Goal: Information Seeking & Learning: Check status

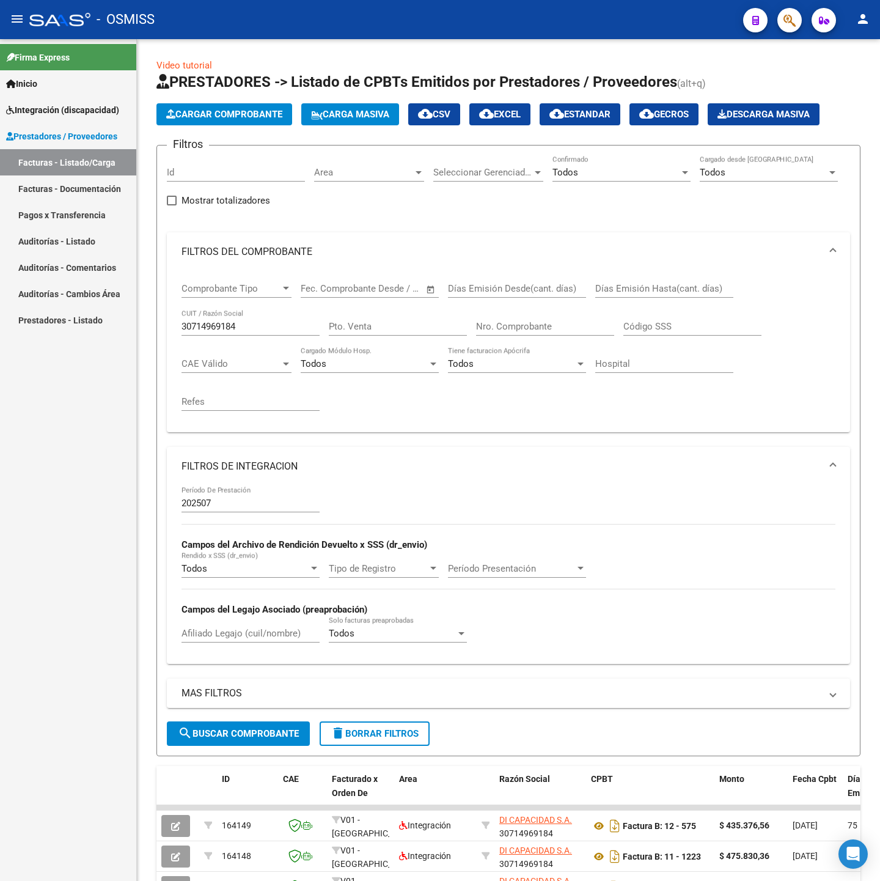
scroll to position [326, 0]
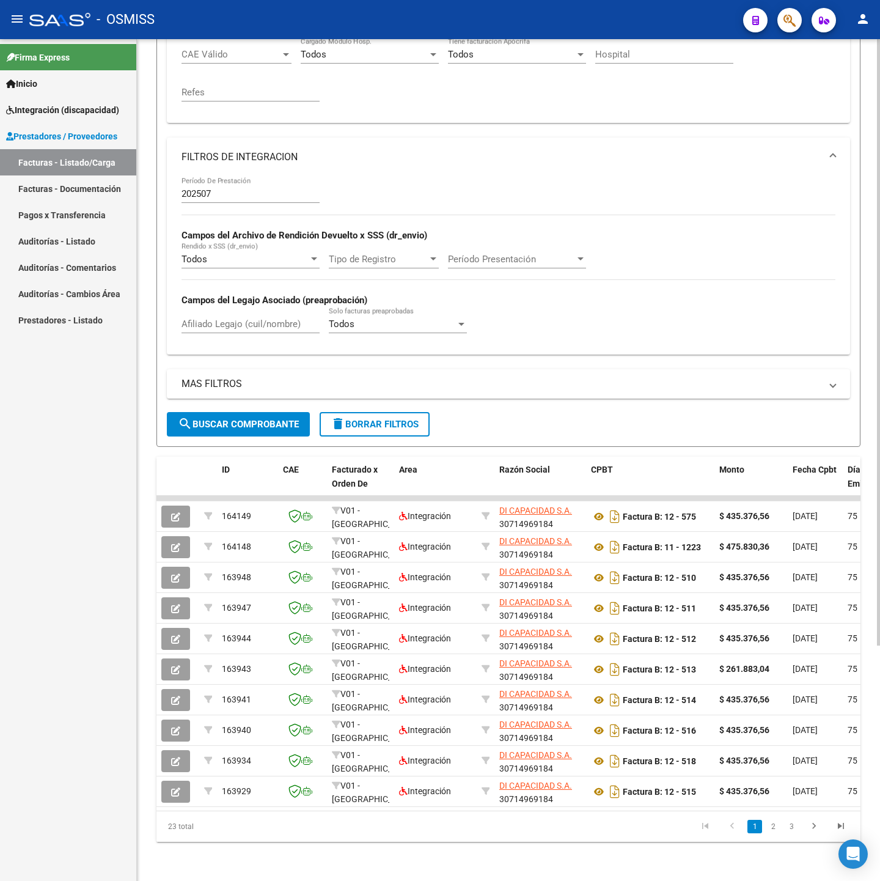
click at [227, 318] on input "Afiliado Legajo (cuil/nombre)" at bounding box center [250, 323] width 138 height 11
paste input "56786680"
click at [251, 419] on span "search Buscar Comprobante" at bounding box center [238, 424] width 121 height 11
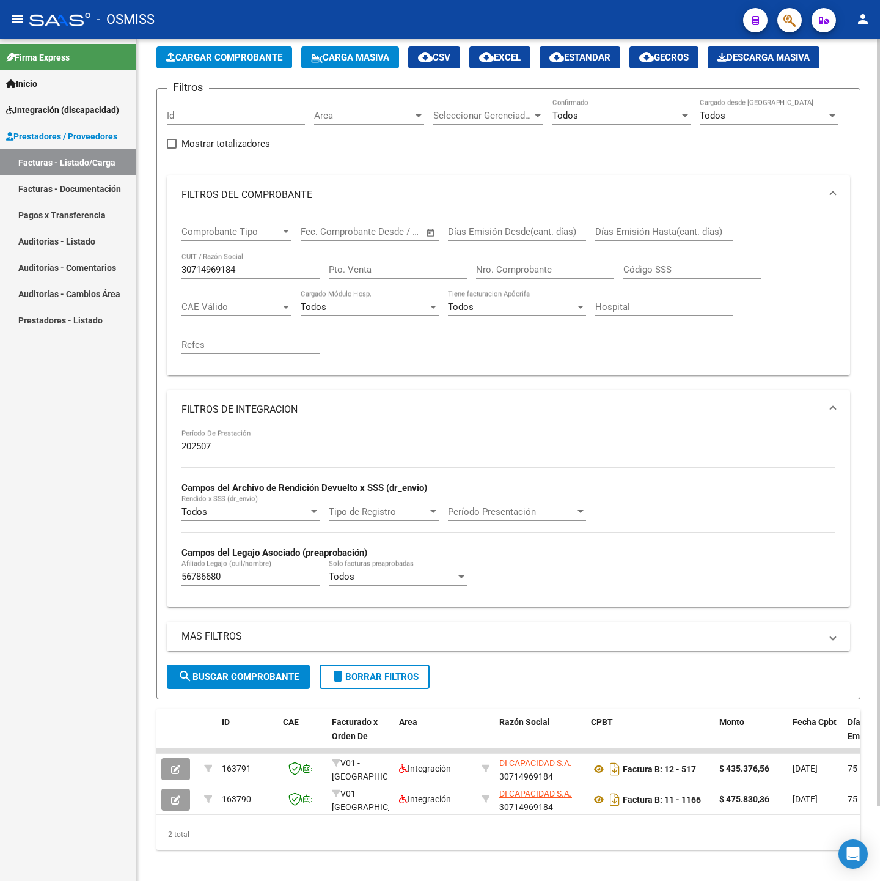
scroll to position [82, 0]
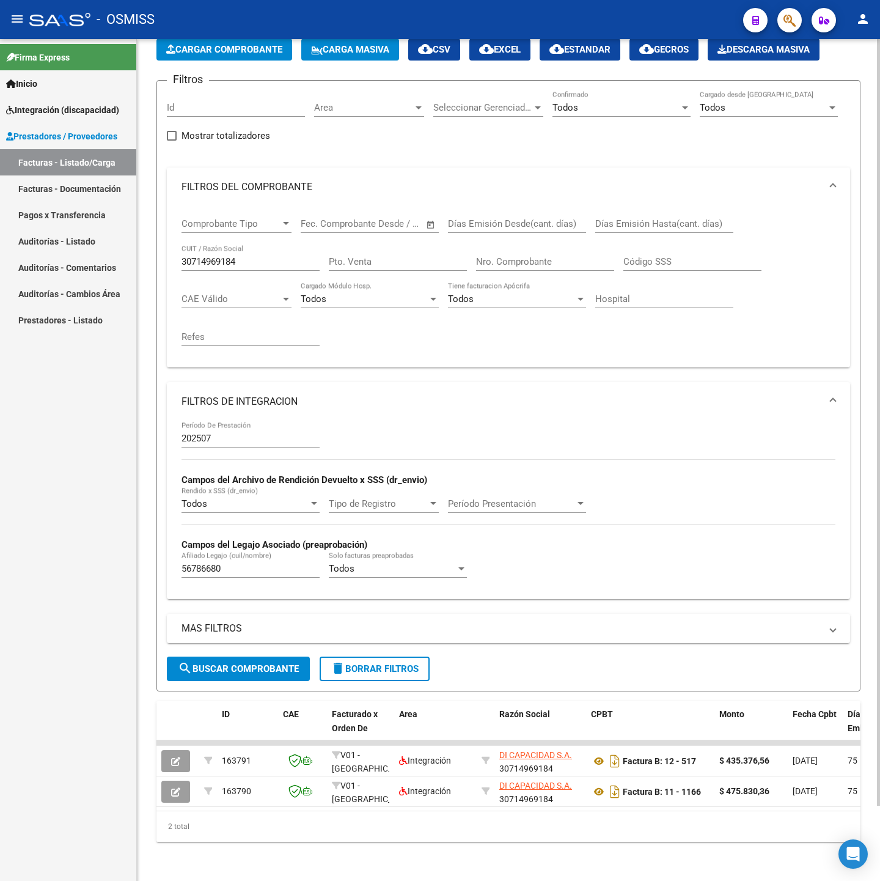
drag, startPoint x: 244, startPoint y: 563, endPoint x: 244, endPoint y: 555, distance: 7.3
click at [244, 563] on div "56786680 Afiliado Legajo (cuil/nombre)" at bounding box center [250, 564] width 138 height 26
click at [244, 563] on input "56786680" at bounding box center [250, 568] width 138 height 11
paste input "27329976888"
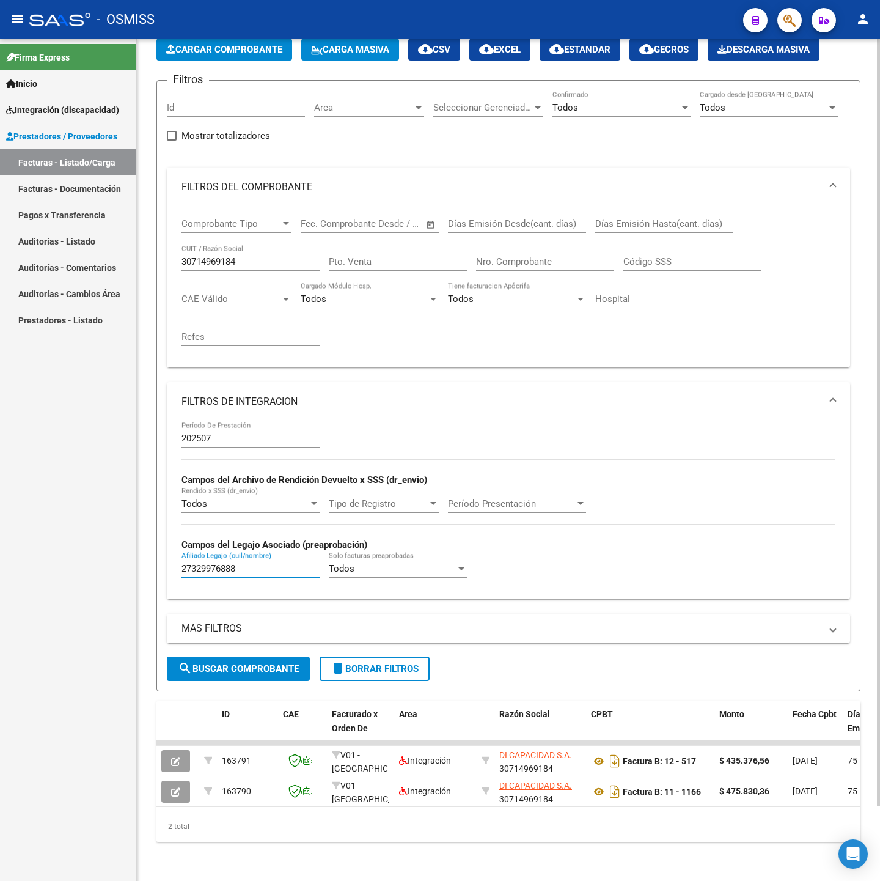
type input "27329976888"
click at [235, 663] on span "search Buscar Comprobante" at bounding box center [238, 668] width 121 height 11
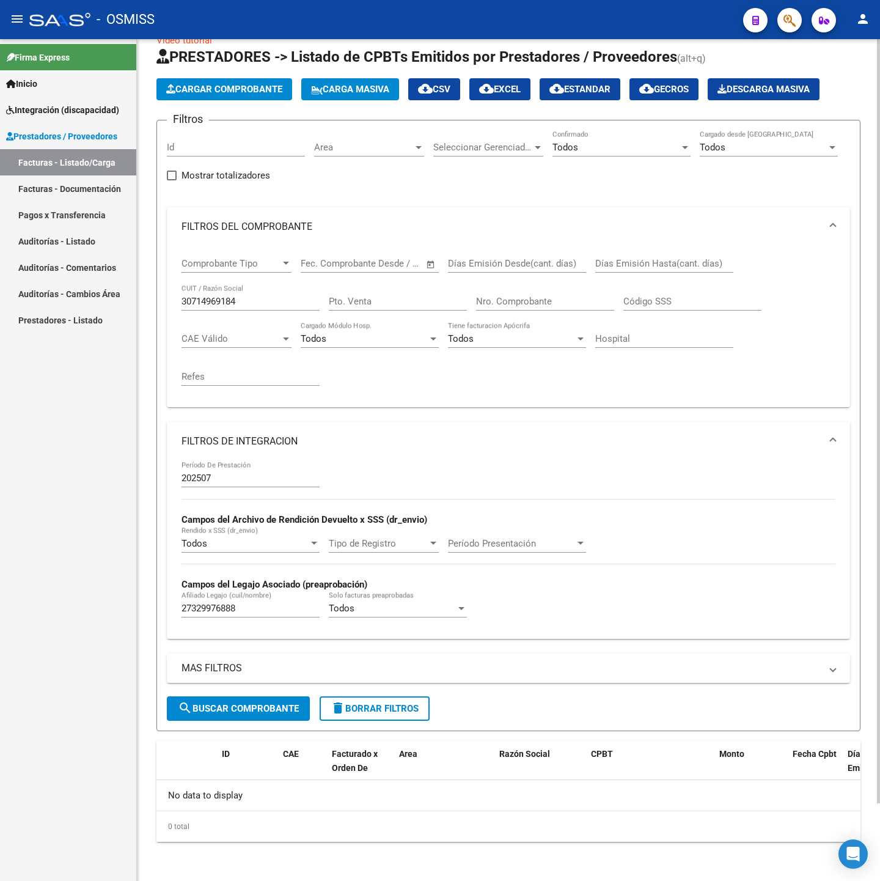
scroll to position [28, 0]
click at [276, 607] on input "27329976888" at bounding box center [250, 608] width 138 height 11
click at [276, 296] on input "30714969184" at bounding box center [250, 301] width 138 height 11
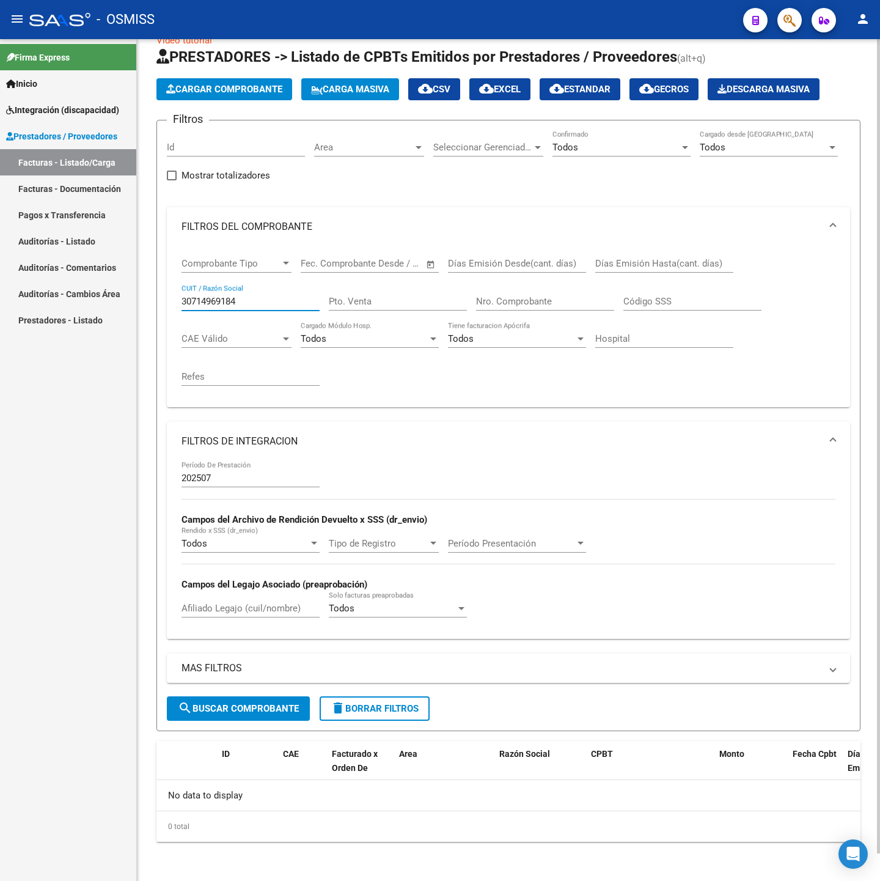
paste input "27329976888"
click at [258, 706] on span "search Buscar Comprobante" at bounding box center [238, 708] width 121 height 11
click at [258, 296] on input "27329976888" at bounding box center [250, 301] width 138 height 11
paste input "3948262924"
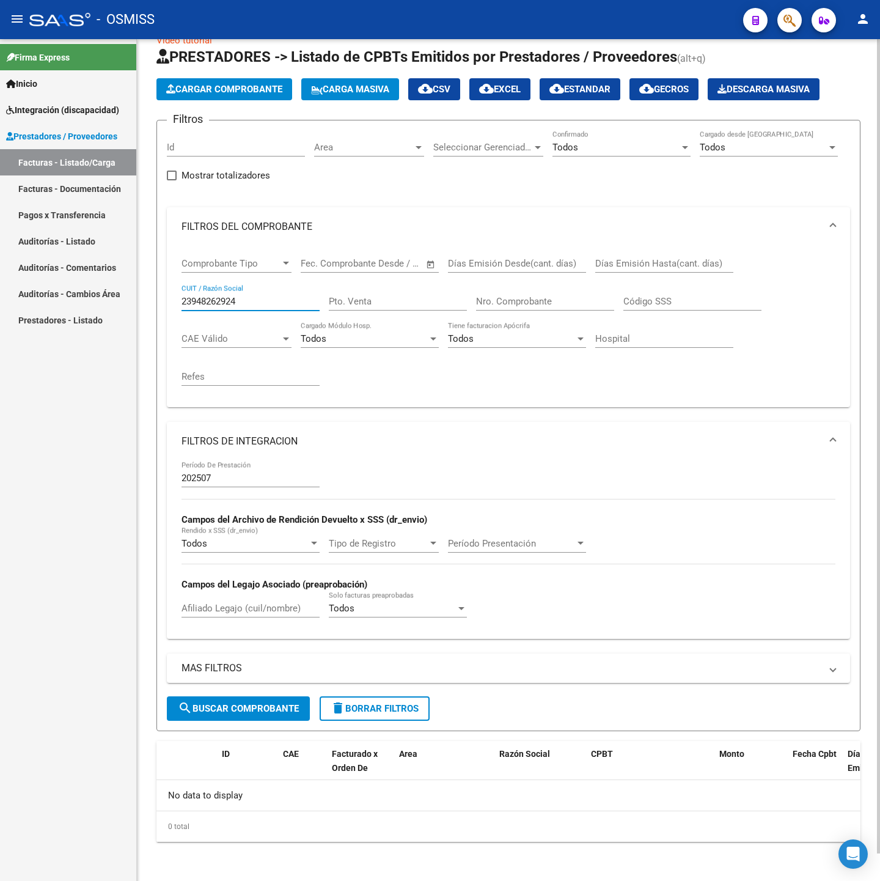
click at [255, 717] on button "search Buscar Comprobante" at bounding box center [238, 708] width 143 height 24
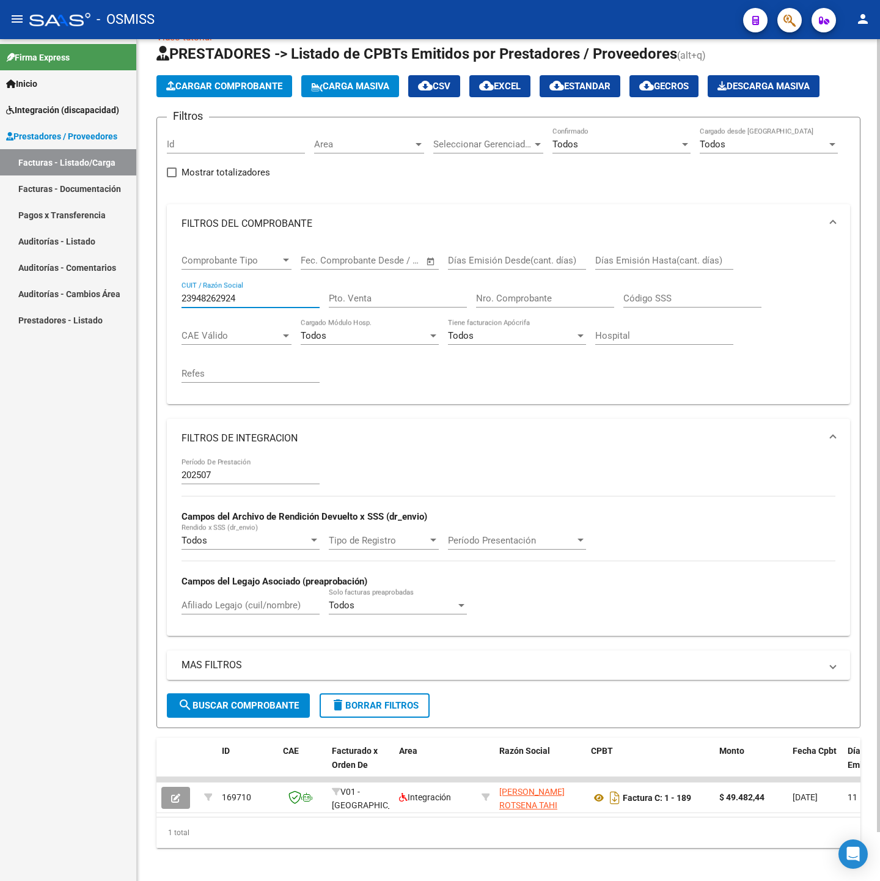
click at [247, 296] on input "23948262924" at bounding box center [250, 298] width 138 height 11
paste input "7389149743"
click at [262, 714] on button "search Buscar Comprobante" at bounding box center [238, 705] width 143 height 24
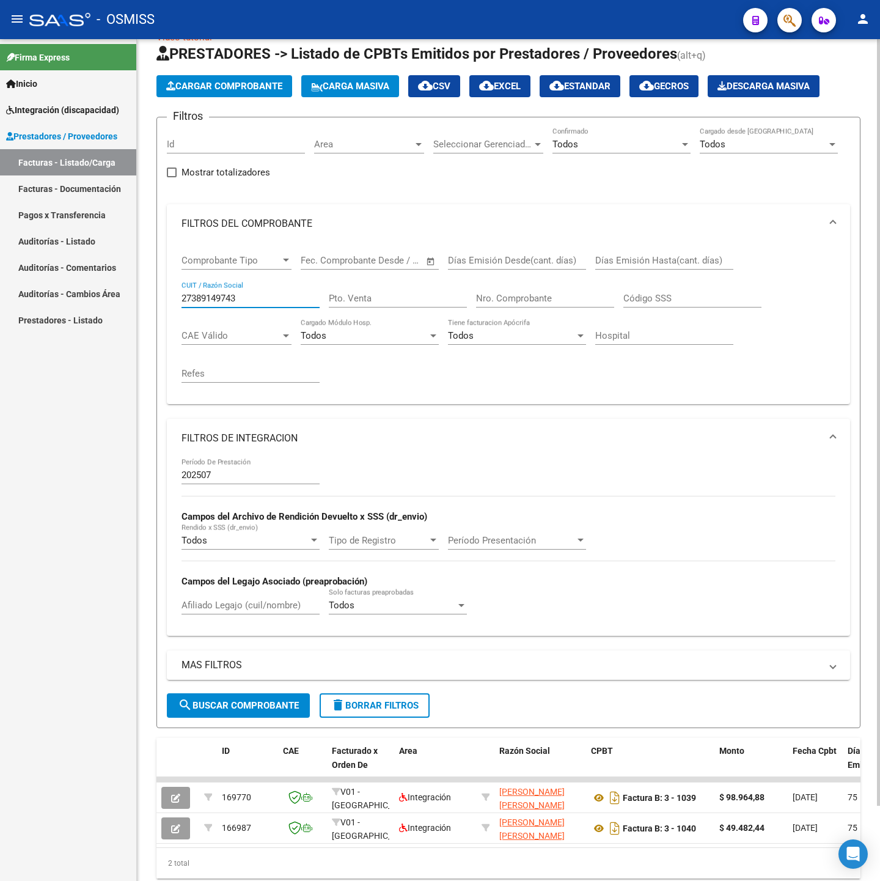
click at [235, 301] on input "27389149743" at bounding box center [250, 298] width 138 height 11
paste input "20692380"
click at [277, 706] on span "search Buscar Comprobante" at bounding box center [238, 705] width 121 height 11
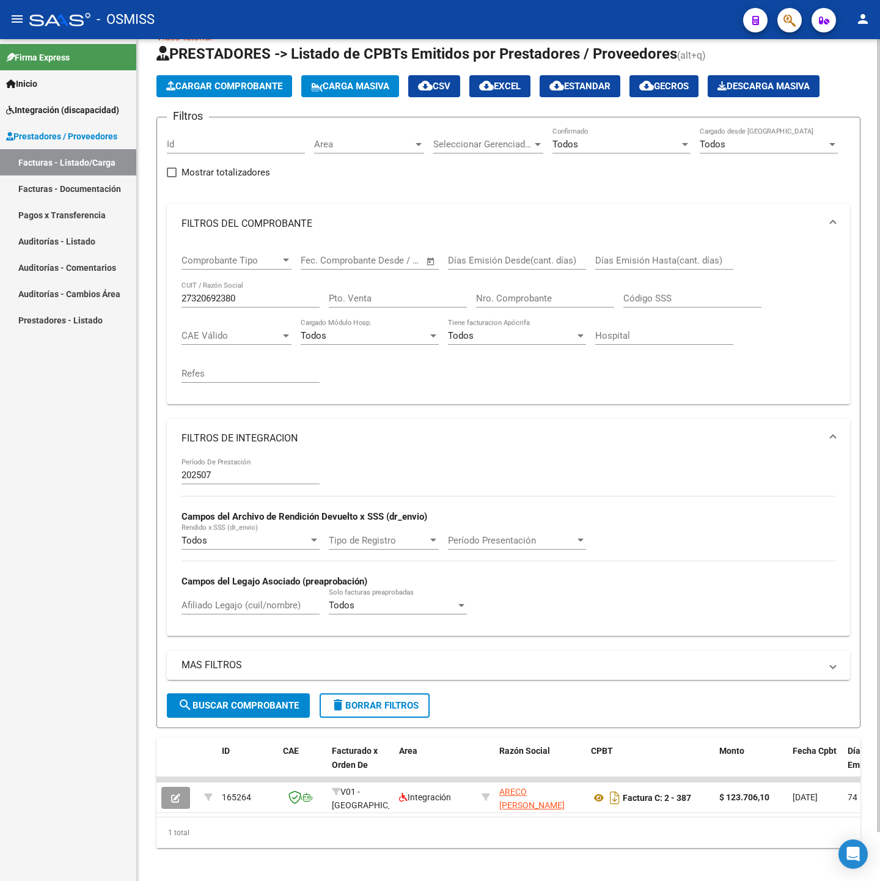
click at [242, 304] on input "27320692380" at bounding box center [250, 298] width 138 height 11
click at [242, 303] on input "27320692380" at bounding box center [250, 298] width 138 height 11
paste input "258045527"
click at [230, 704] on span "search Buscar Comprobante" at bounding box center [238, 705] width 121 height 11
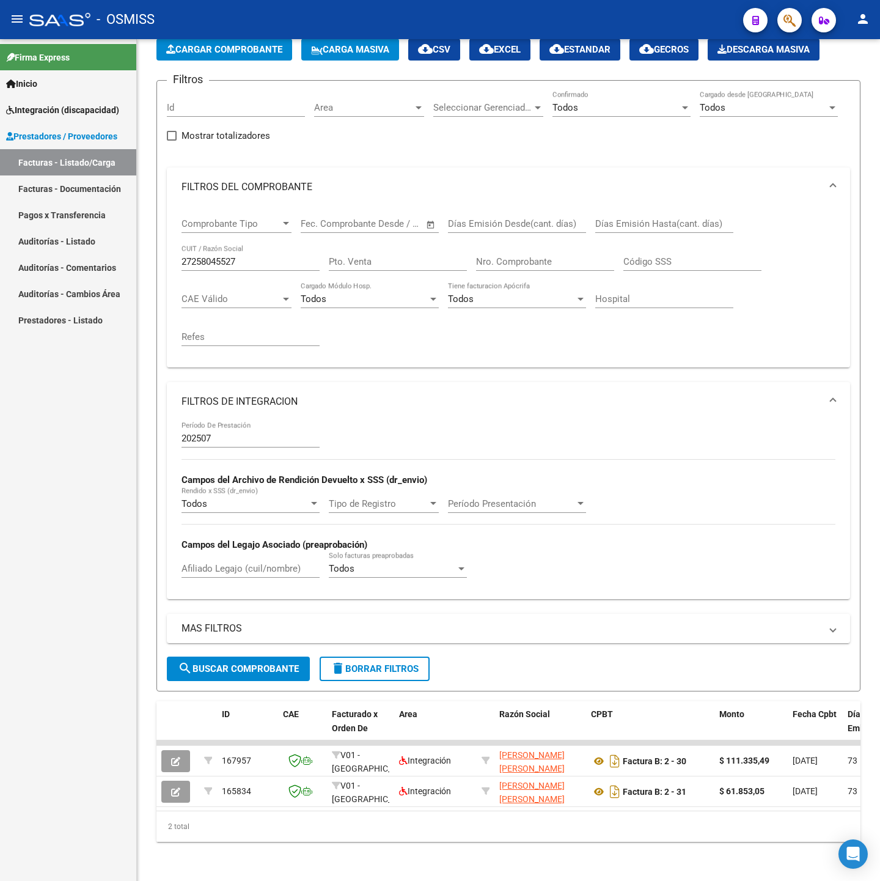
scroll to position [82, 0]
click at [257, 256] on input "27258045527" at bounding box center [250, 261] width 138 height 11
paste input "316985322"
click at [231, 663] on span "search Buscar Comprobante" at bounding box center [238, 668] width 121 height 11
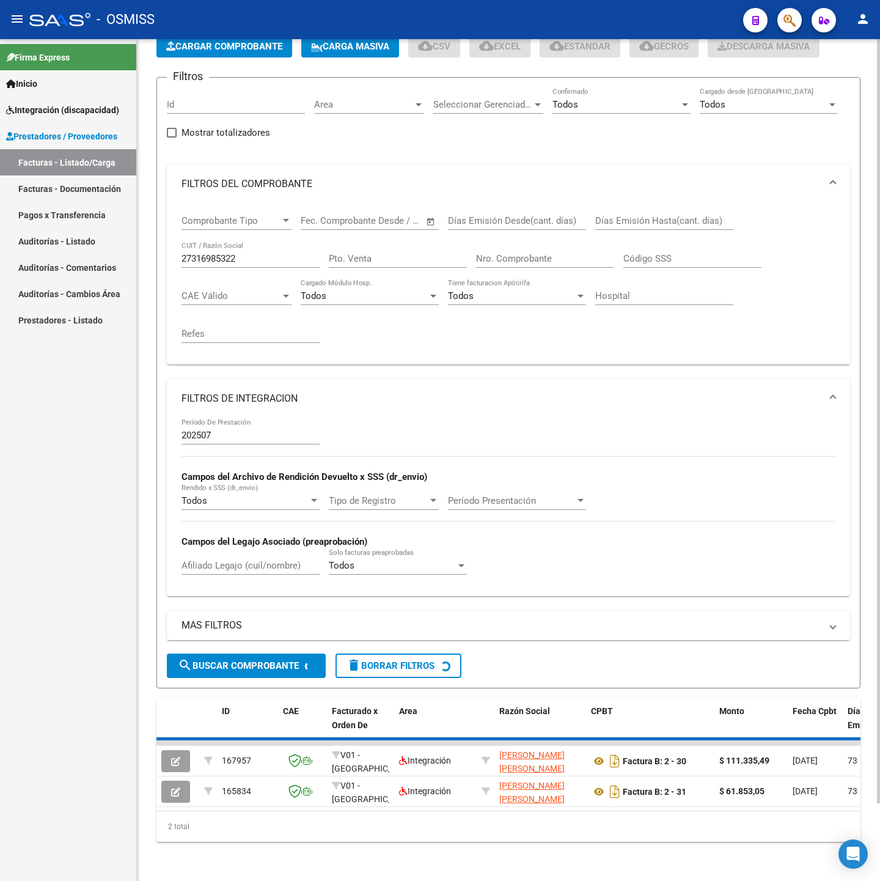
scroll to position [52, 0]
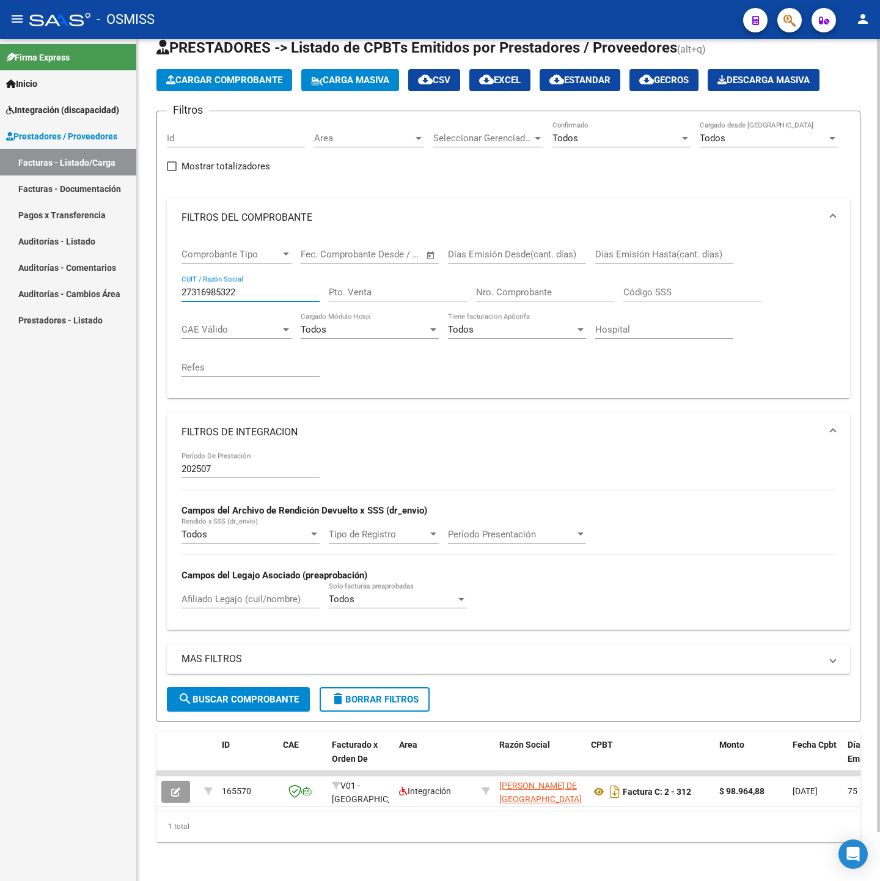
click at [264, 287] on input "27316985322" at bounding box center [250, 292] width 138 height 11
paste input "80565094"
click at [280, 695] on button "search Buscar Comprobante" at bounding box center [238, 699] width 143 height 24
click at [247, 287] on input "27380565094" at bounding box center [250, 292] width 138 height 11
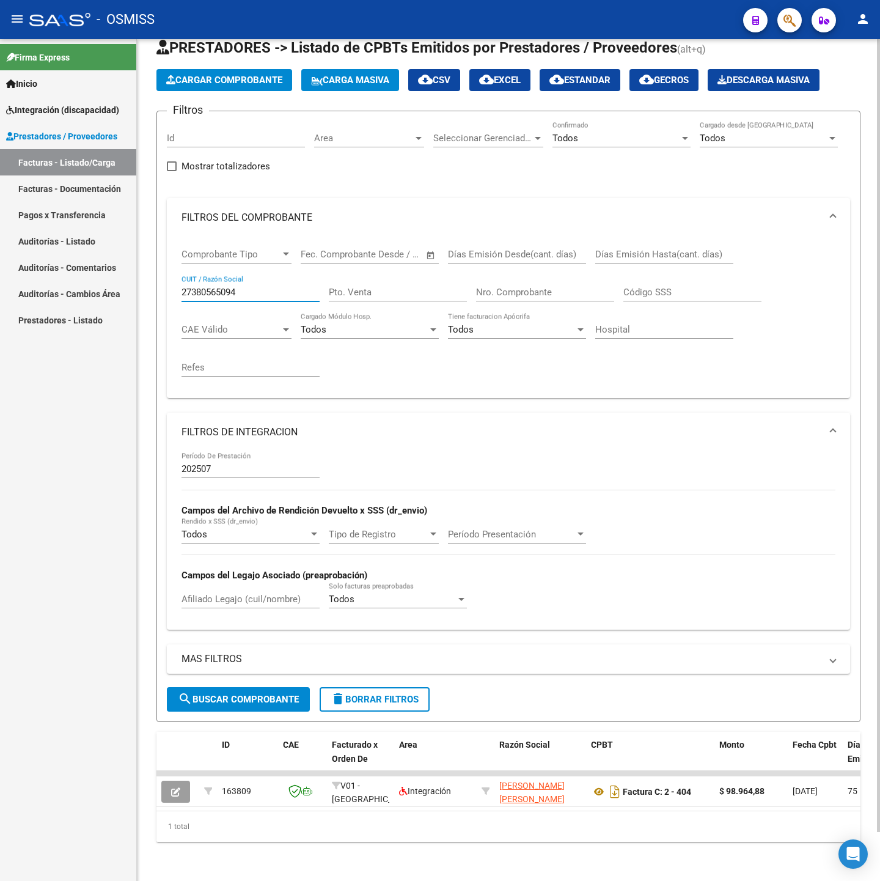
click at [247, 287] on input "27380565094" at bounding box center [250, 292] width 138 height 11
paste input "307140601"
click at [240, 694] on span "search Buscar Comprobante" at bounding box center [238, 699] width 121 height 11
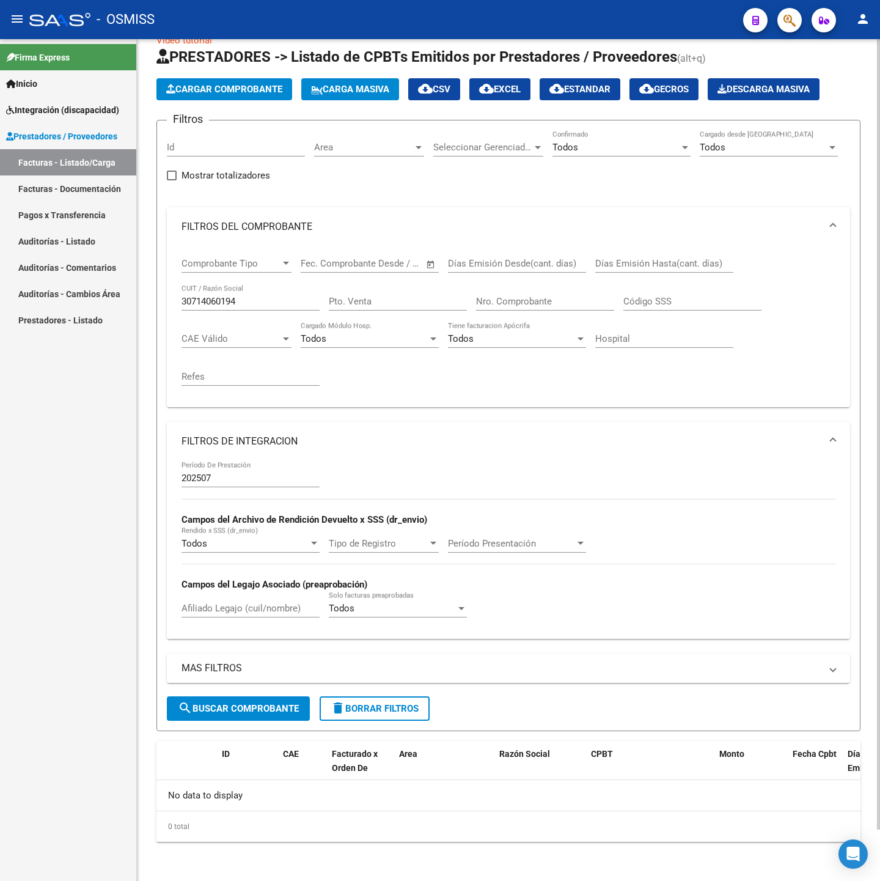
scroll to position [28, 0]
click at [251, 297] on input "30714060194" at bounding box center [250, 301] width 138 height 11
click at [251, 296] on input "30714060194" at bounding box center [250, 301] width 138 height 11
paste input "20340438958"
click at [202, 706] on span "search Buscar Comprobante" at bounding box center [238, 708] width 121 height 11
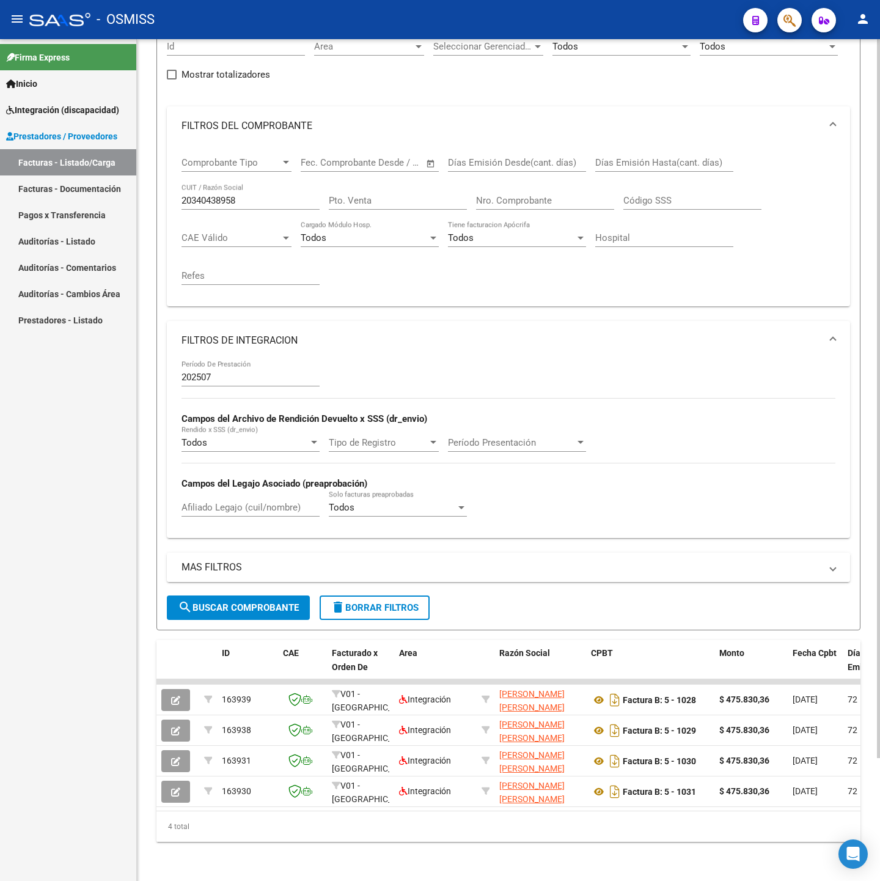
scroll to position [144, 0]
click at [257, 183] on div "20340438958 CUIT / Razón Social" at bounding box center [250, 196] width 138 height 26
click at [264, 195] on input "20340438958" at bounding box center [250, 200] width 138 height 11
paste input "7322170217"
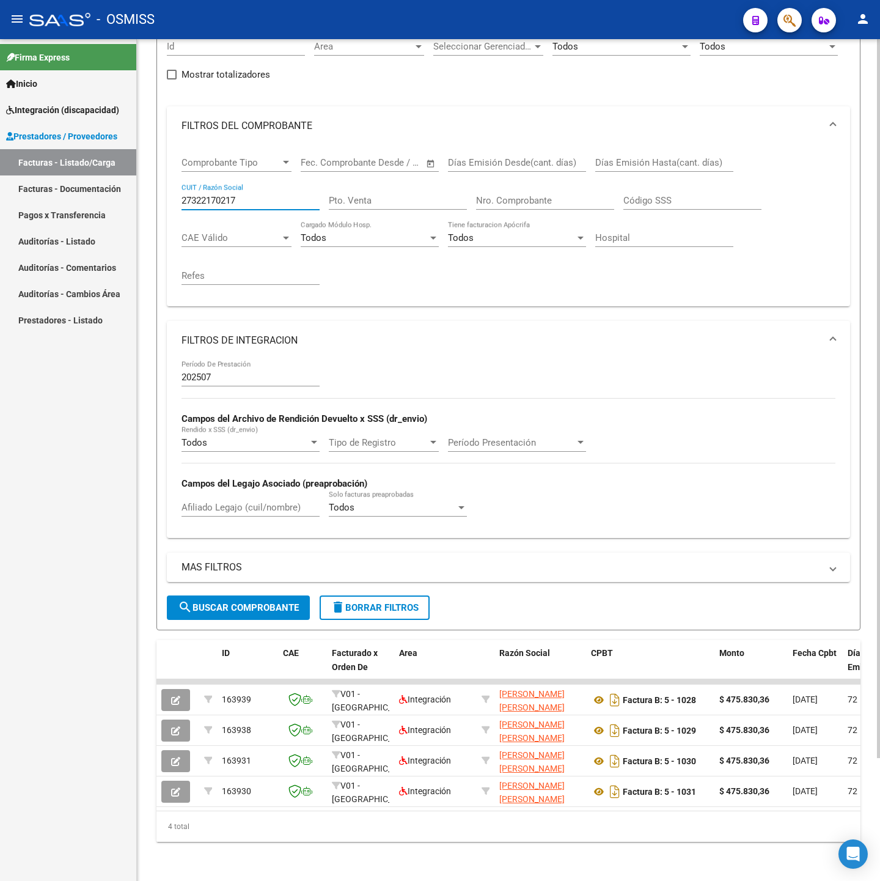
click at [233, 605] on form "Filtros Id Area Area Seleccionar Gerenciador Seleccionar Gerenciador Todos Conf…" at bounding box center [508, 324] width 704 height 611
click at [229, 602] on span "search Buscar Comprobante" at bounding box center [238, 607] width 121 height 11
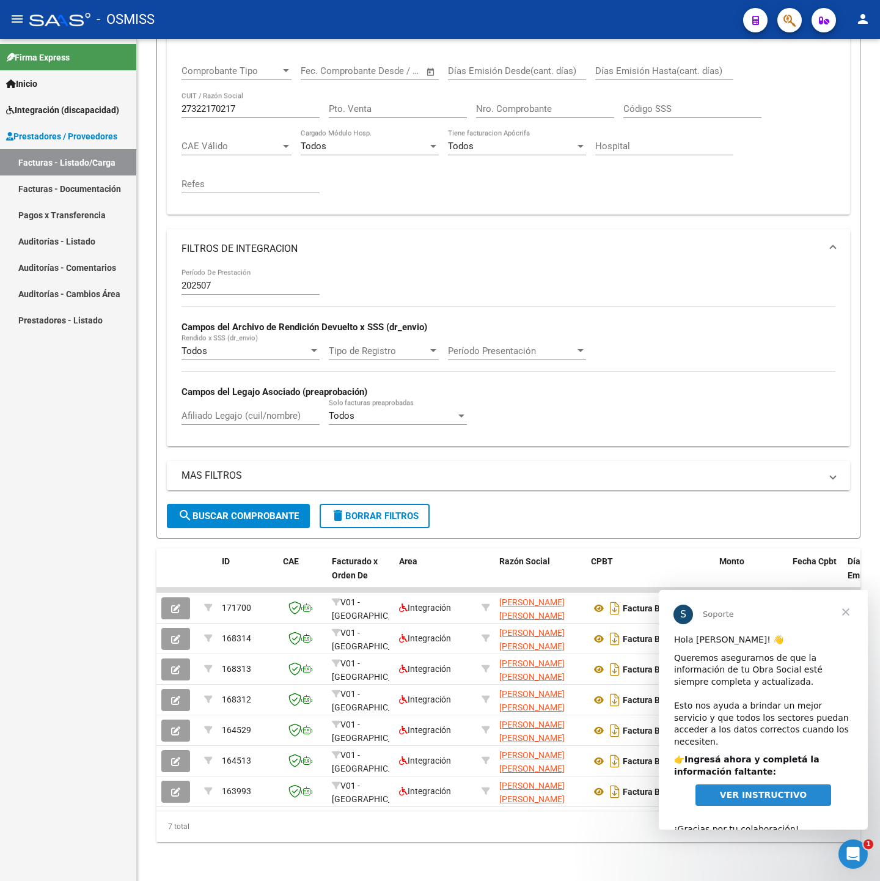
scroll to position [0, 0]
click at [848, 608] on span "Cerrar" at bounding box center [846, 612] width 44 height 44
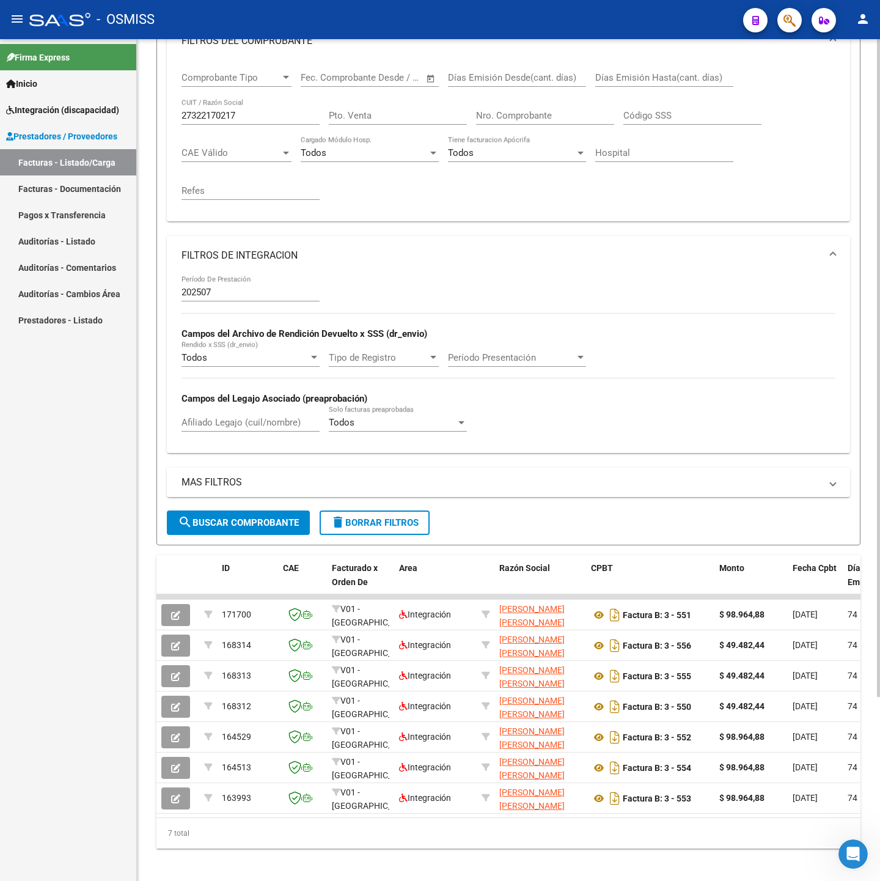
scroll to position [235, 0]
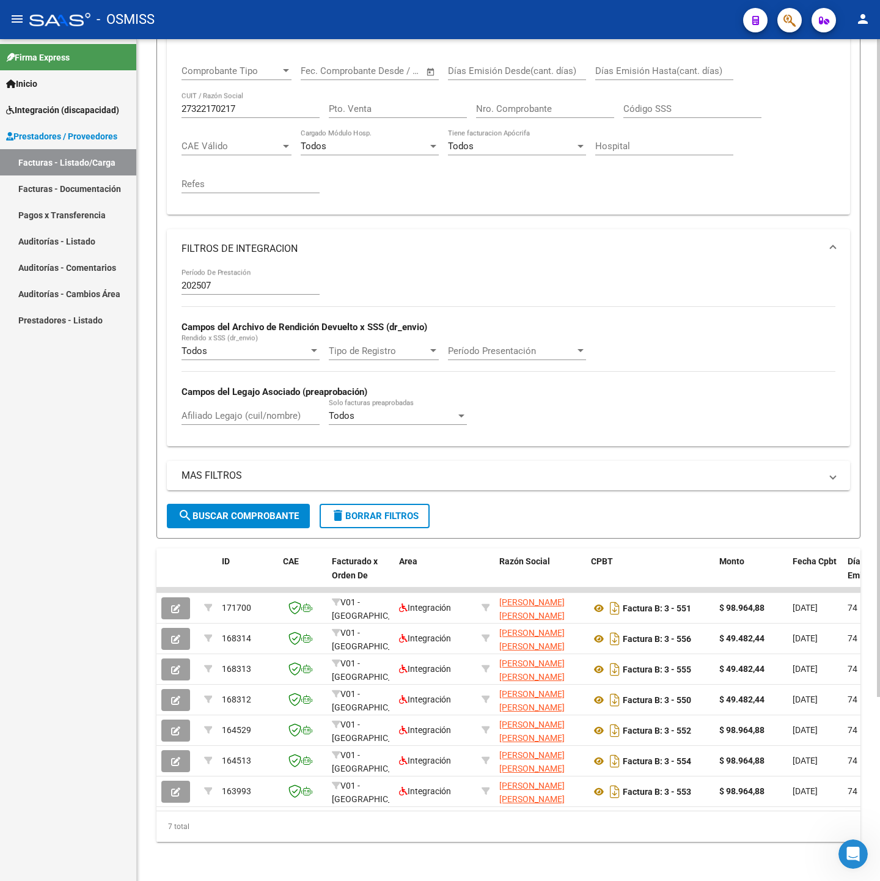
click at [246, 103] on input "27322170217" at bounding box center [250, 108] width 138 height 11
type input "27329976888"
click at [250, 510] on span "search Buscar Comprobante" at bounding box center [238, 515] width 121 height 11
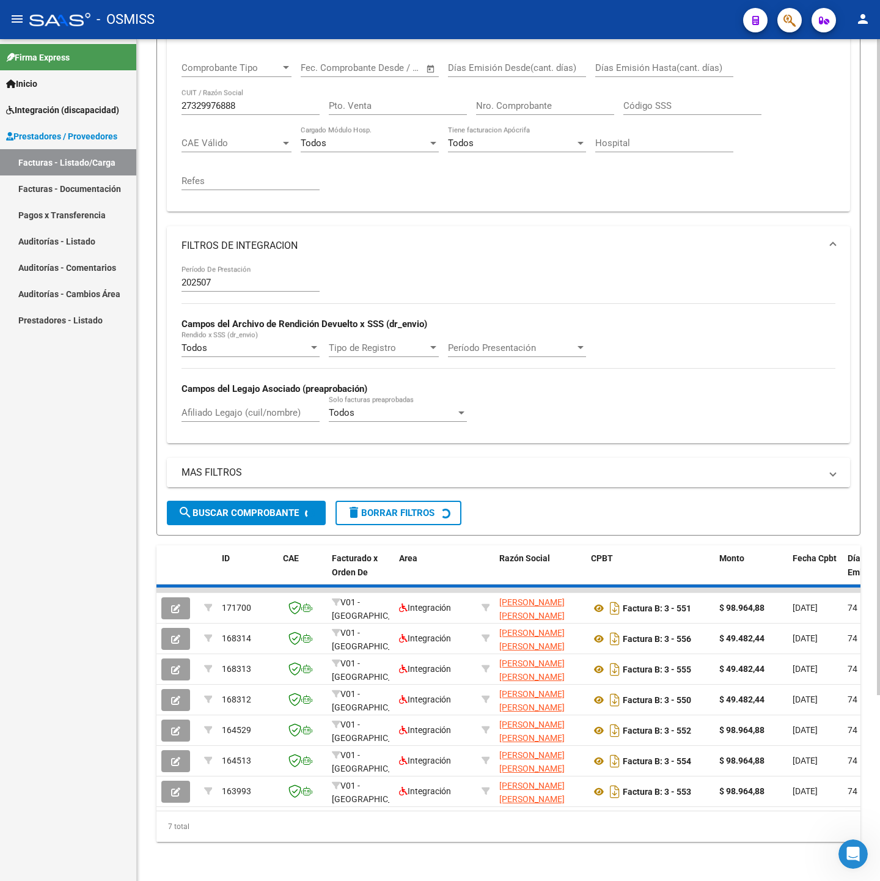
scroll to position [28, 0]
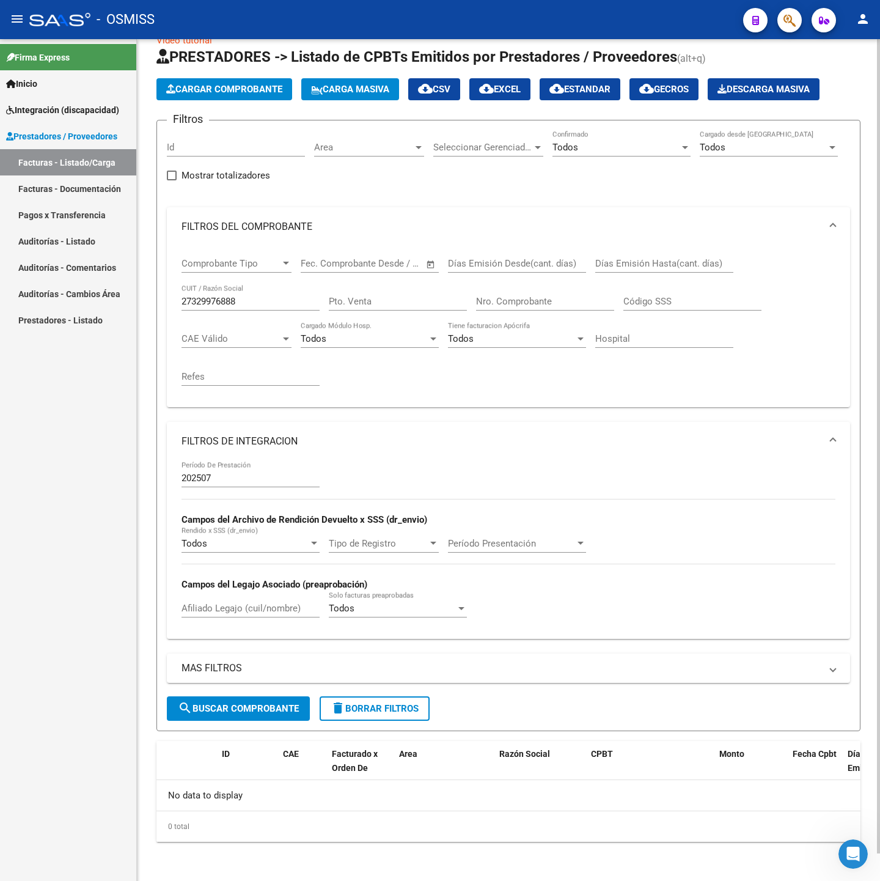
click at [219, 474] on input "202507" at bounding box center [250, 477] width 138 height 11
click at [235, 699] on button "search Buscar Comprobante" at bounding box center [238, 708] width 143 height 24
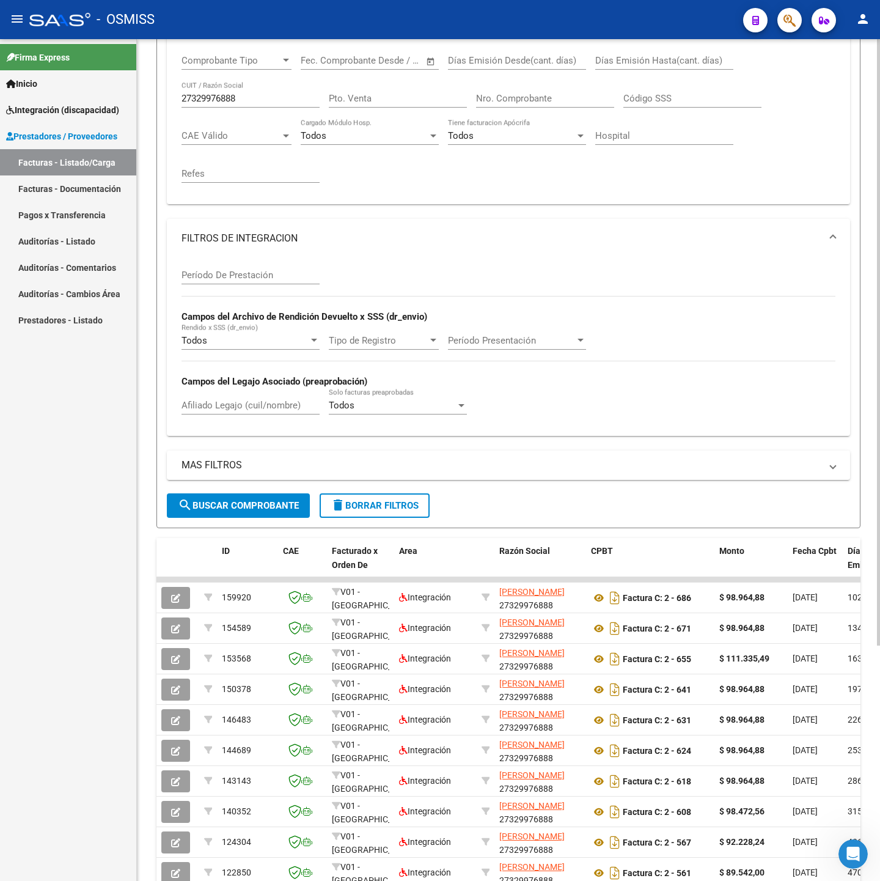
scroll to position [120, 0]
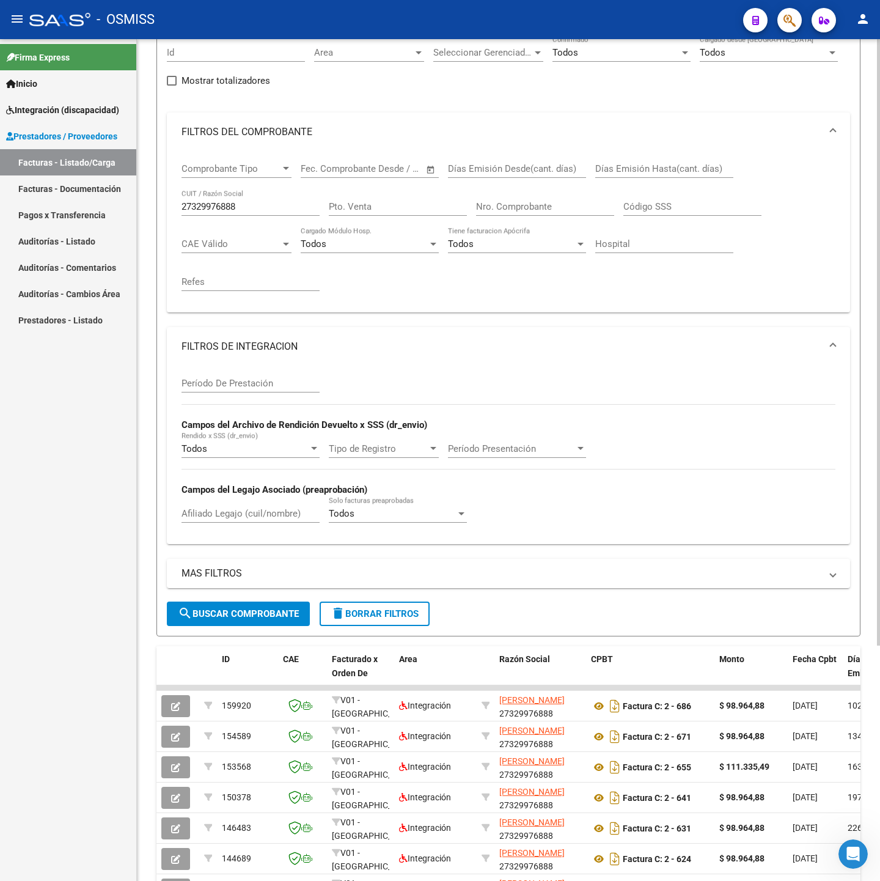
click at [272, 209] on input "27329976888" at bounding box center [250, 206] width 138 height 11
click at [272, 208] on input "27329976888" at bounding box center [250, 206] width 138 height 11
paste input "406551844"
type input "27406551844"
drag, startPoint x: 259, startPoint y: 588, endPoint x: 259, endPoint y: 612, distance: 23.8
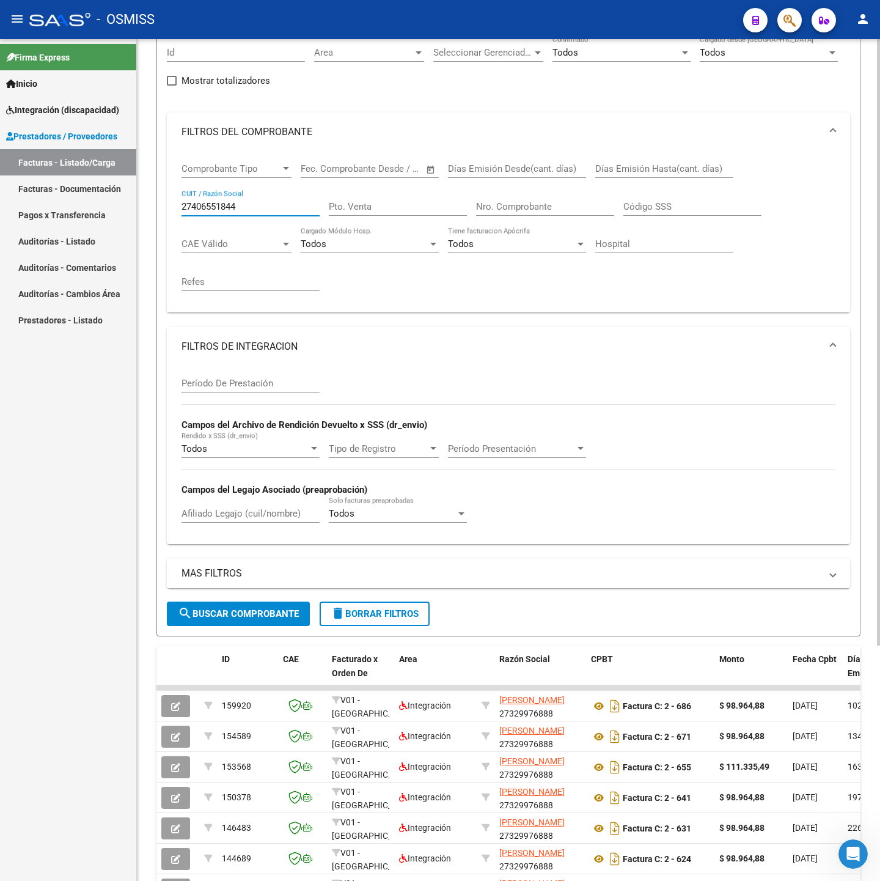
click at [259, 607] on form "Filtros Id Area Area Seleccionar Gerenciador Seleccionar Gerenciador Todos Conf…" at bounding box center [508, 330] width 704 height 611
click at [259, 612] on span "search Buscar Comprobante" at bounding box center [238, 613] width 121 height 11
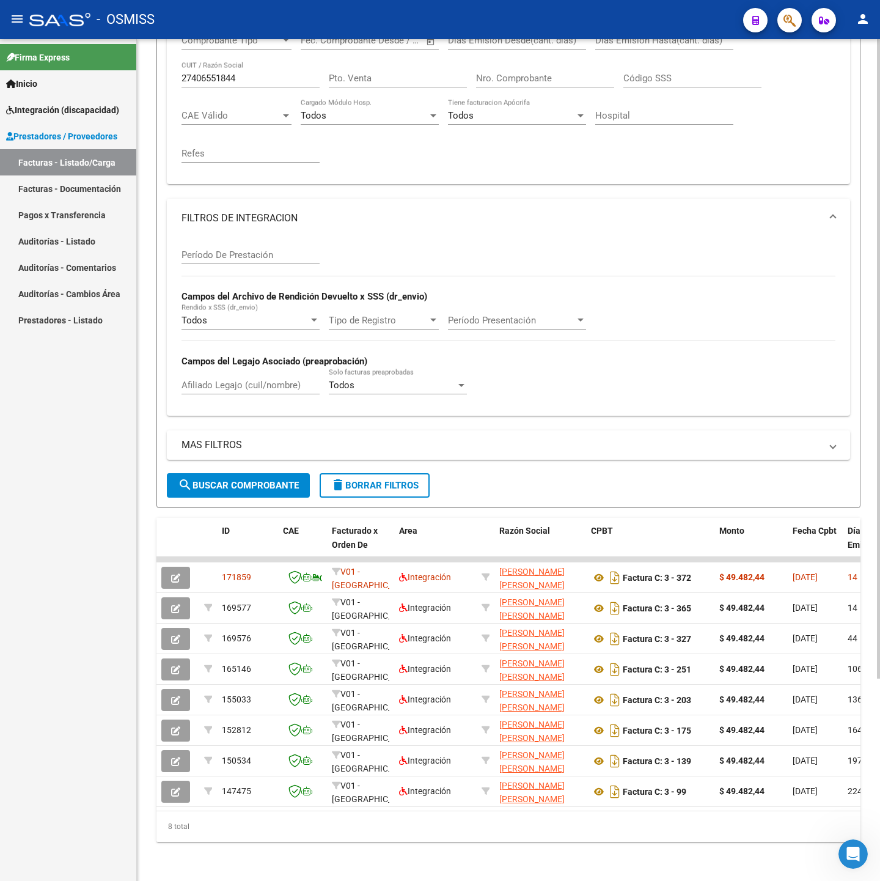
scroll to position [266, 0]
click at [251, 73] on input "27406551844" at bounding box center [250, 78] width 138 height 11
click at [244, 249] on input "Período De Prestación" at bounding box center [250, 254] width 138 height 11
type input "202507"
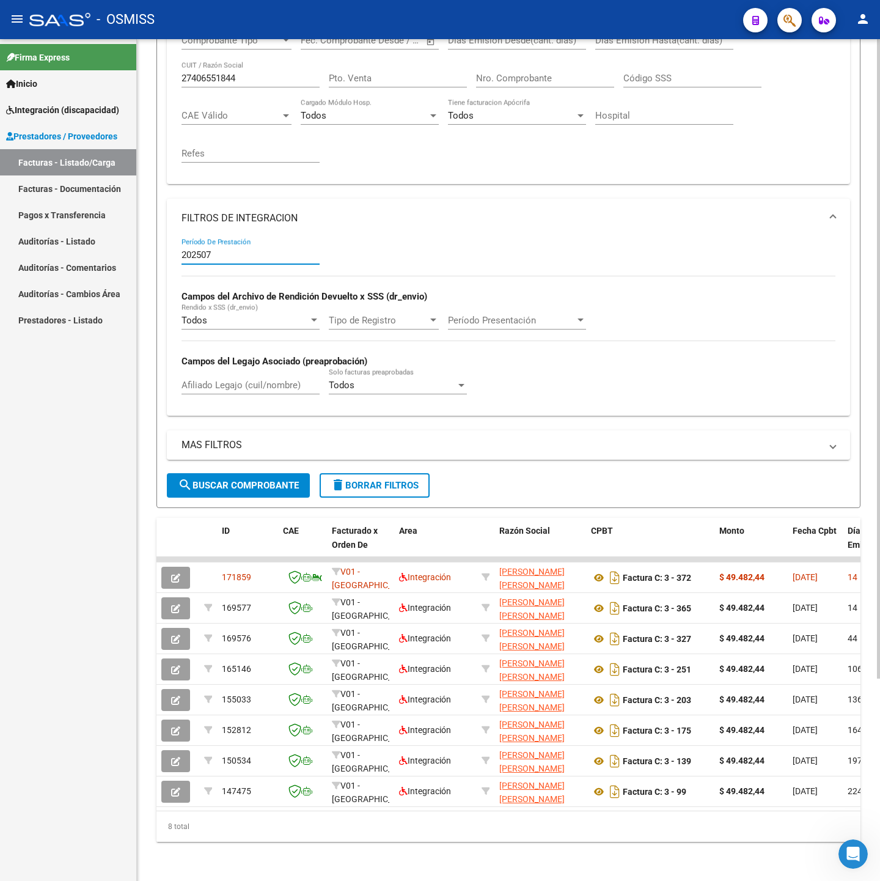
click at [255, 480] on span "search Buscar Comprobante" at bounding box center [238, 485] width 121 height 11
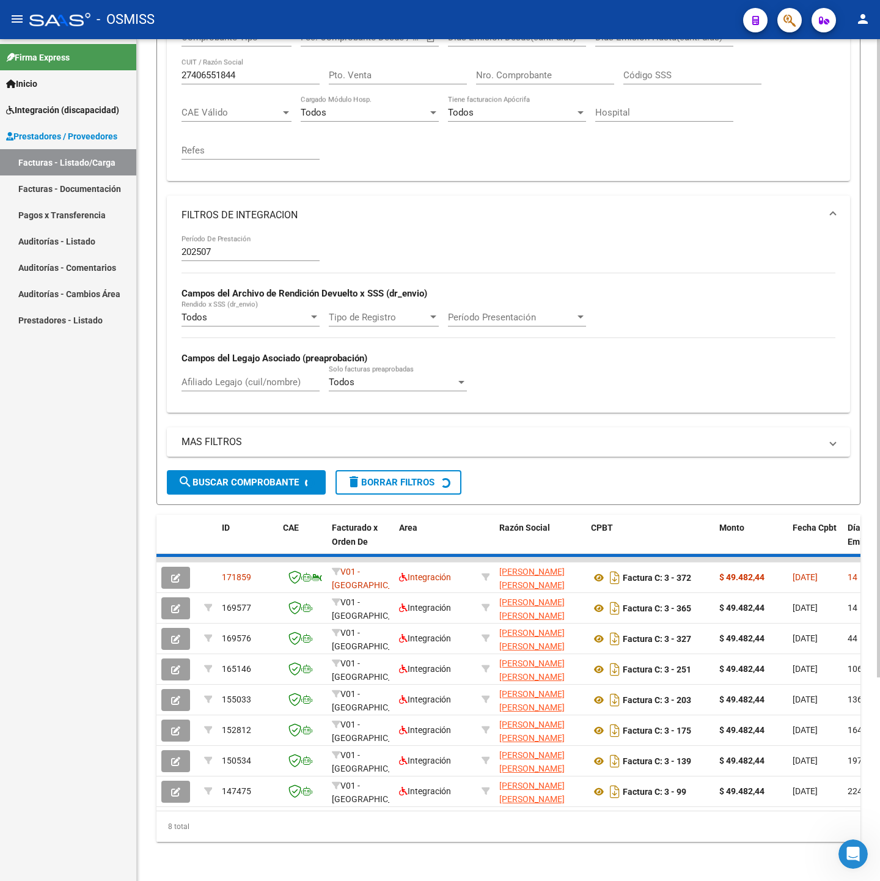
scroll to position [28, 0]
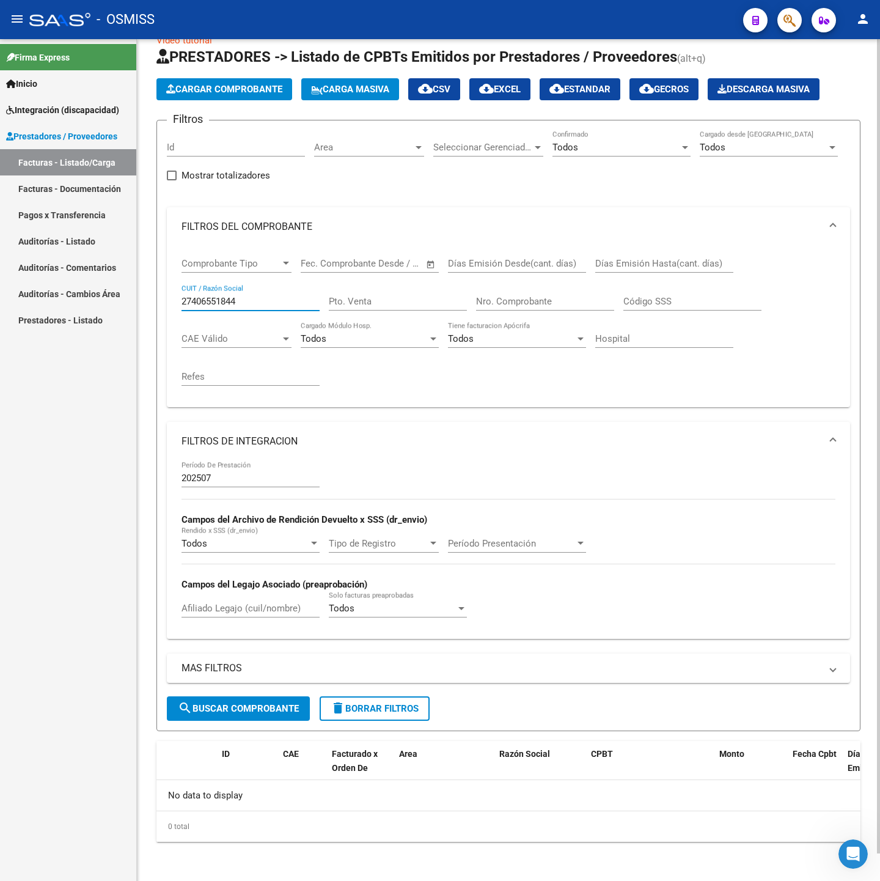
click at [269, 299] on input "27406551844" at bounding box center [250, 301] width 138 height 11
paste input "352349548"
click at [259, 703] on span "search Buscar Comprobante" at bounding box center [238, 708] width 121 height 11
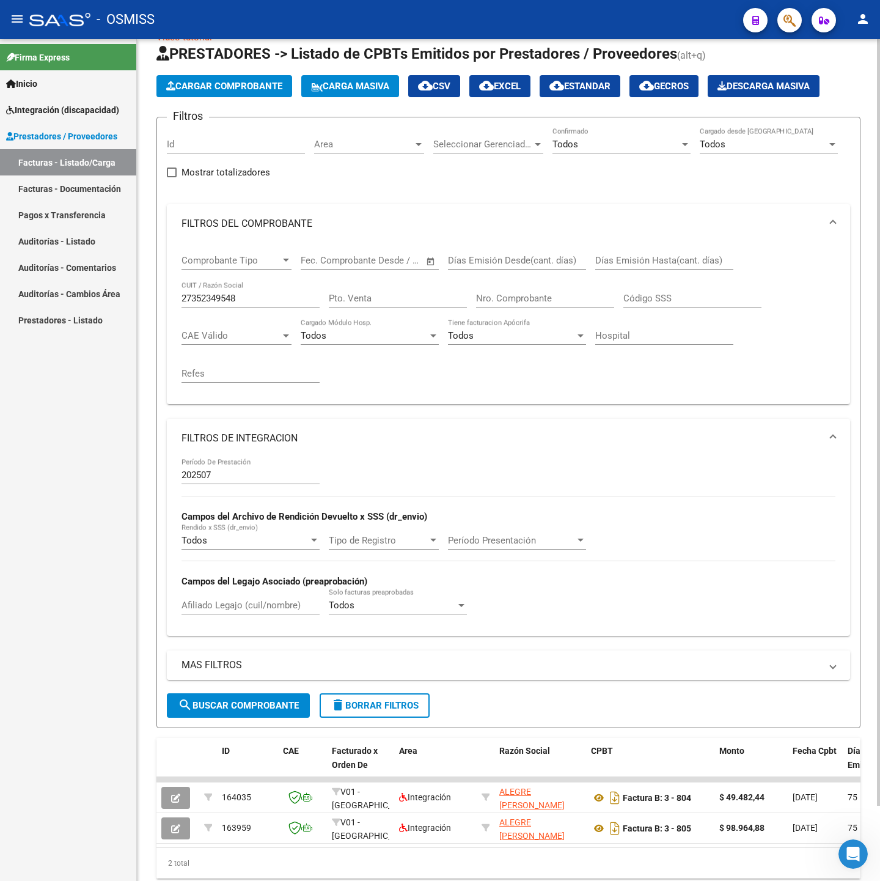
scroll to position [82, 0]
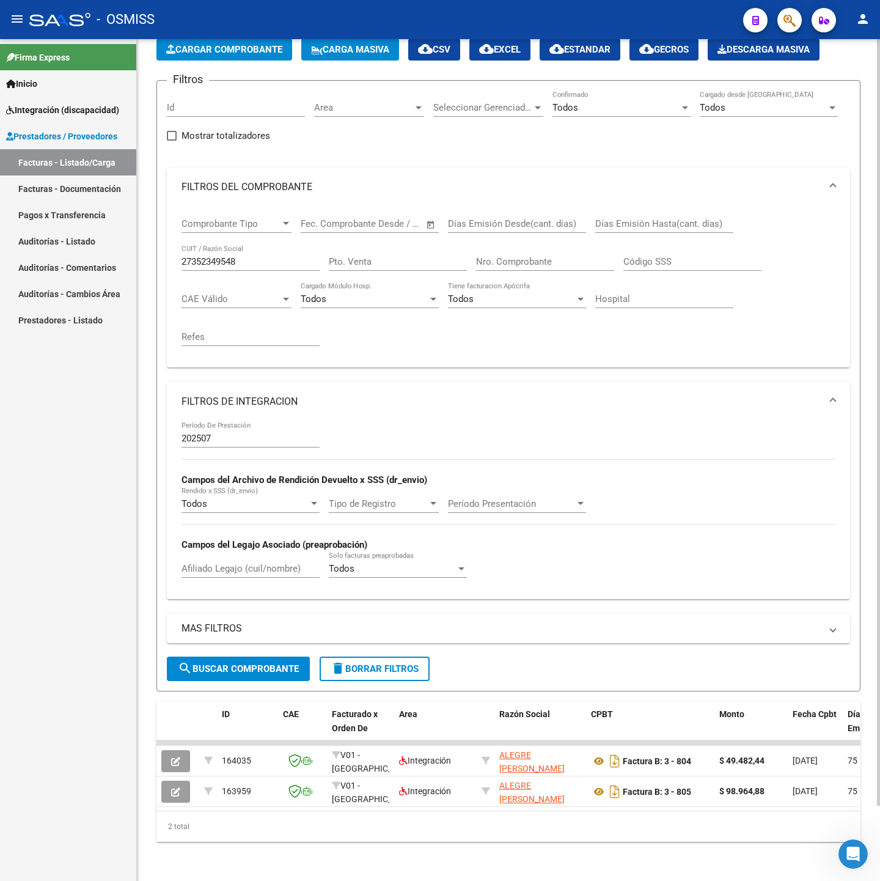
click at [266, 256] on input "27352349548" at bounding box center [250, 261] width 138 height 11
paste input "296445059"
click at [208, 660] on button "search Buscar Comprobante" at bounding box center [238, 668] width 143 height 24
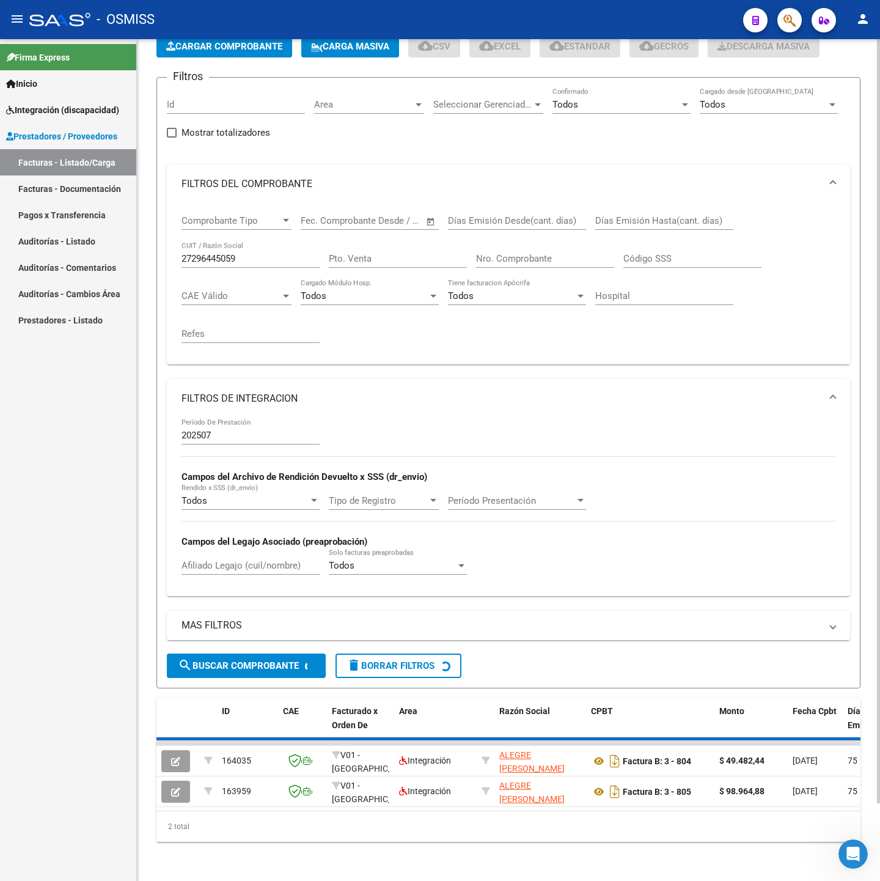
scroll to position [52, 0]
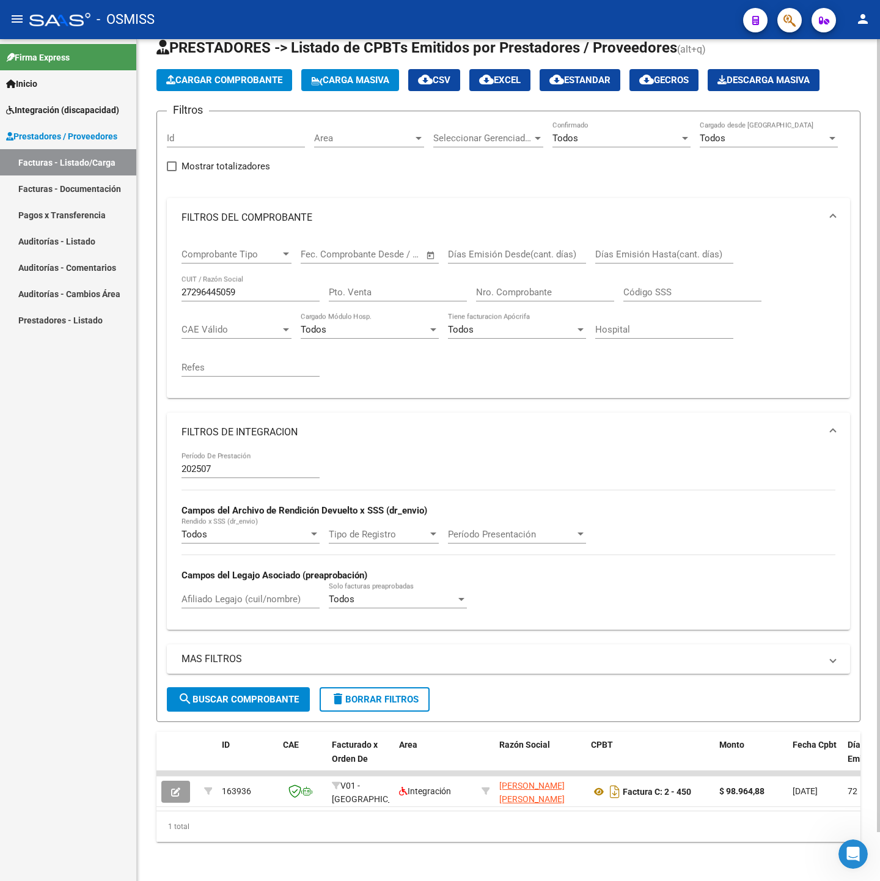
click at [255, 287] on input "27296445059" at bounding box center [250, 292] width 138 height 11
paste input "344474767"
click at [226, 692] on button "search Buscar Comprobante" at bounding box center [238, 699] width 143 height 24
click at [255, 280] on div "27344474767 CUIT / Razón Social" at bounding box center [250, 288] width 138 height 26
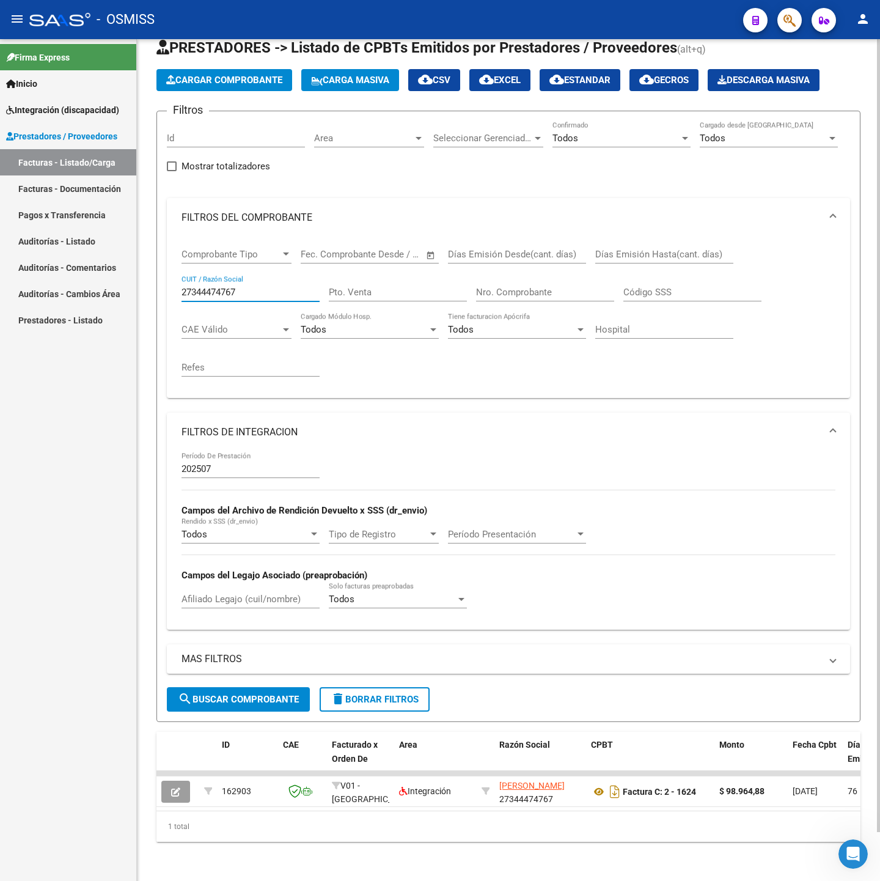
click at [254, 287] on input "27344474767" at bounding box center [250, 292] width 138 height 11
paste input "3237821084"
click at [301, 687] on button "search Buscar Comprobante" at bounding box center [238, 699] width 143 height 24
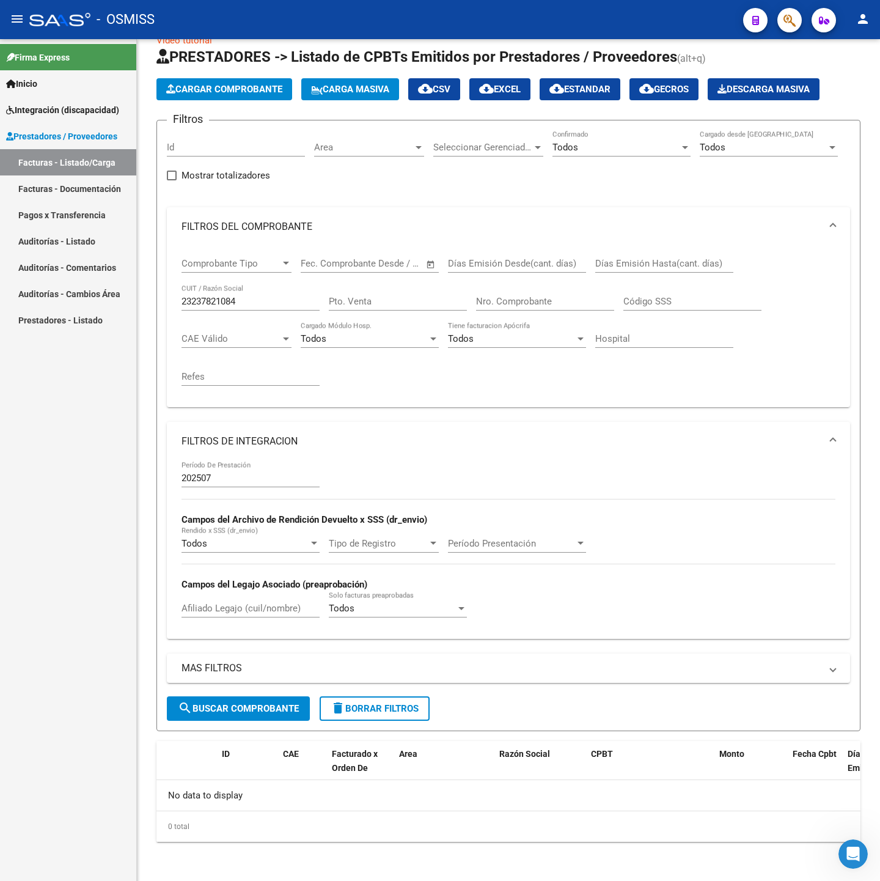
scroll to position [28, 0]
click at [270, 296] on input "23237821084" at bounding box center [250, 301] width 138 height 11
paste input "7404559341"
click at [228, 706] on span "search Buscar Comprobante" at bounding box center [238, 708] width 121 height 11
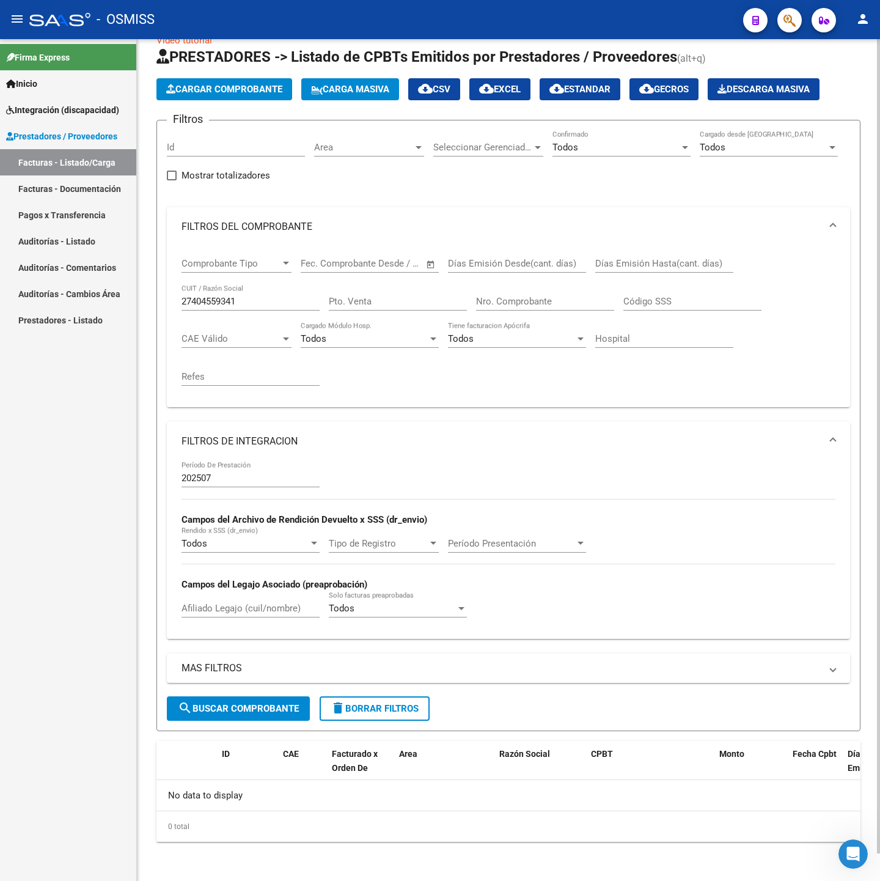
click at [255, 306] on div "27404559341 CUIT / Razón Social" at bounding box center [250, 297] width 138 height 26
click at [250, 301] on input "27404559341" at bounding box center [250, 301] width 138 height 11
paste input "323782108"
click at [233, 693] on div "MAS FILTROS Todos Con Doc. Respaldatoria Todos Con Trazabilidad Todos Asociado …" at bounding box center [508, 674] width 683 height 43
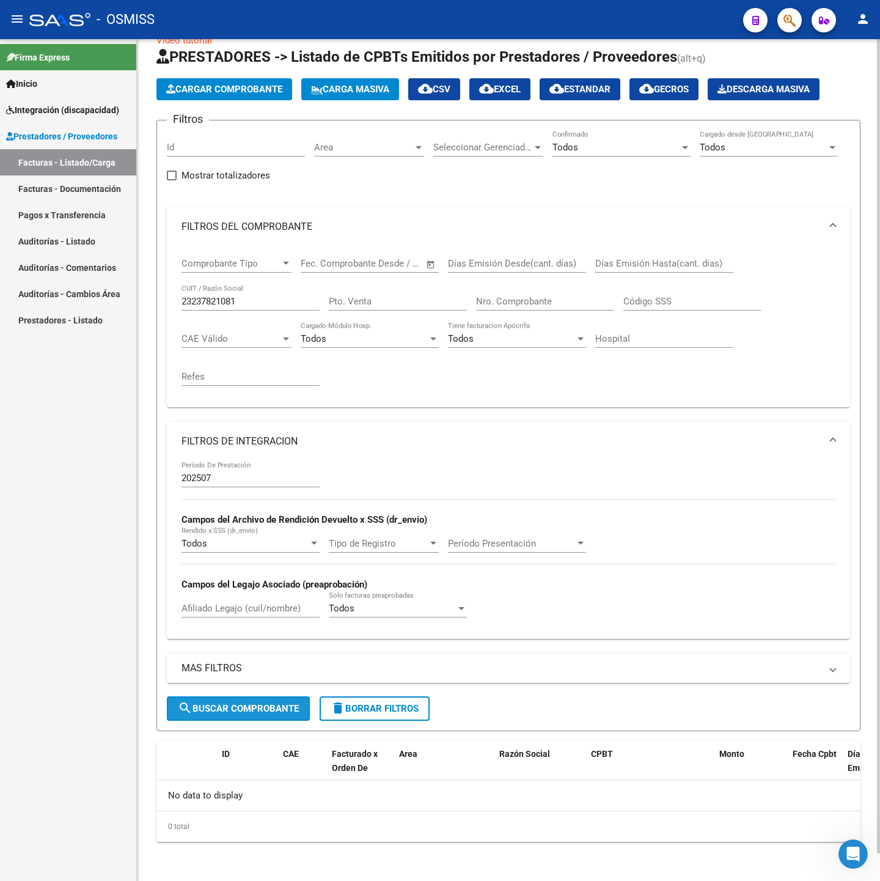
click at [237, 697] on button "search Buscar Comprobante" at bounding box center [238, 708] width 143 height 24
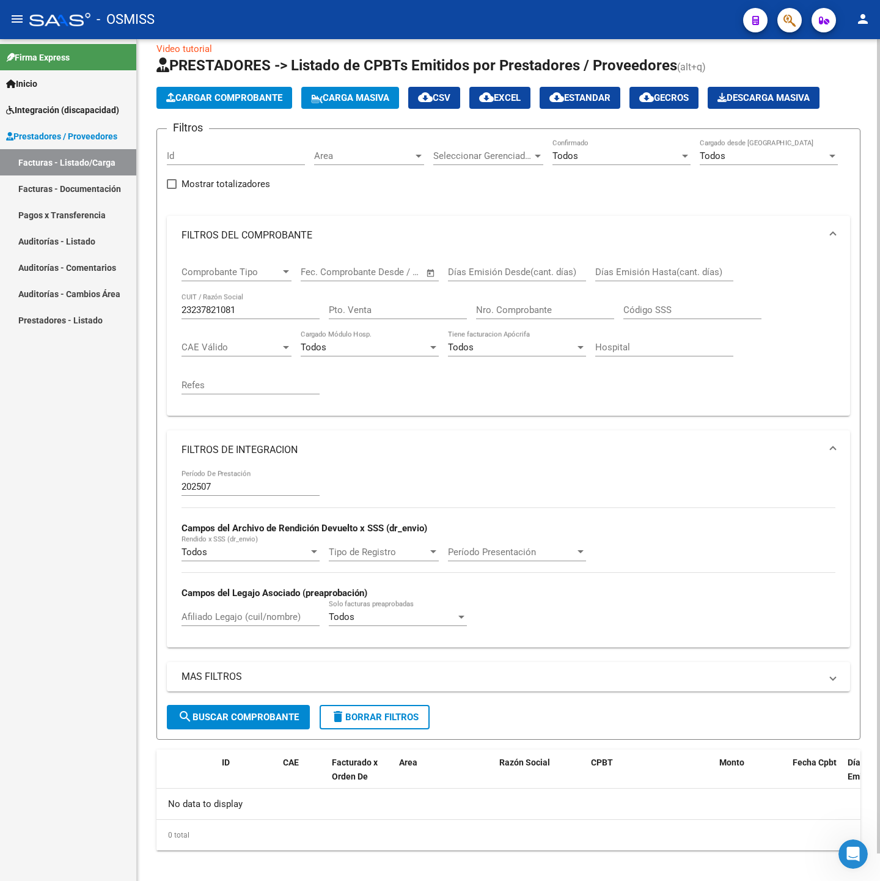
scroll to position [0, 0]
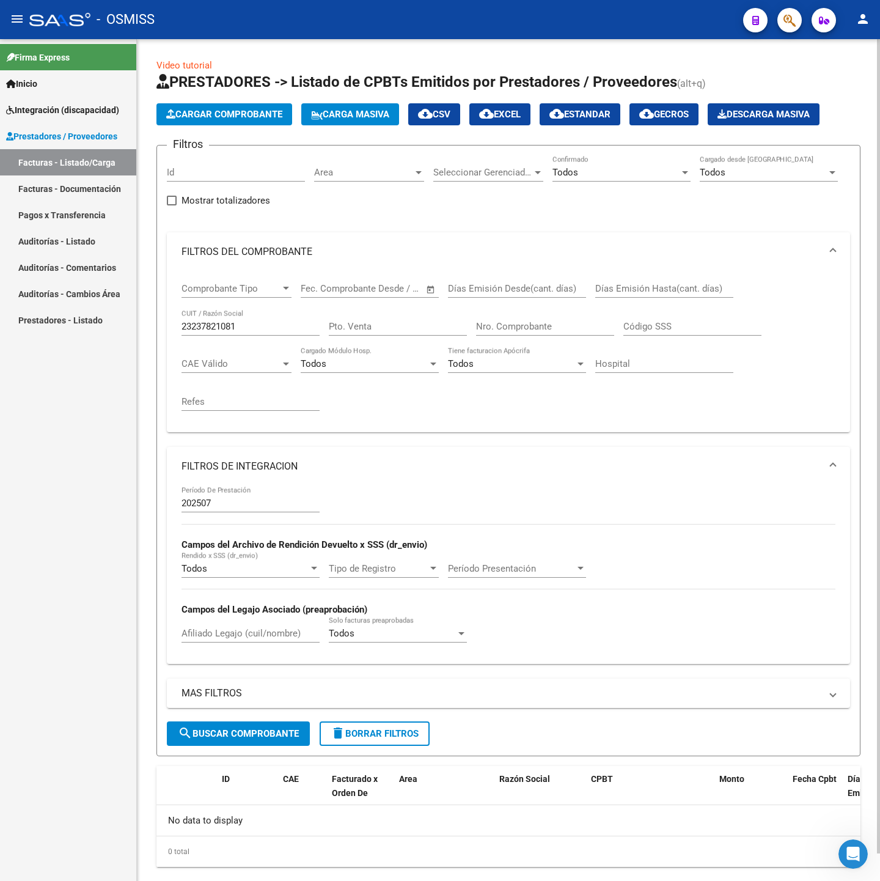
click at [265, 324] on input "23237821081" at bounding box center [250, 326] width 138 height 11
paste input "741738007"
click at [241, 720] on div "MAS FILTROS Todos Con Doc. Respaldatoria Todos Con Trazabilidad Todos Asociado …" at bounding box center [508, 699] width 683 height 43
click at [248, 728] on button "search Buscar Comprobante" at bounding box center [238, 733] width 143 height 24
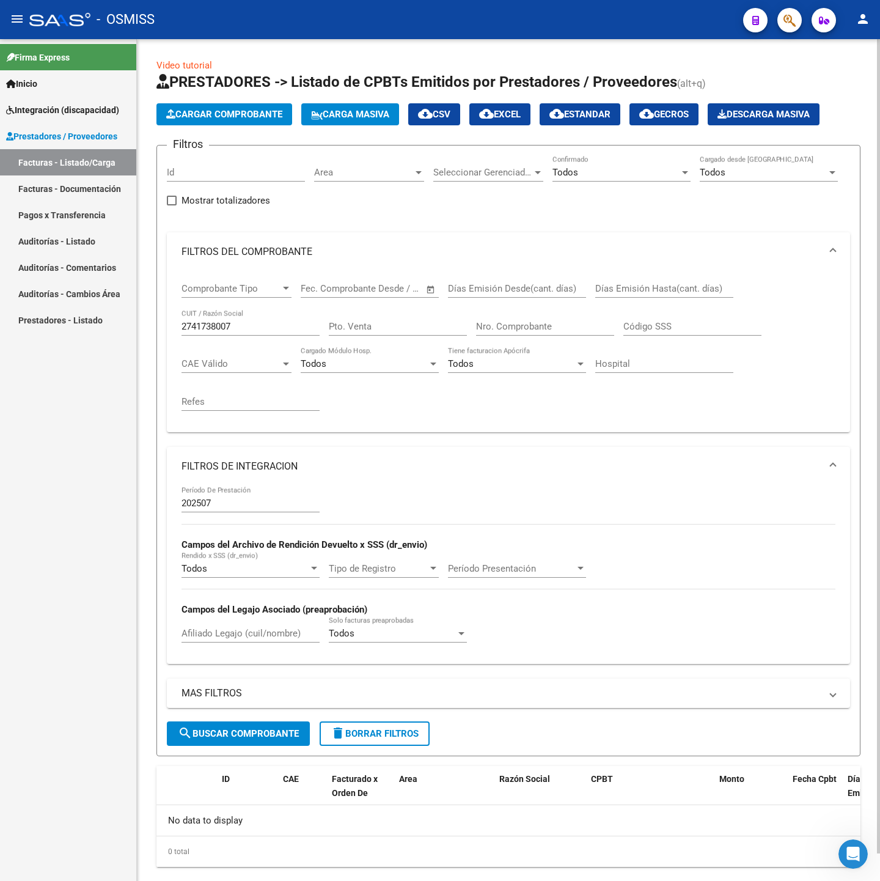
scroll to position [28, 0]
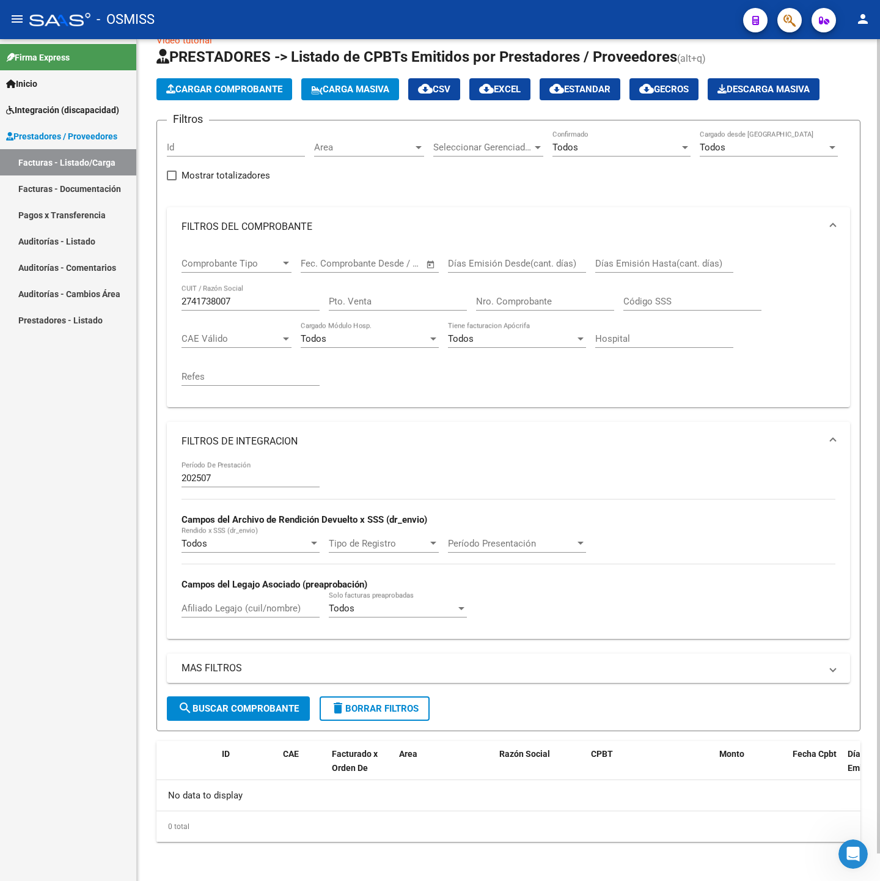
click at [261, 286] on div "2741738007 CUIT / Razón Social" at bounding box center [250, 297] width 138 height 26
click at [266, 292] on div "2741738007 CUIT / Razón Social" at bounding box center [250, 297] width 138 height 26
click at [246, 301] on input "2741738007" at bounding box center [250, 301] width 138 height 11
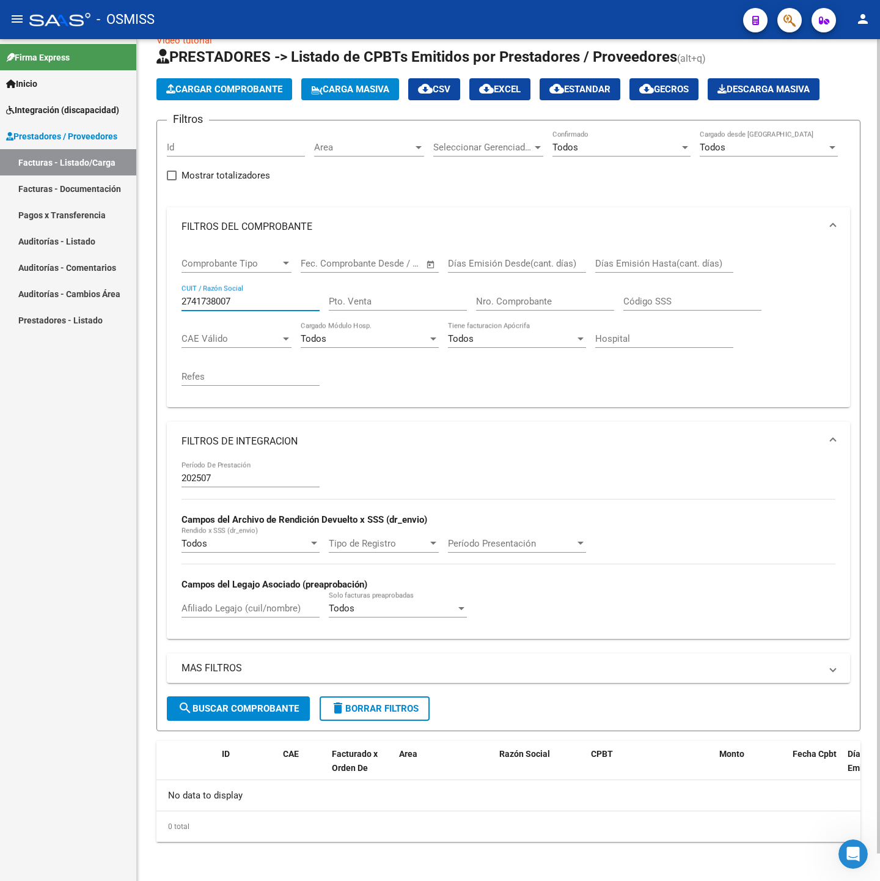
paste input "8"
drag, startPoint x: 240, startPoint y: 700, endPoint x: 238, endPoint y: 683, distance: 17.8
click at [241, 700] on button "search Buscar Comprobante" at bounding box center [238, 708] width 143 height 24
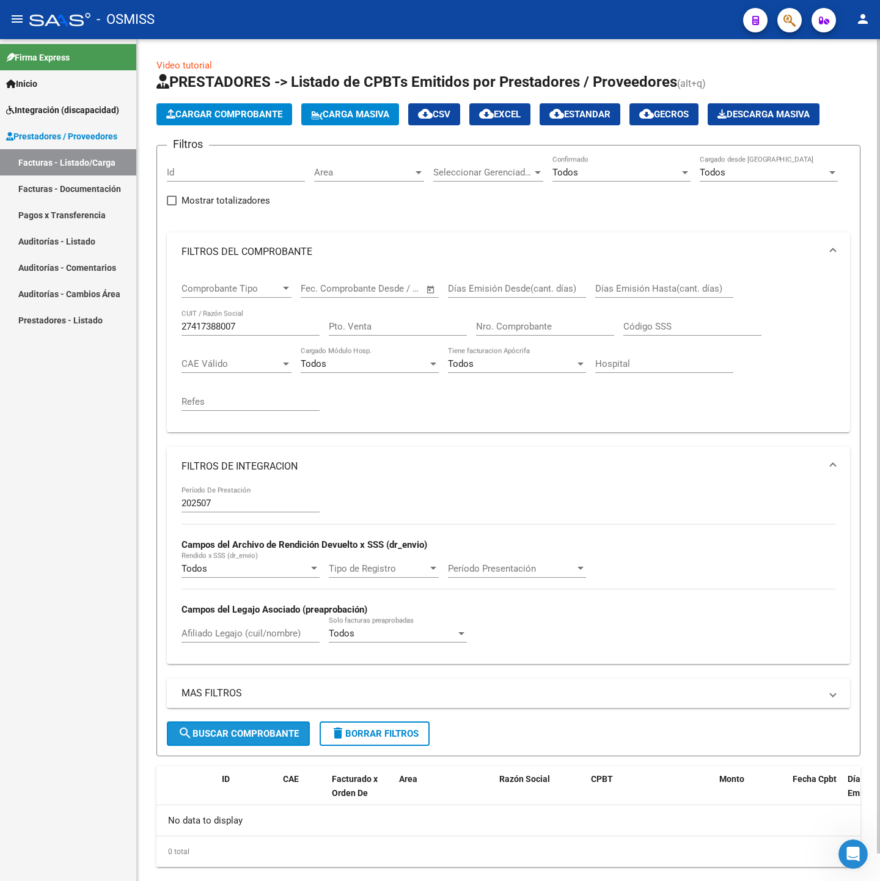
click at [211, 737] on span "search Buscar Comprobante" at bounding box center [238, 733] width 121 height 11
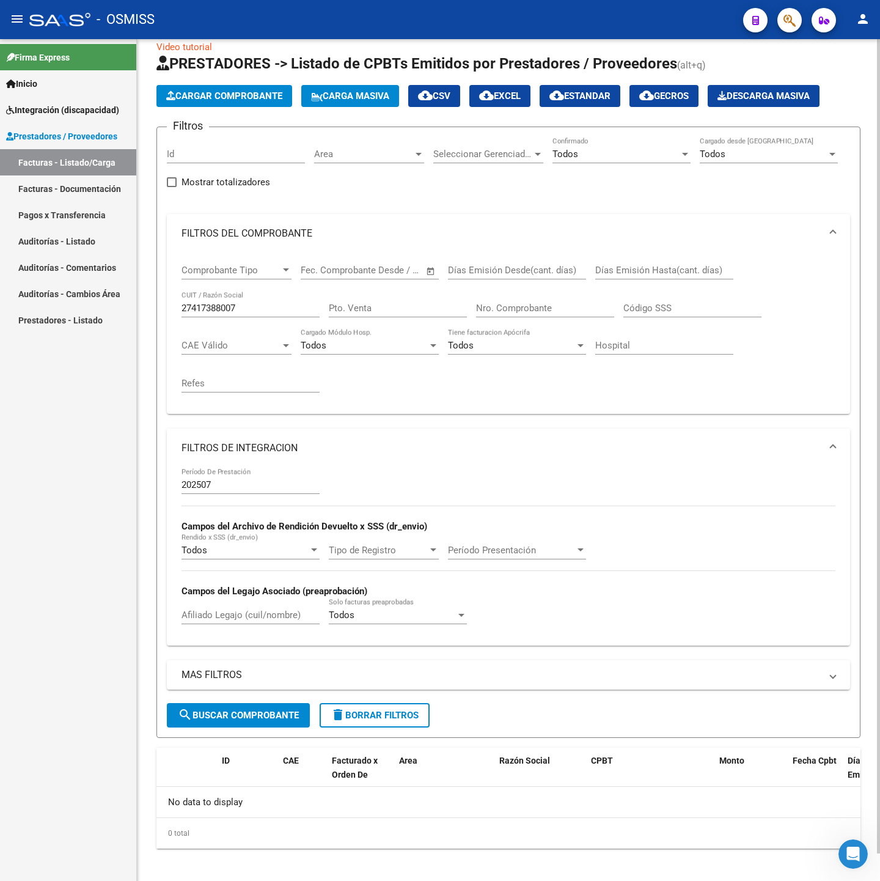
scroll to position [28, 0]
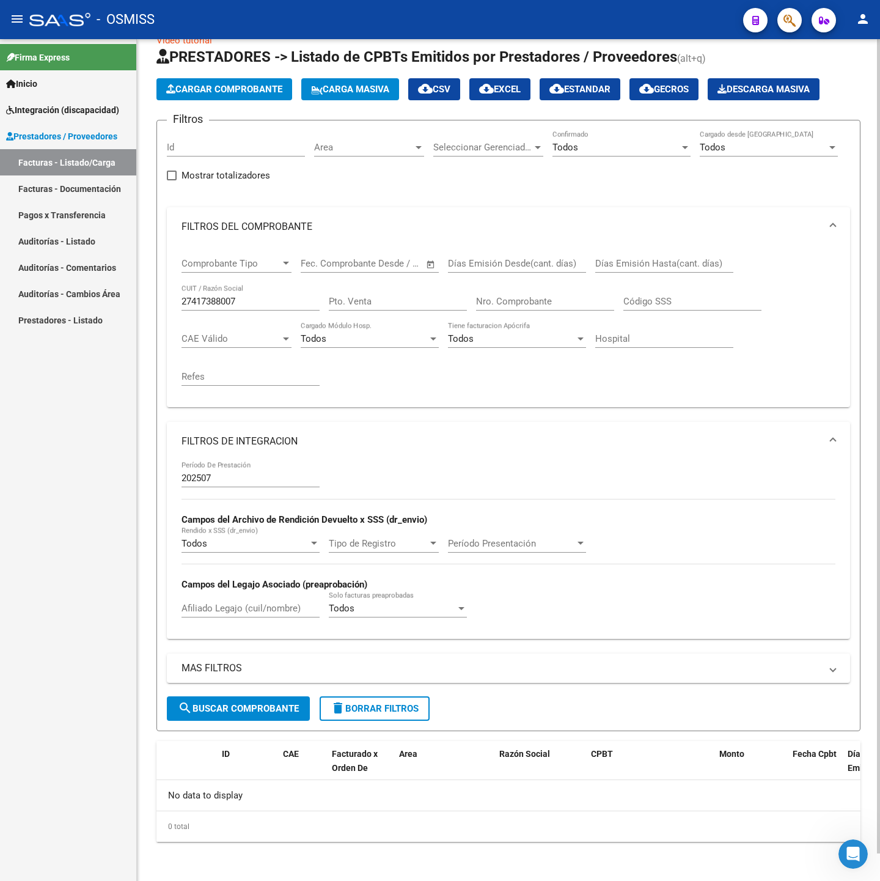
click at [258, 299] on input "27417388007" at bounding box center [250, 301] width 138 height 11
type input "27417388007"
click at [180, 712] on mat-icon "search" at bounding box center [185, 707] width 15 height 15
click at [238, 472] on input "202507" at bounding box center [250, 477] width 138 height 11
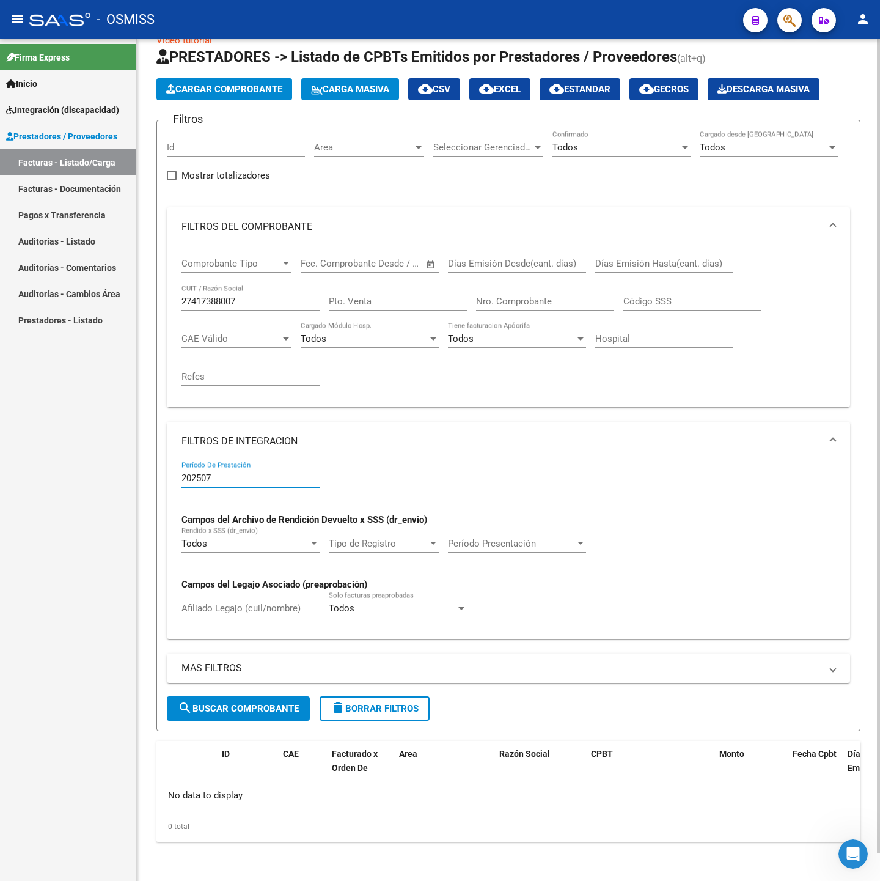
click at [238, 472] on input "202507" at bounding box center [250, 477] width 138 height 11
drag, startPoint x: 236, startPoint y: 475, endPoint x: 139, endPoint y: 478, distance: 97.2
click at [139, 478] on div "Video tutorial PRESTADORES -> Listado de CPBTs Emitidos por Prestadores / Prove…" at bounding box center [508, 447] width 743 height 867
click at [218, 710] on span "search Buscar Comprobante" at bounding box center [238, 708] width 121 height 11
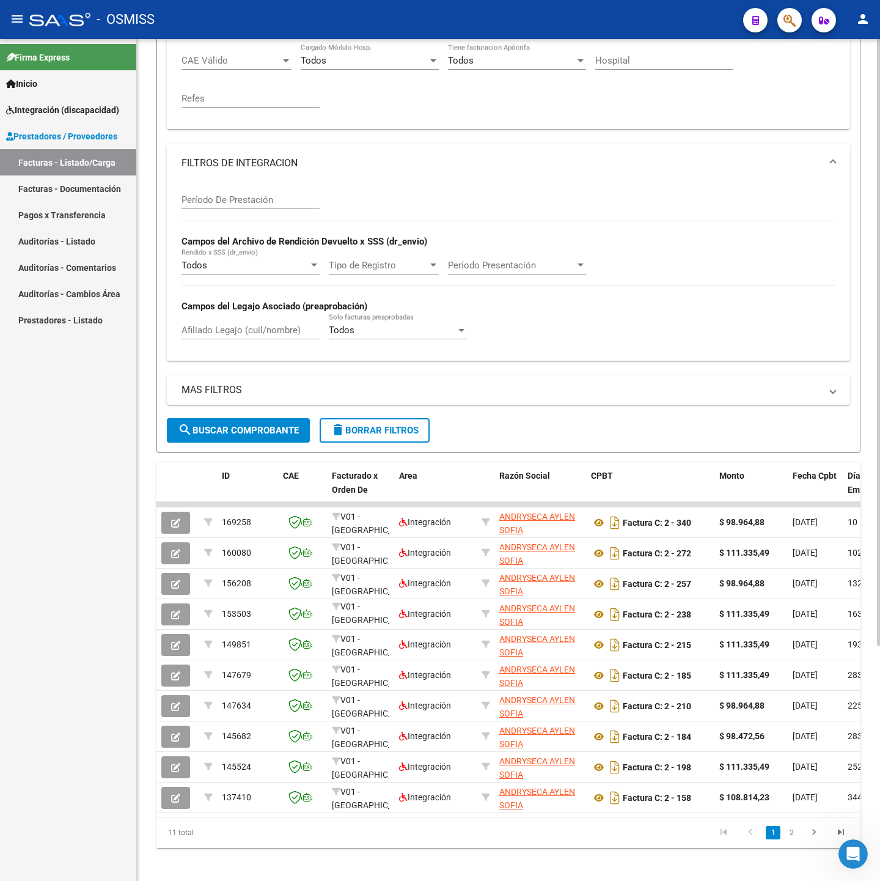
scroll to position [211, 0]
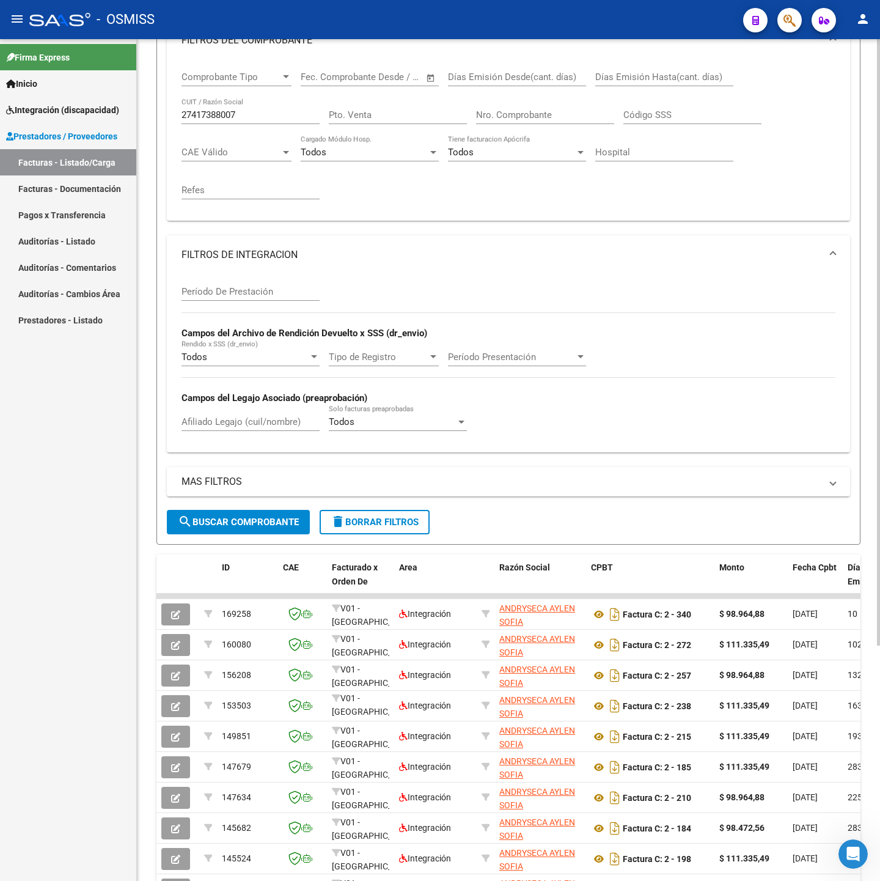
click at [257, 115] on input "27417388007" at bounding box center [250, 114] width 138 height 11
paste input "289270588"
type input "27289270588"
click at [269, 523] on span "search Buscar Comprobante" at bounding box center [238, 521] width 121 height 11
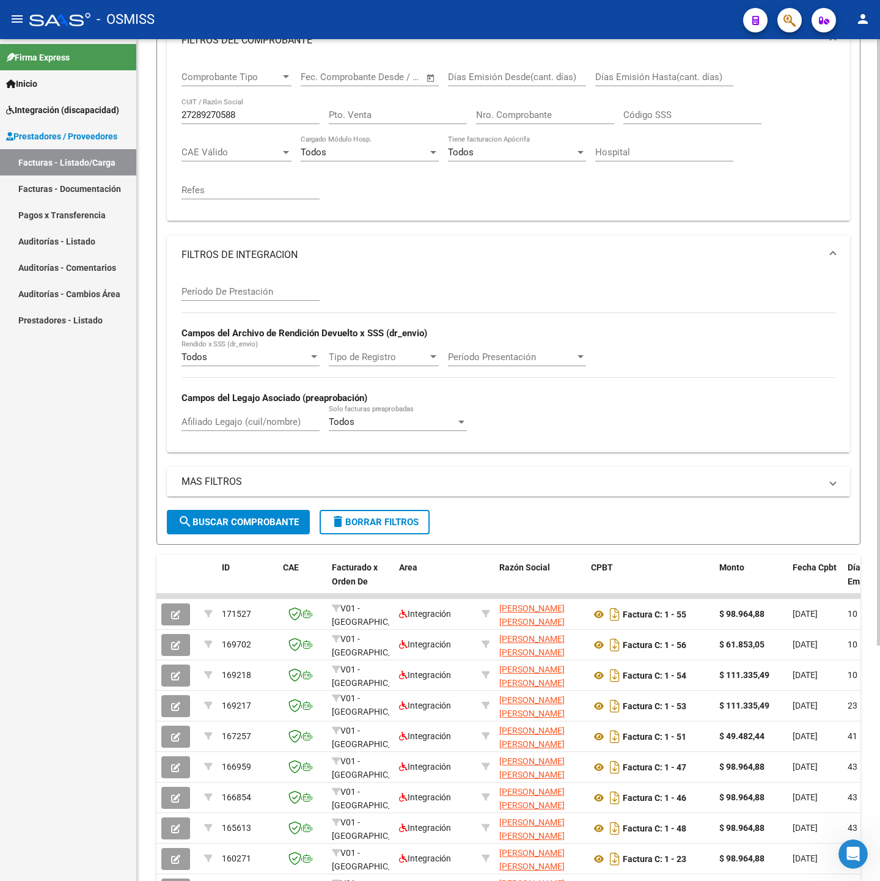
click at [222, 281] on div "Período De Prestación" at bounding box center [250, 287] width 138 height 26
click at [233, 295] on input "Período De Prestación" at bounding box center [250, 291] width 138 height 11
type input "202507"
click at [217, 527] on span "search Buscar Comprobante" at bounding box center [238, 521] width 121 height 11
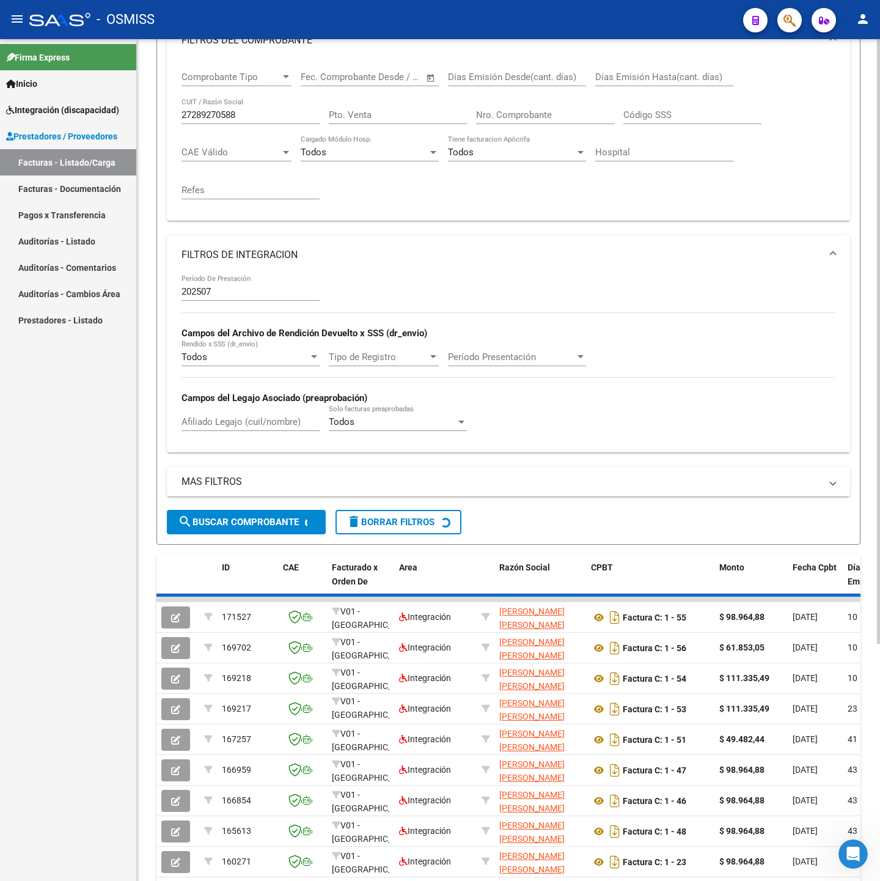
scroll to position [82, 0]
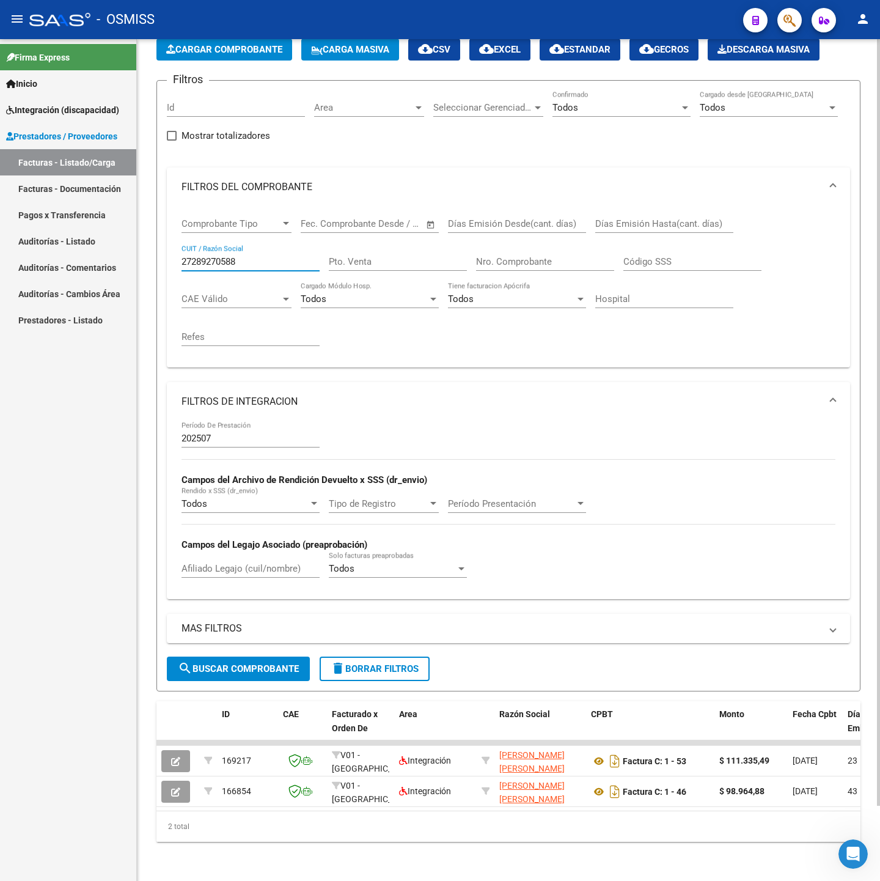
click at [242, 256] on input "27289270588" at bounding box center [250, 261] width 138 height 11
paste input "371597706"
click at [258, 668] on form "Filtros Id Area Area Seleccionar Gerenciador Seleccionar Gerenciador Todos Conf…" at bounding box center [508, 385] width 704 height 611
click at [255, 664] on button "search Buscar Comprobante" at bounding box center [238, 668] width 143 height 24
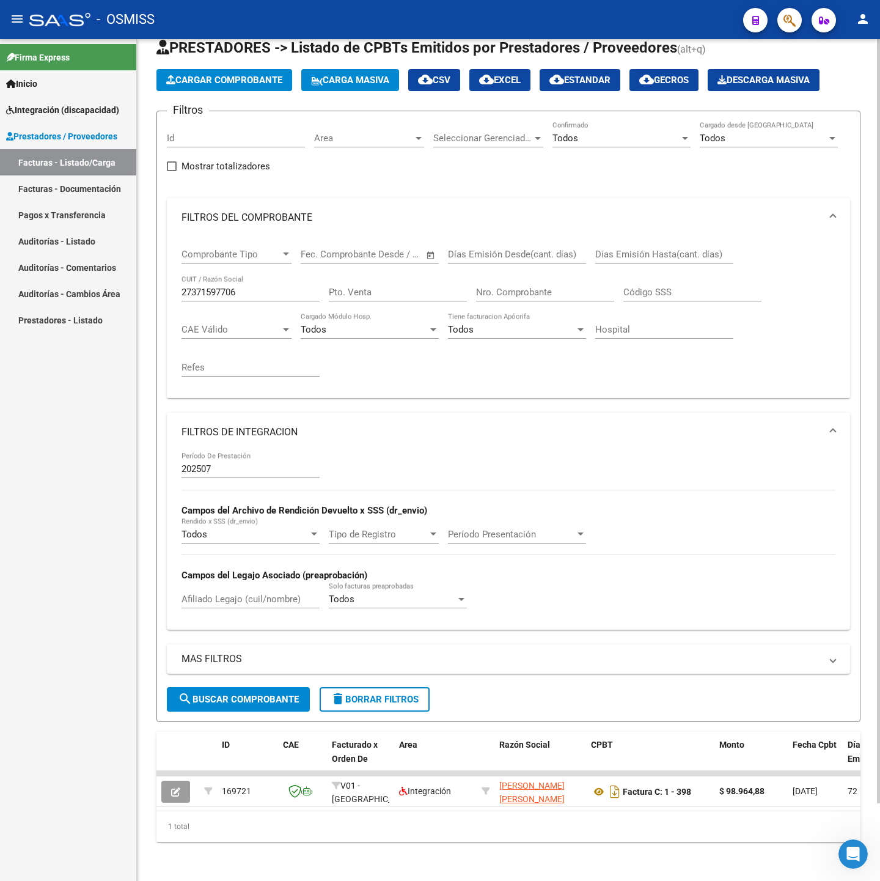
scroll to position [52, 0]
click at [261, 287] on input "27371597706" at bounding box center [250, 292] width 138 height 11
paste input "29464895"
click at [279, 694] on span "search Buscar Comprobante" at bounding box center [238, 699] width 121 height 11
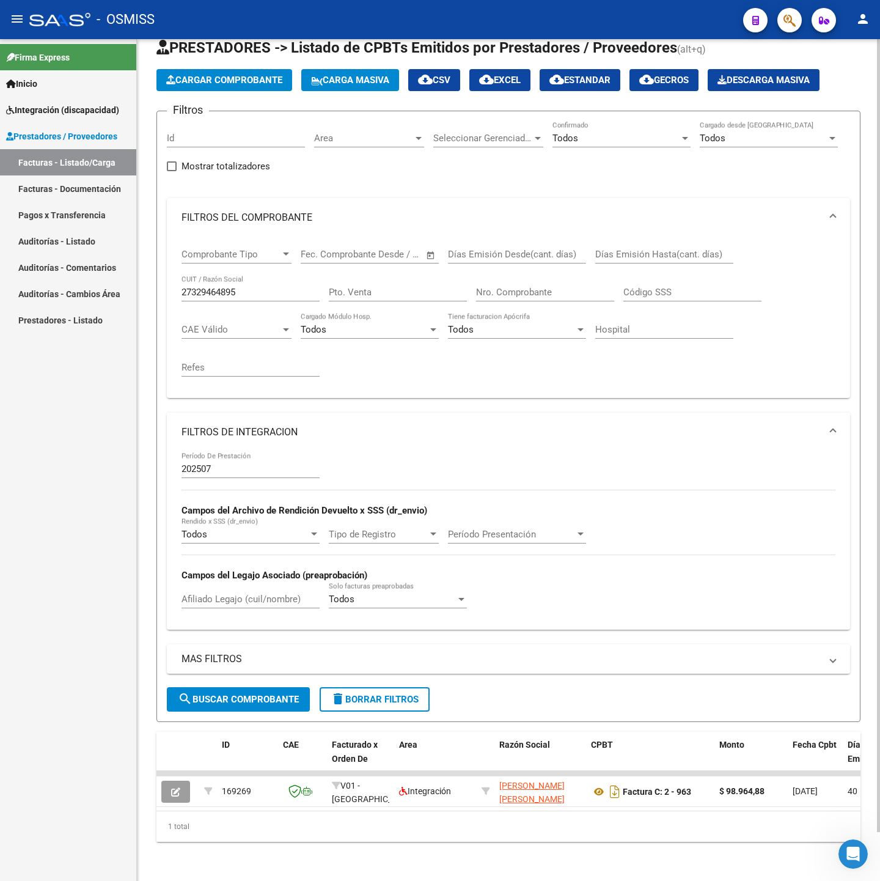
click at [246, 287] on input "27329464895" at bounding box center [250, 292] width 138 height 11
paste input "406551844"
type input "27406551844"
click at [265, 694] on button "search Buscar Comprobante" at bounding box center [238, 699] width 143 height 24
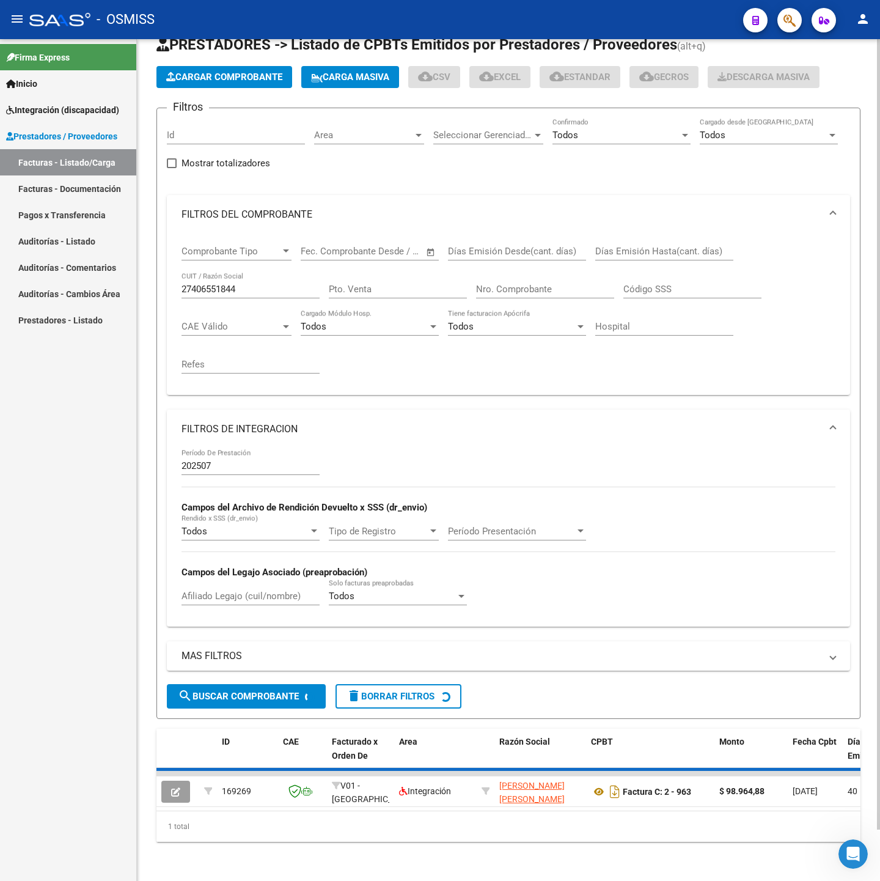
scroll to position [28, 0]
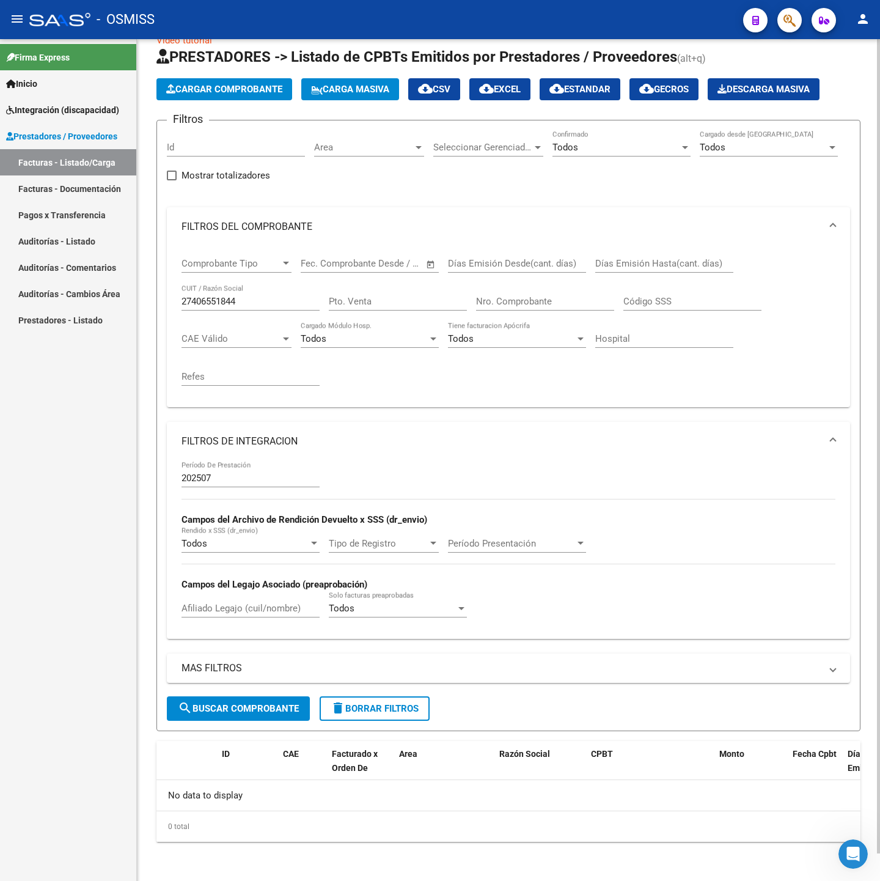
click at [249, 304] on input "27406551844" at bounding box center [250, 301] width 138 height 11
click at [261, 709] on span "search Buscar Comprobante" at bounding box center [238, 708] width 121 height 11
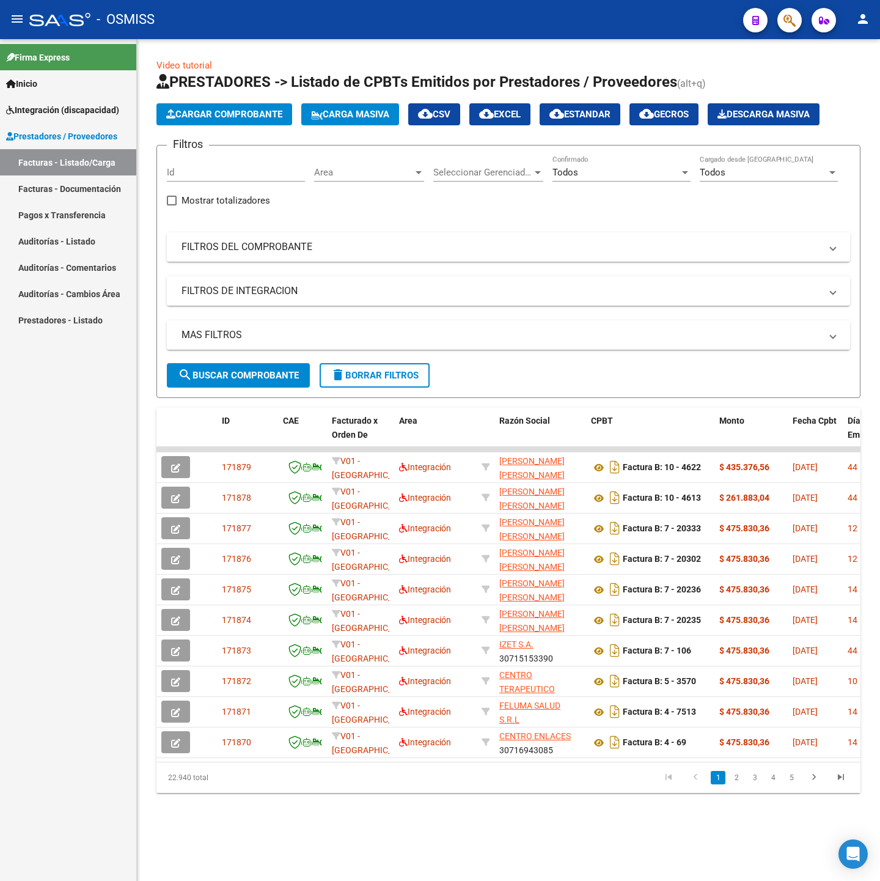
click at [268, 254] on mat-panel-title "FILTROS DEL COMPROBANTE" at bounding box center [500, 246] width 639 height 13
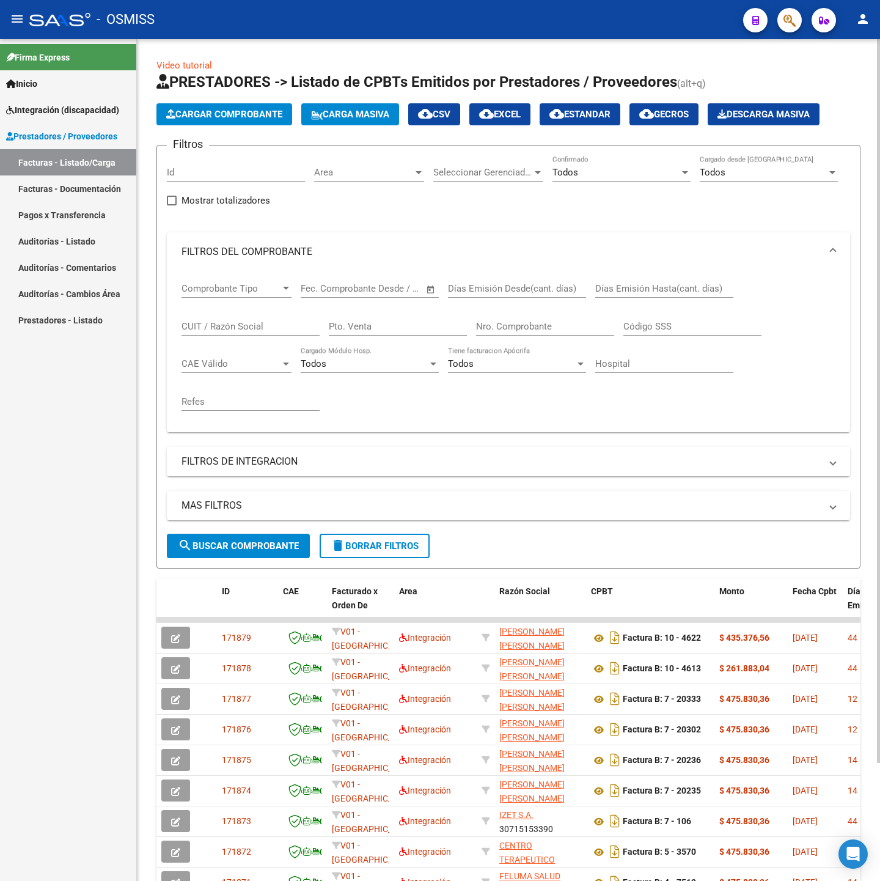
click at [236, 470] on mat-expansion-panel-header "FILTROS DE INTEGRACION" at bounding box center [508, 461] width 683 height 29
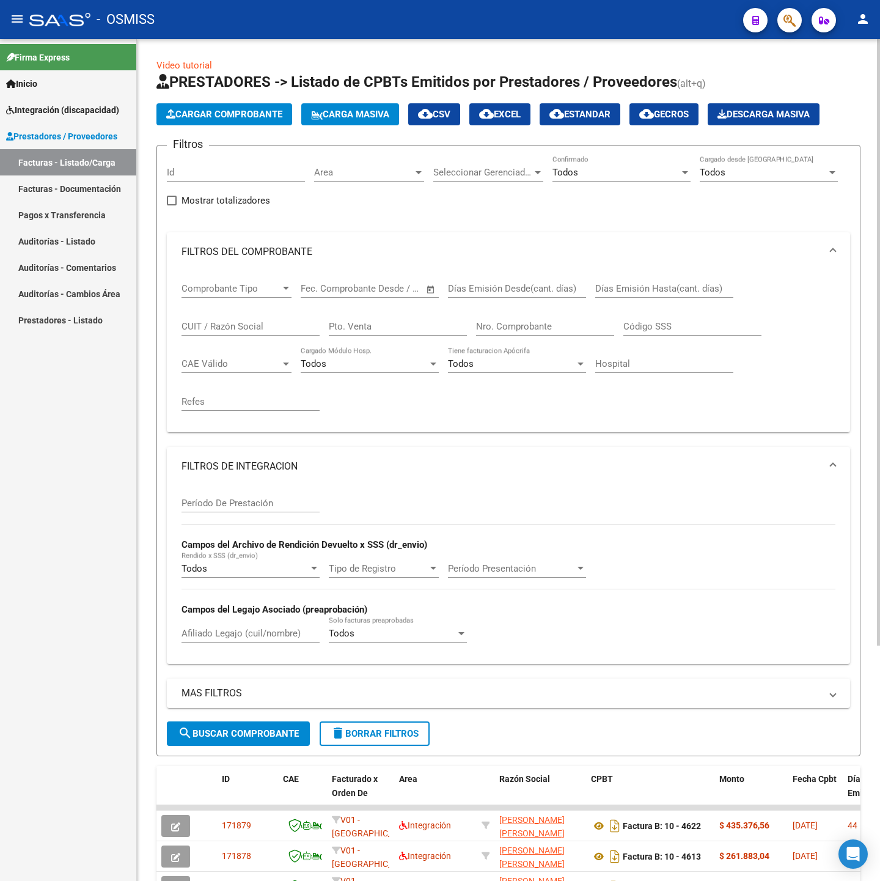
click at [260, 515] on div "Período De Prestación" at bounding box center [250, 505] width 138 height 38
click at [250, 508] on input "Período De Prestación" at bounding box center [250, 502] width 138 height 11
type input "202507"
click at [189, 321] on input "CUIT / Razón Social" at bounding box center [250, 326] width 138 height 11
paste input "27406551844"
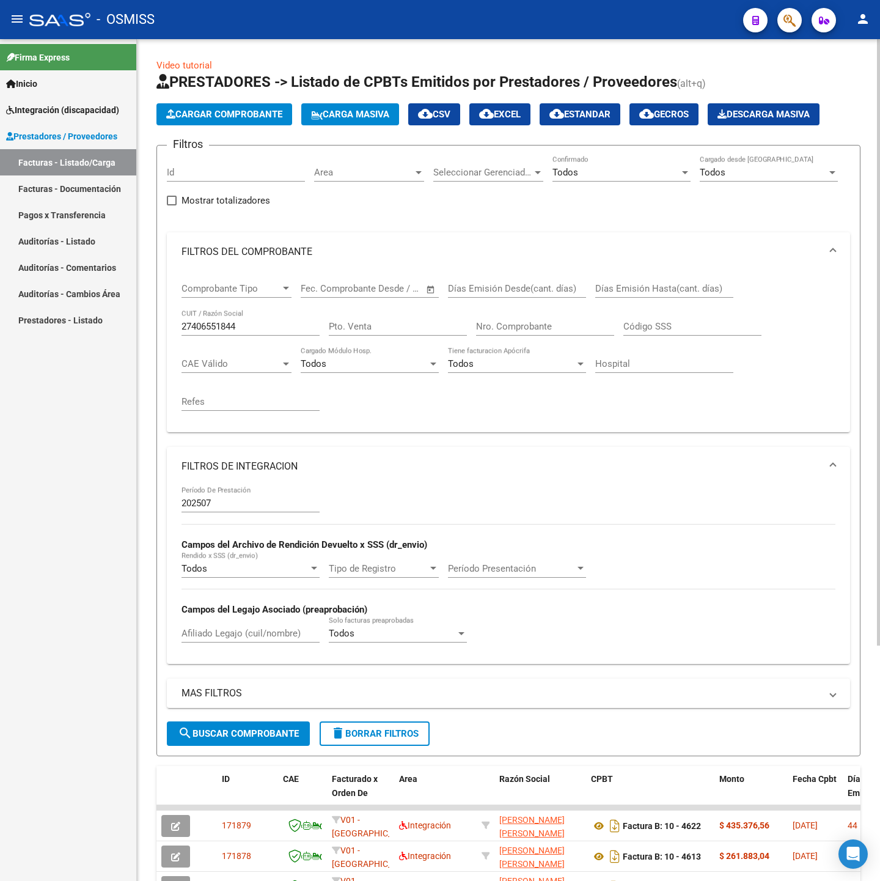
drag, startPoint x: 192, startPoint y: 753, endPoint x: 192, endPoint y: 739, distance: 14.1
click at [192, 752] on form "Filtros Id Area Area Seleccionar Gerenciador Seleccionar Gerenciador Todos Conf…" at bounding box center [508, 450] width 704 height 611
click at [195, 735] on span "search Buscar Comprobante" at bounding box center [238, 733] width 121 height 11
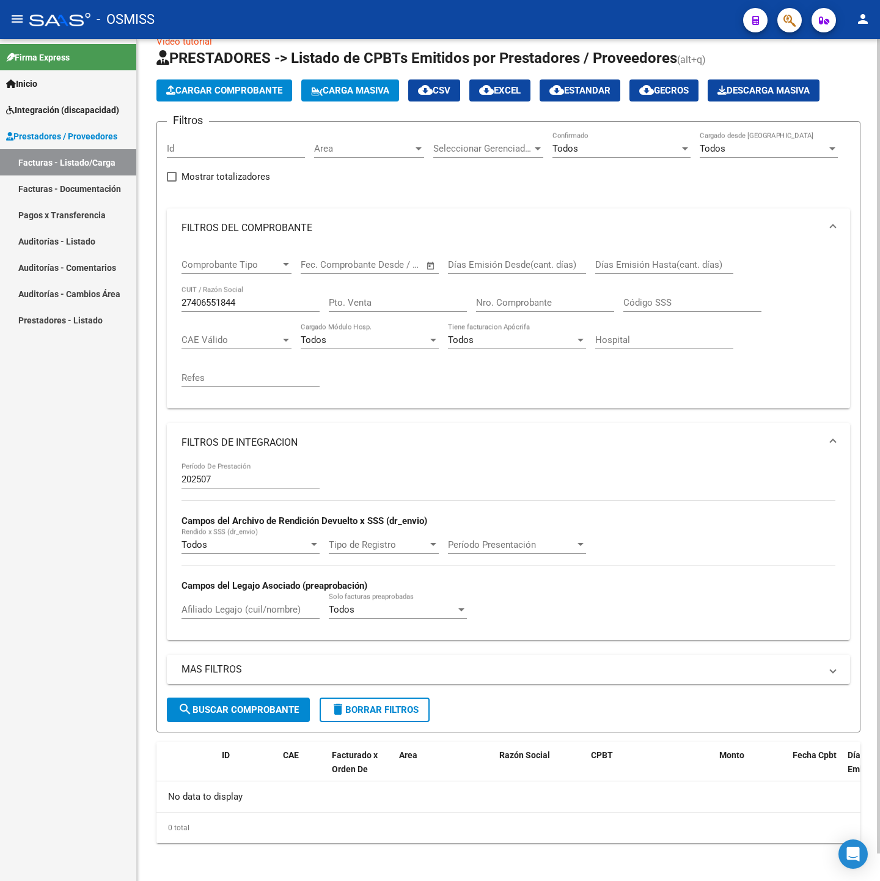
scroll to position [28, 0]
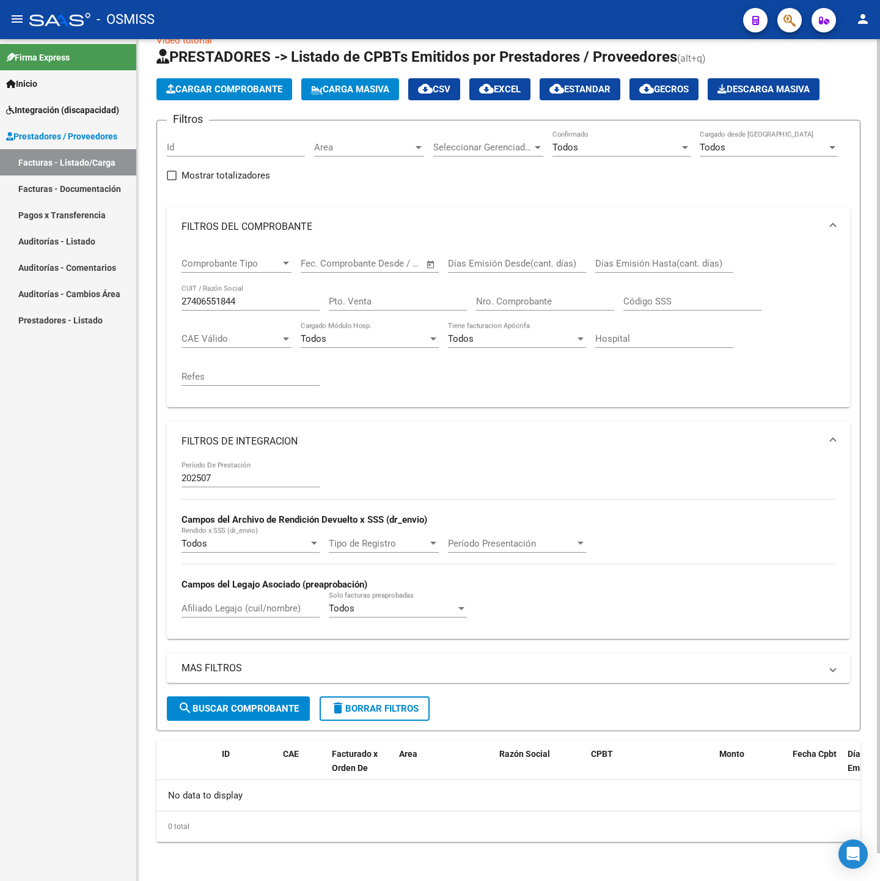
click at [264, 301] on input "27406551844" at bounding box center [250, 301] width 138 height 11
paste input "0417579819"
click at [222, 693] on div "MAS FILTROS Todos Con Doc. Respaldatoria Todos Con Trazabilidad Todos Asociado …" at bounding box center [508, 674] width 683 height 43
click at [228, 697] on button "search Buscar Comprobante" at bounding box center [238, 708] width 143 height 24
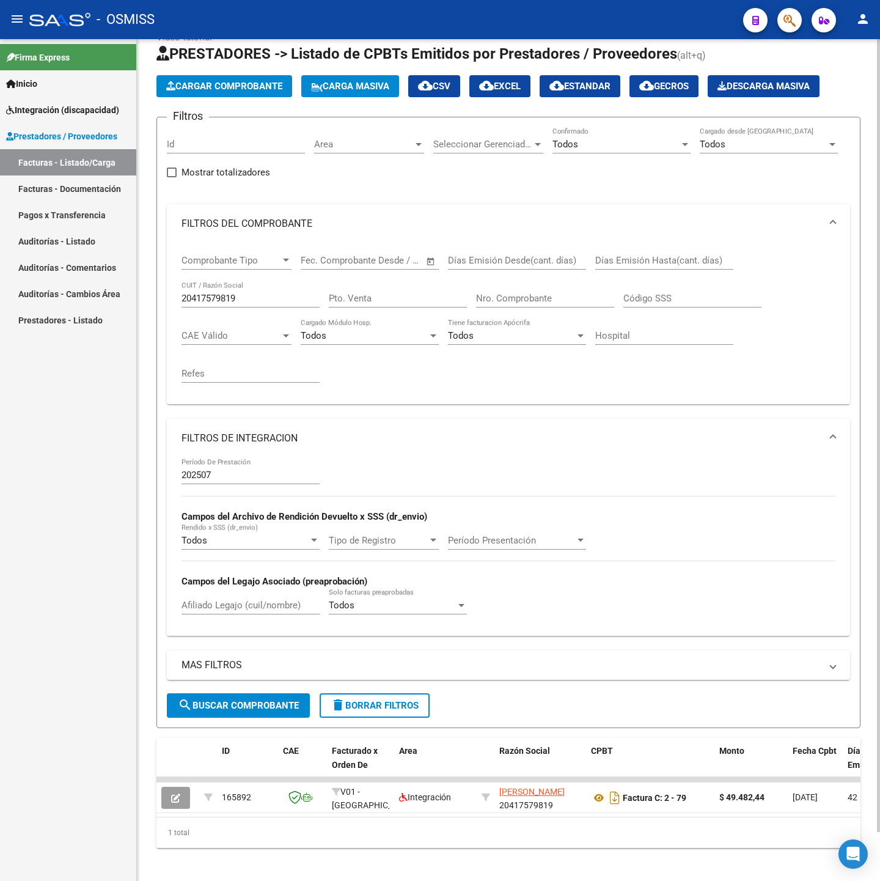
scroll to position [52, 0]
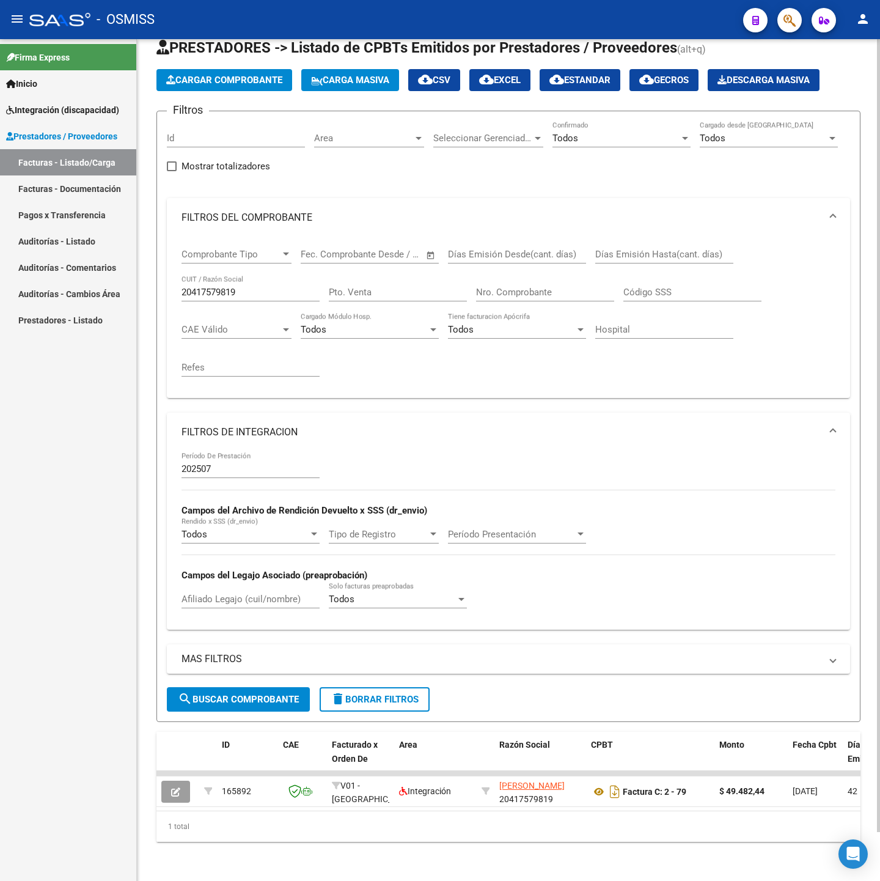
click at [249, 287] on input "20417579819" at bounding box center [250, 292] width 138 height 11
paste input "241830021"
click at [213, 694] on span "search Buscar Comprobante" at bounding box center [238, 699] width 121 height 11
click at [263, 287] on input "20241830021" at bounding box center [250, 292] width 138 height 11
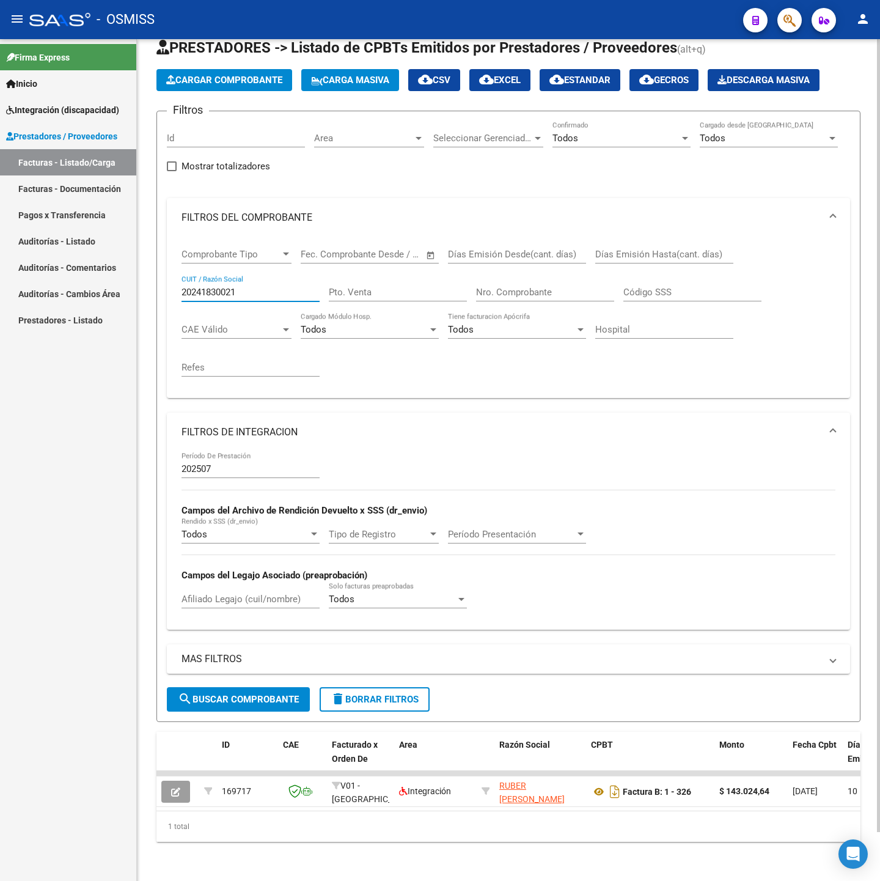
click at [263, 287] on input "20241830021" at bounding box center [250, 292] width 138 height 11
paste input "7404994528"
click at [224, 694] on span "search Buscar Comprobante" at bounding box center [238, 699] width 121 height 11
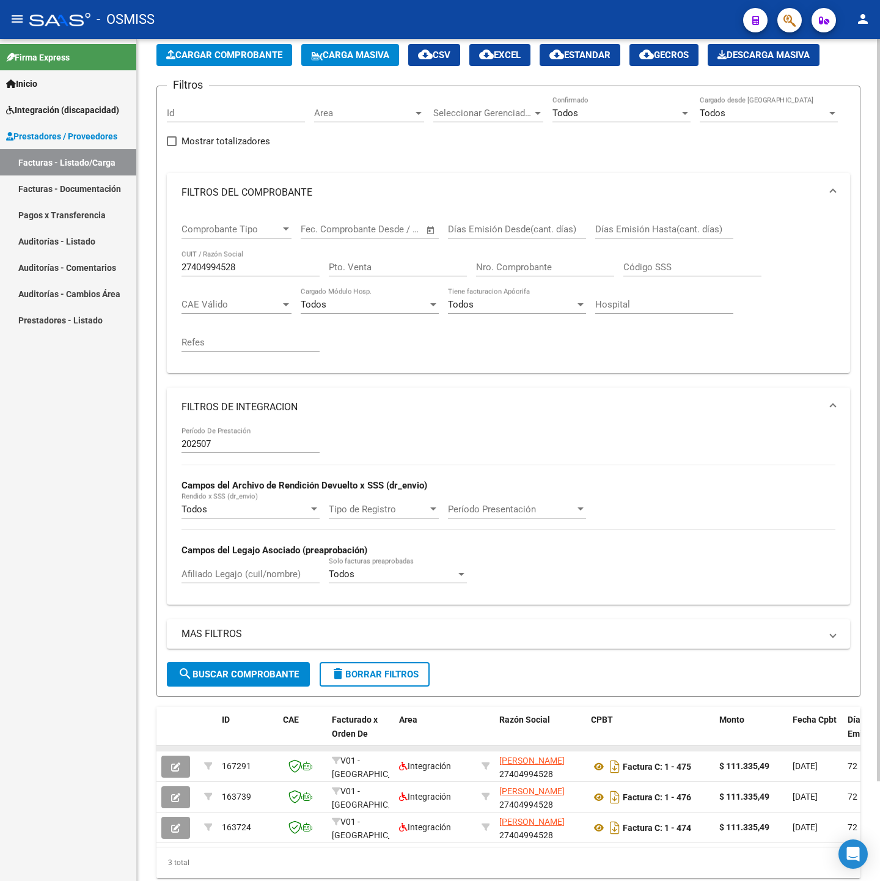
scroll to position [112, 0]
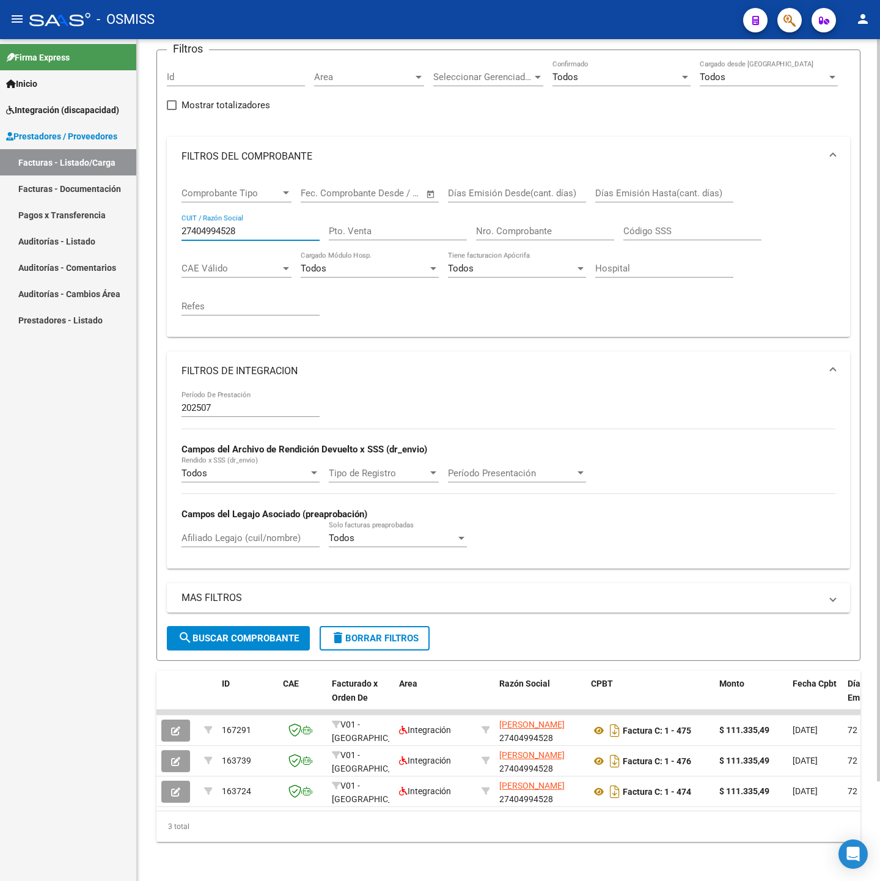
click at [260, 225] on input "27404994528" at bounding box center [250, 230] width 138 height 11
click at [251, 626] on button "search Buscar Comprobante" at bounding box center [238, 638] width 143 height 24
click at [251, 225] on input "27404994528" at bounding box center [250, 230] width 138 height 11
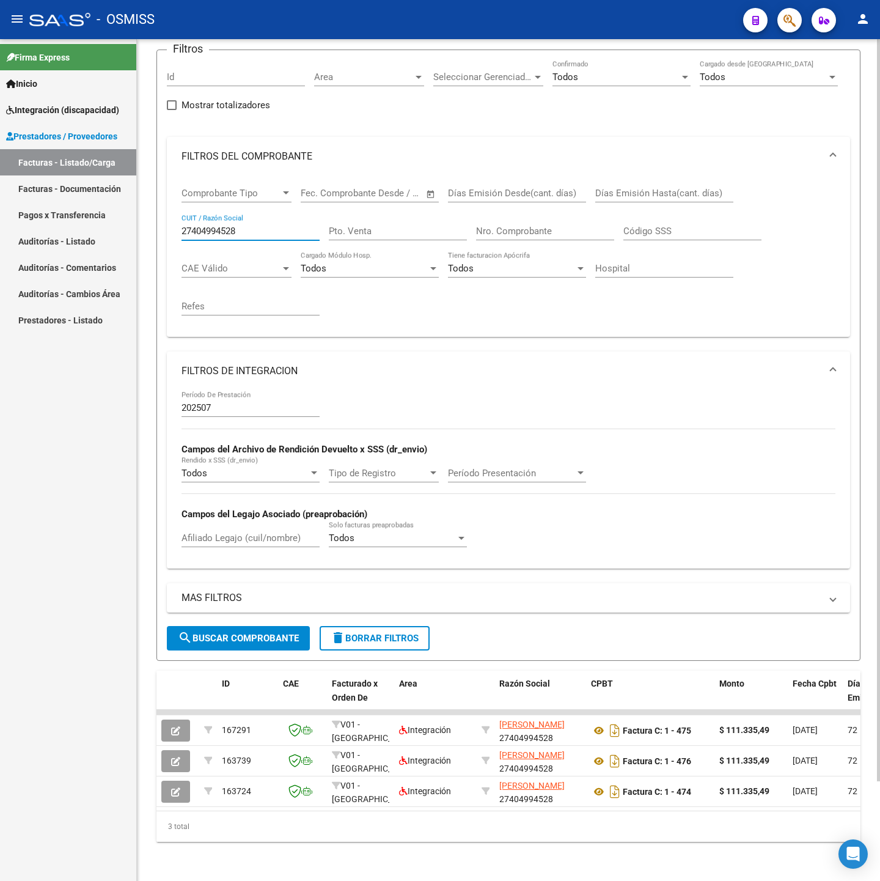
paste input "3323038104"
click at [246, 632] on span "search Buscar Comprobante" at bounding box center [238, 637] width 121 height 11
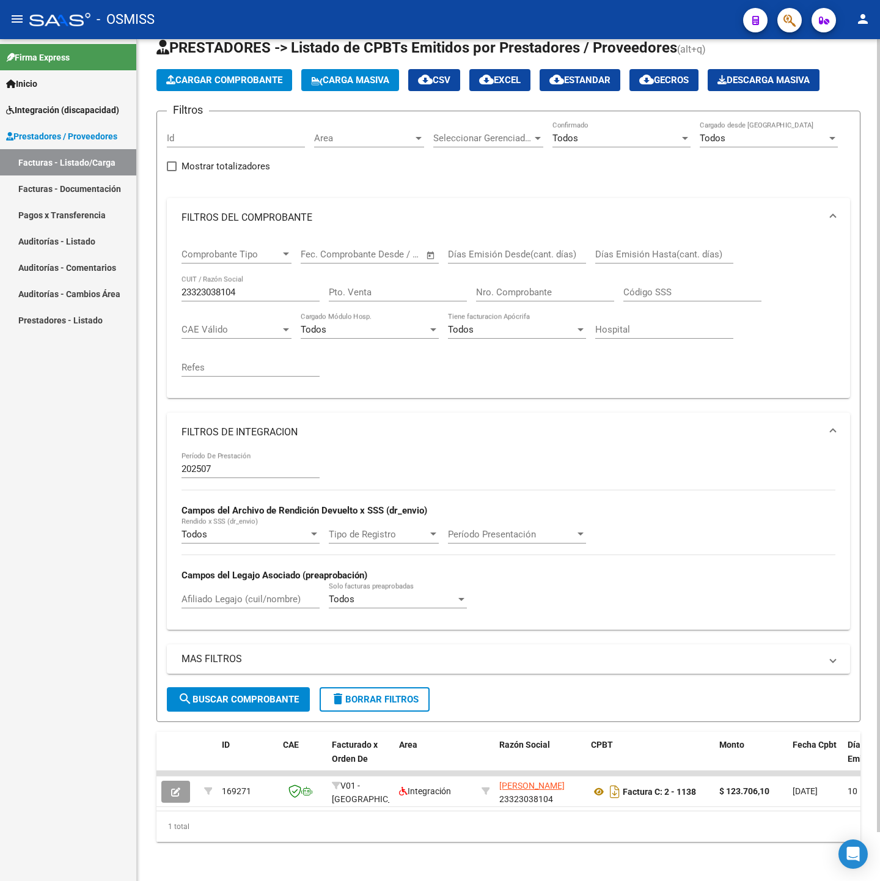
scroll to position [52, 0]
click at [252, 287] on input "23323038104" at bounding box center [250, 292] width 138 height 11
paste input "7391895193"
click at [237, 694] on span "search Buscar Comprobante" at bounding box center [238, 699] width 121 height 11
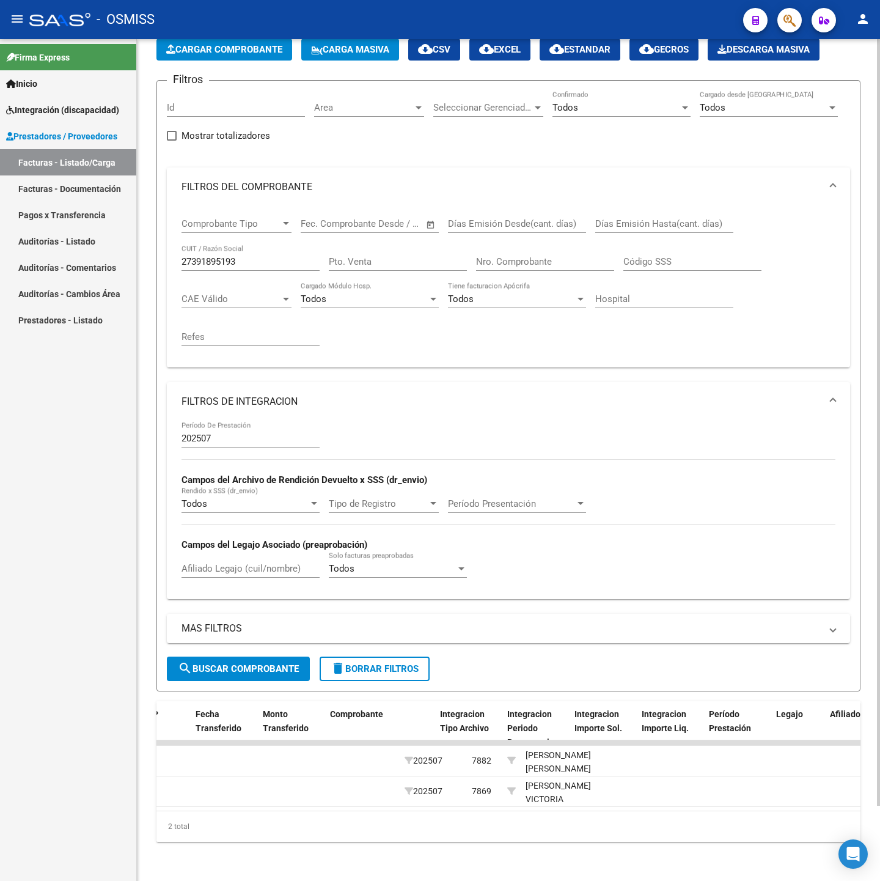
scroll to position [0, 0]
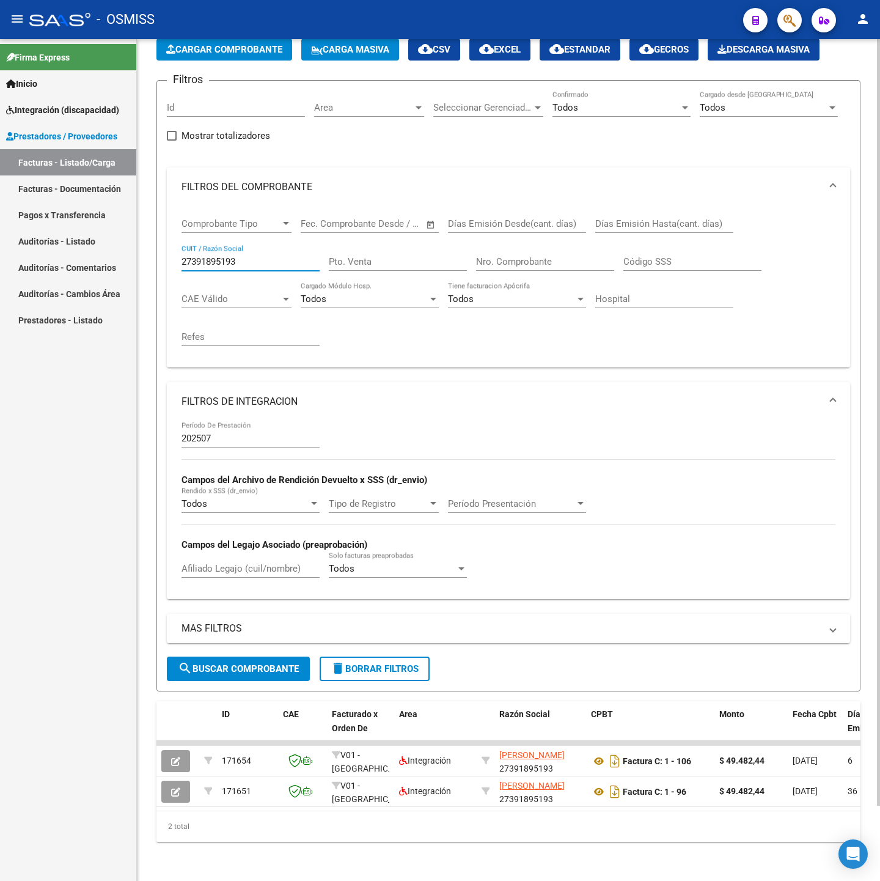
click at [279, 256] on input "27391895193" at bounding box center [250, 261] width 138 height 11
click at [236, 663] on span "search Buscar Comprobante" at bounding box center [238, 668] width 121 height 11
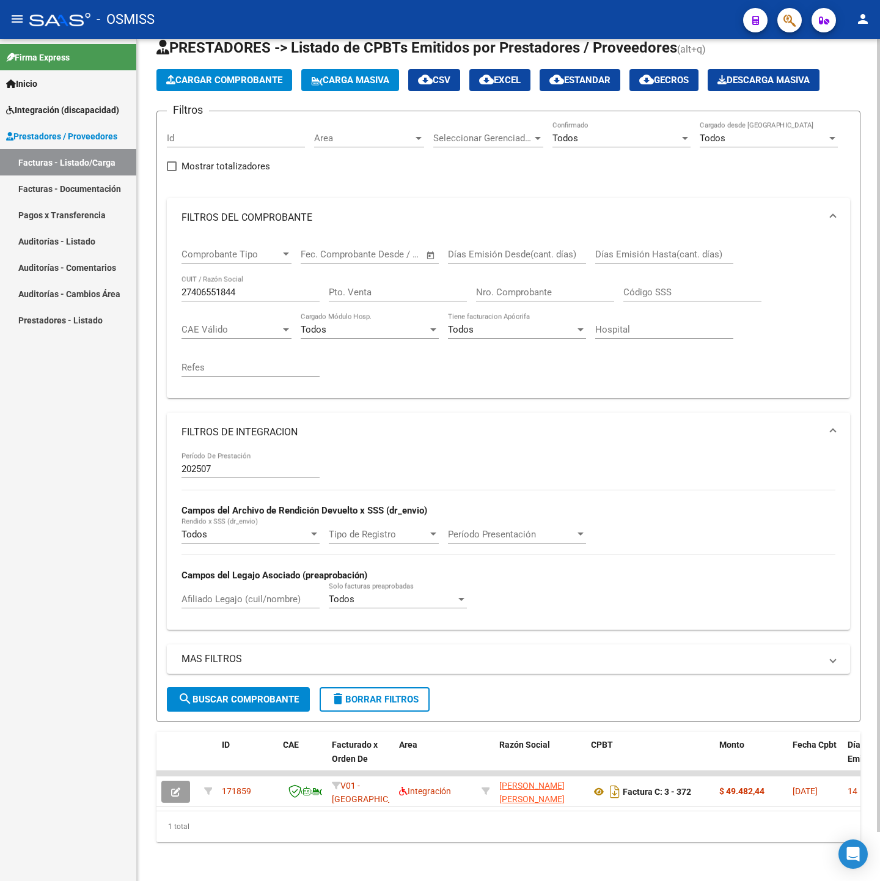
click at [237, 282] on div "27406551844 CUIT / Razón Social" at bounding box center [250, 288] width 138 height 26
click at [247, 275] on div "27406551844 CUIT / Razón Social" at bounding box center [250, 288] width 138 height 26
drag, startPoint x: 247, startPoint y: 268, endPoint x: 263, endPoint y: 272, distance: 15.9
click at [249, 275] on div "27406551844 CUIT / Razón Social" at bounding box center [250, 288] width 138 height 26
click at [263, 287] on input "27406551844" at bounding box center [250, 292] width 138 height 11
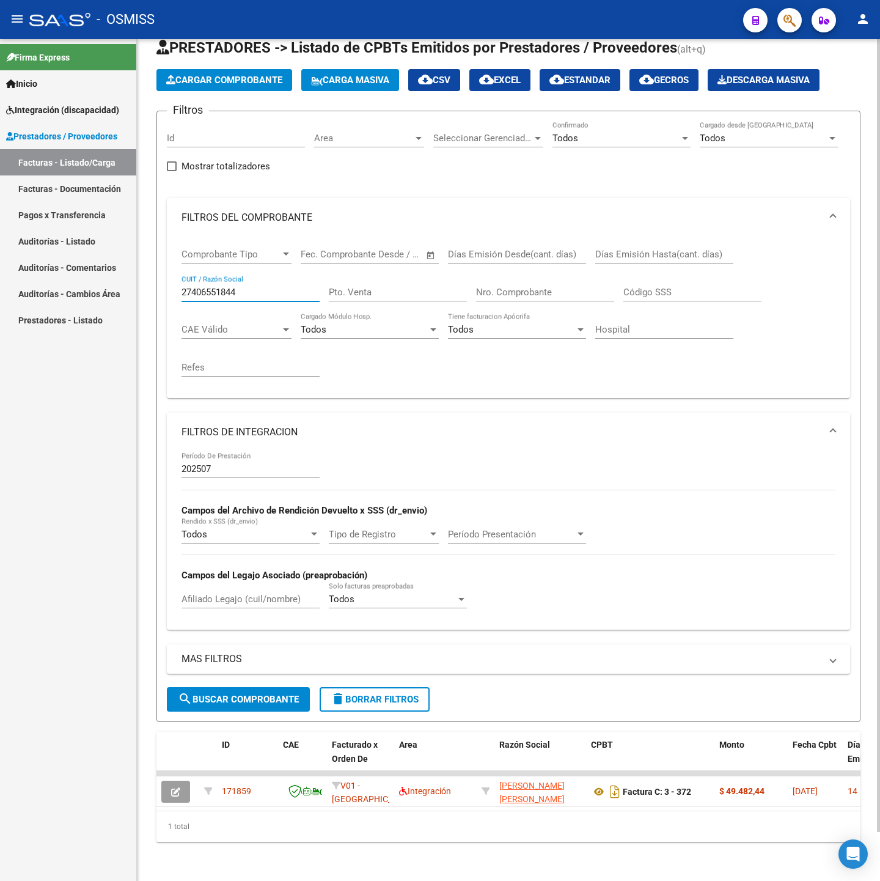
click at [263, 287] on input "27406551844" at bounding box center [250, 292] width 138 height 11
paste input "182138032"
click at [250, 687] on button "search Buscar Comprobante" at bounding box center [238, 699] width 143 height 24
click at [260, 287] on input "27182138032" at bounding box center [250, 292] width 138 height 11
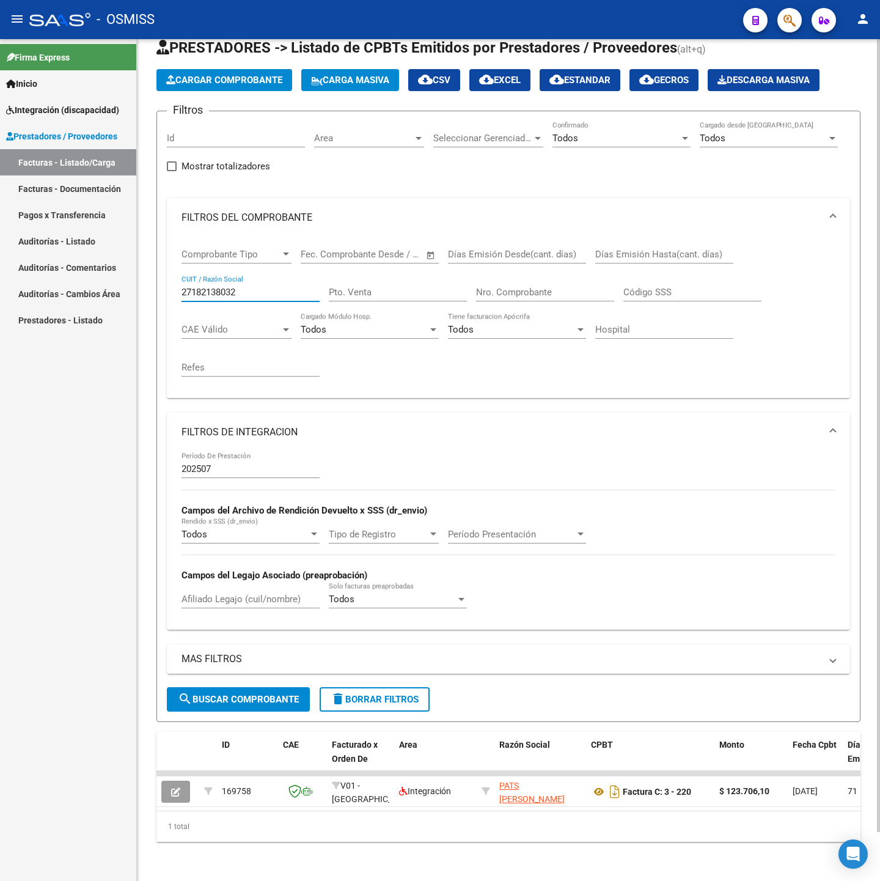
paste input "0407633690"
click at [271, 694] on span "search Buscar Comprobante" at bounding box center [238, 699] width 121 height 11
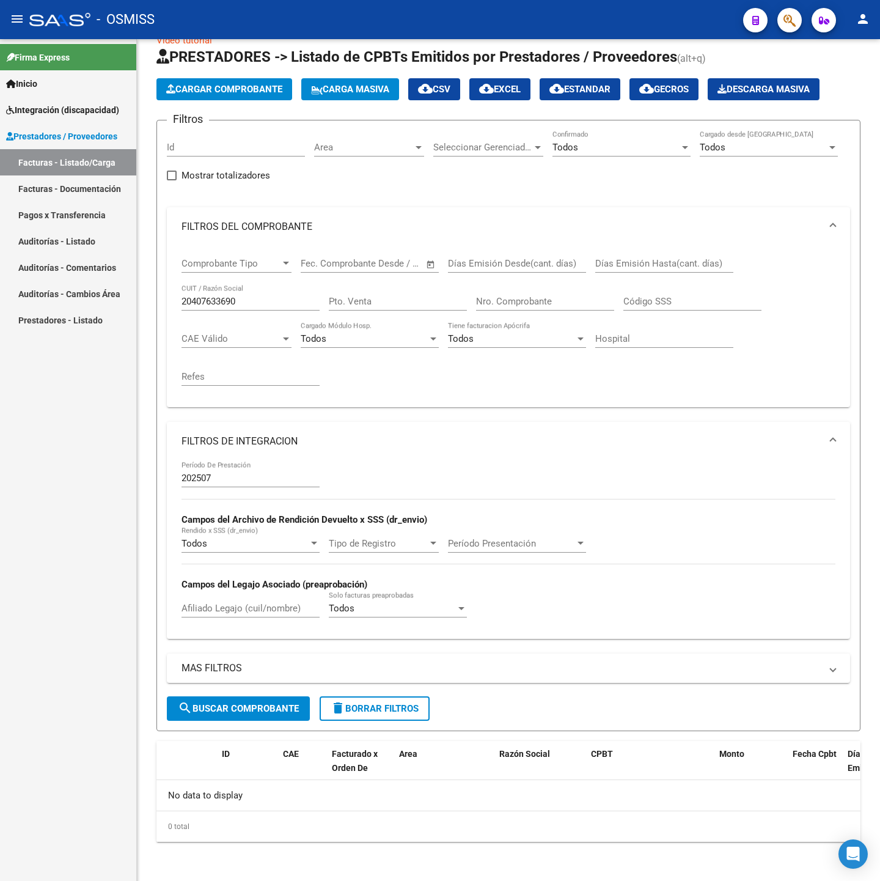
scroll to position [28, 0]
click at [244, 297] on input "20407633690" at bounding box center [250, 301] width 138 height 11
paste input "13879656"
click at [236, 705] on span "search Buscar Comprobante" at bounding box center [238, 708] width 121 height 11
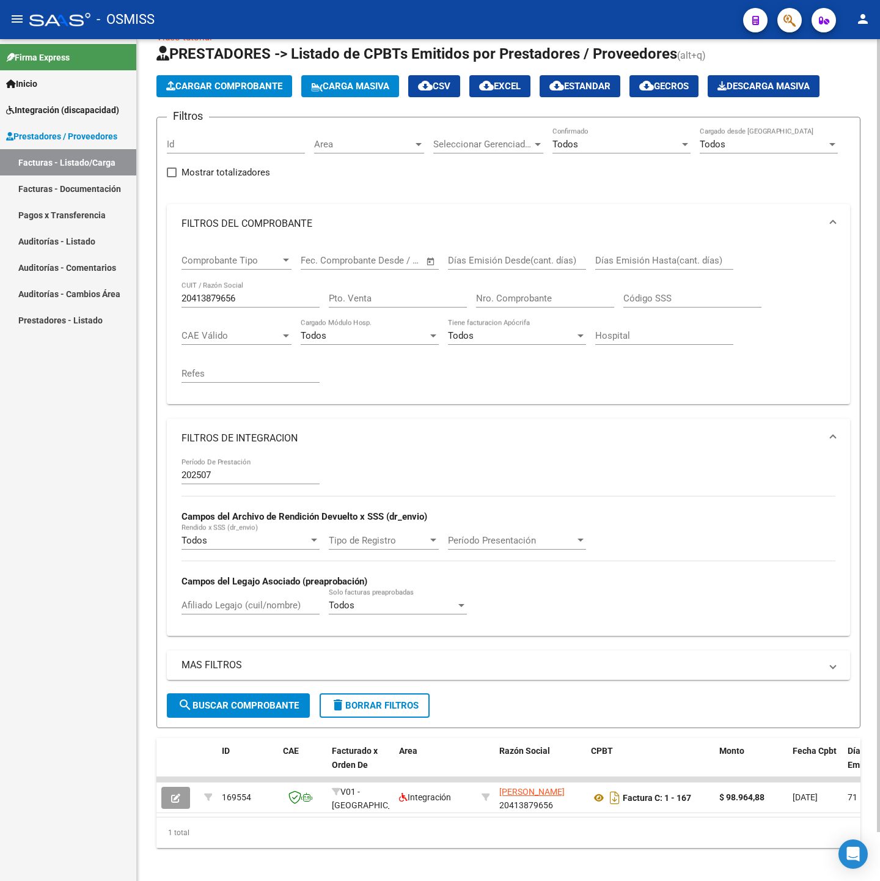
click at [253, 297] on input "20413879656" at bounding box center [250, 298] width 138 height 11
paste input "3280220914"
click at [227, 725] on form "Filtros Id Area Area Seleccionar Gerenciador Seleccionar Gerenciador Todos Conf…" at bounding box center [508, 422] width 704 height 611
click at [227, 711] on span "search Buscar Comprobante" at bounding box center [238, 705] width 121 height 11
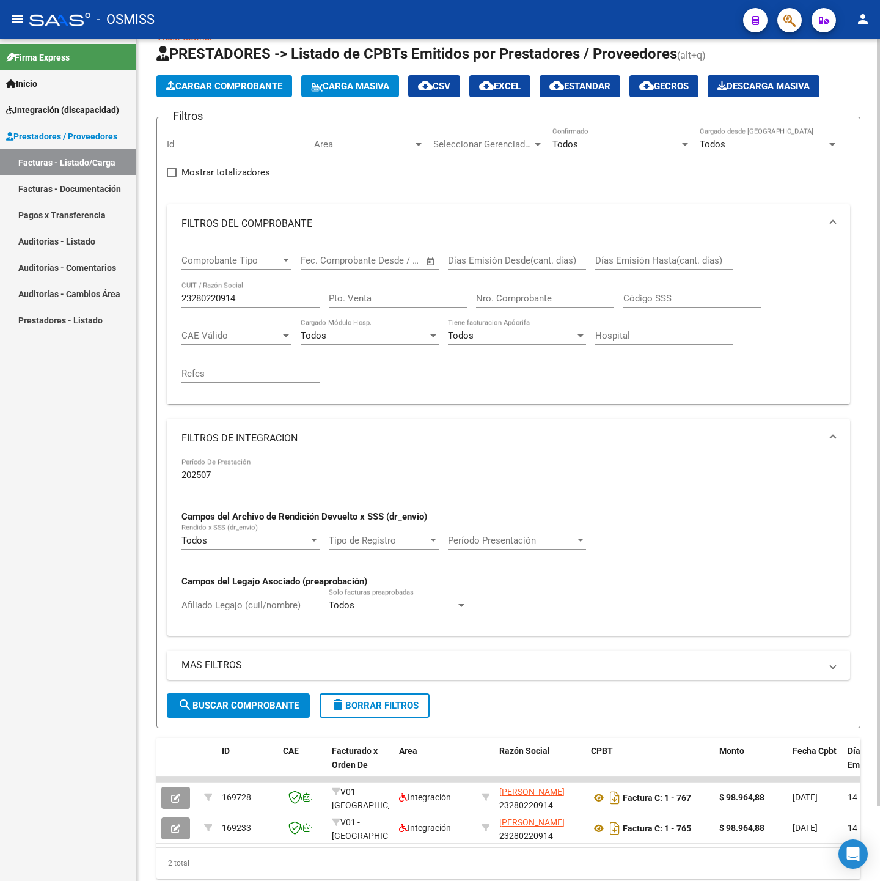
scroll to position [82, 0]
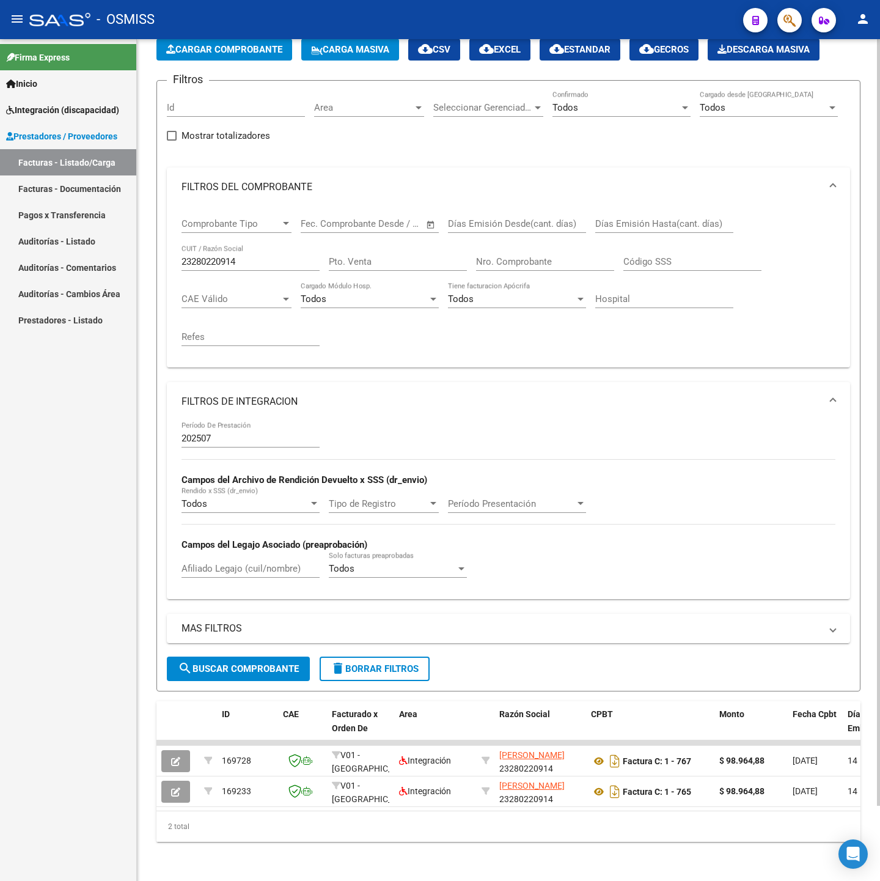
click at [242, 256] on input "23280220914" at bounding box center [250, 261] width 138 height 11
paste input "7408348590"
click at [288, 662] on button "search Buscar Comprobante" at bounding box center [238, 668] width 143 height 24
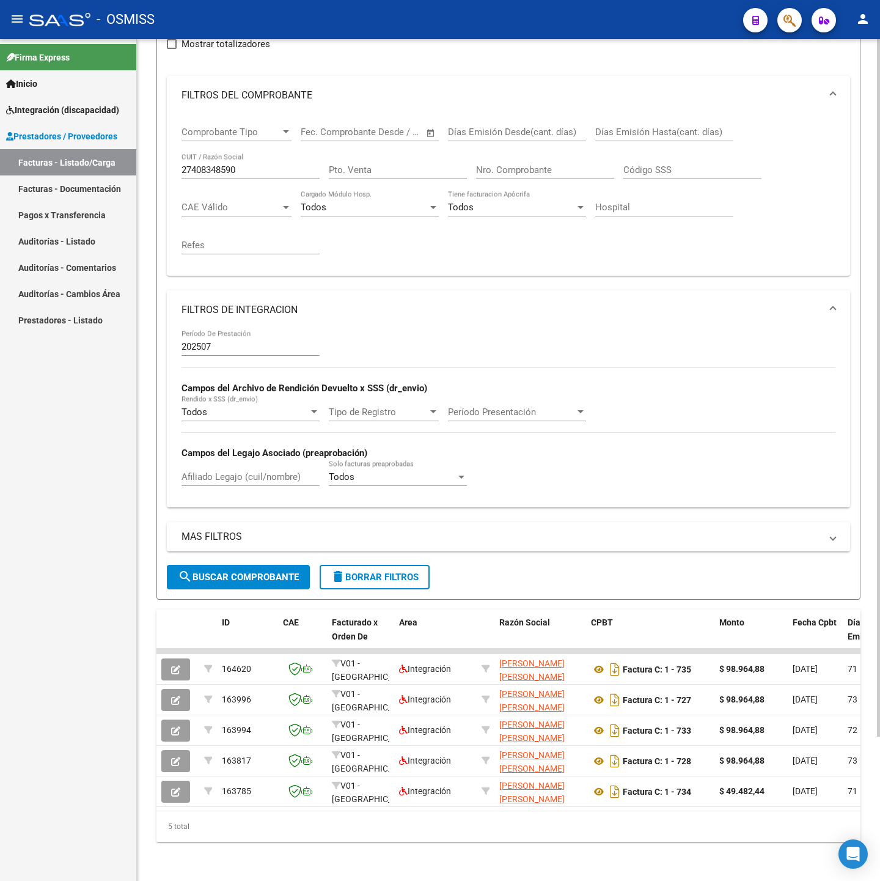
scroll to position [174, 0]
click at [252, 164] on input "27408348590" at bounding box center [250, 169] width 138 height 11
paste input "303149444"
click at [226, 571] on span "search Buscar Comprobante" at bounding box center [238, 576] width 121 height 11
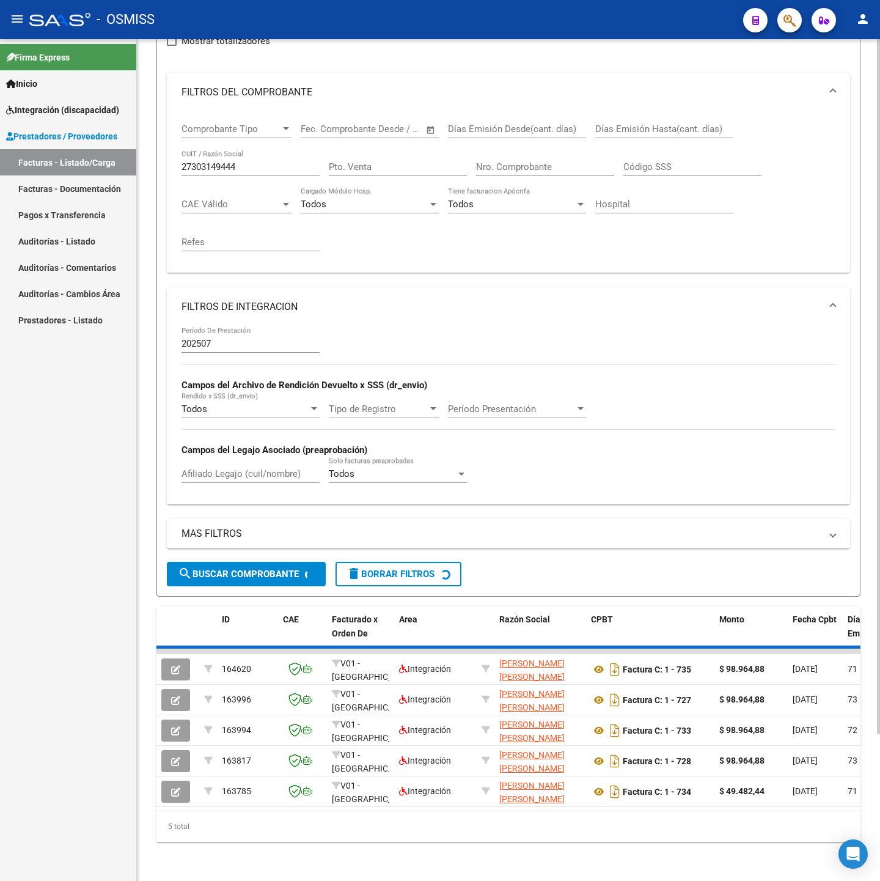
scroll to position [144, 0]
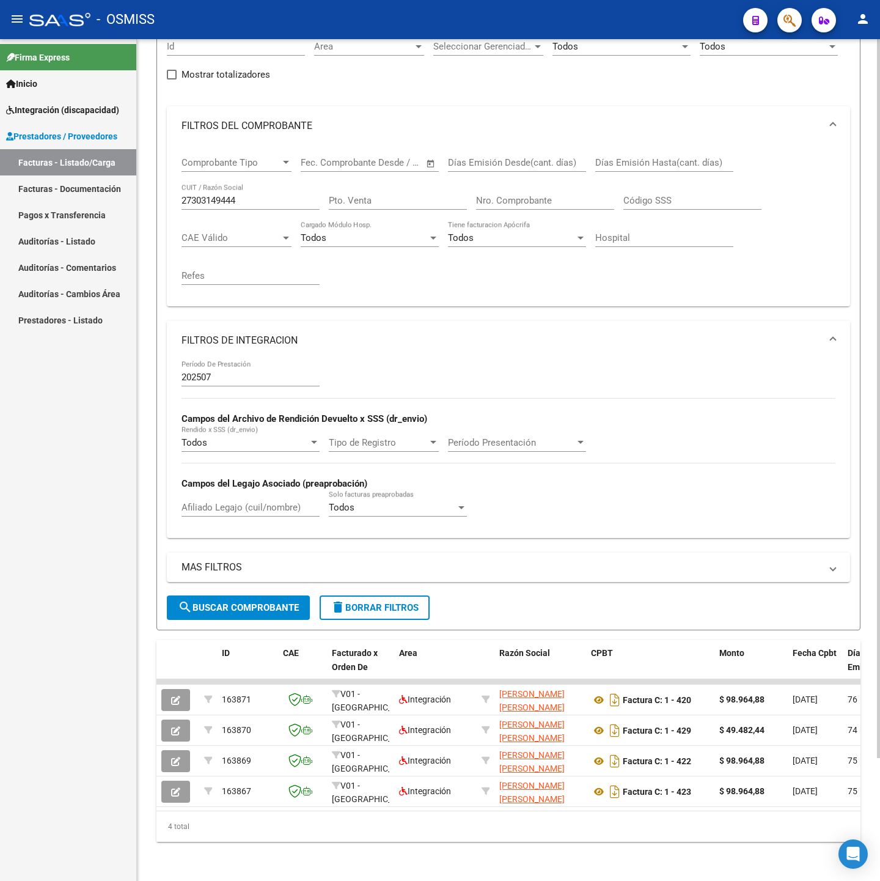
click at [264, 195] on input "27303149444" at bounding box center [250, 200] width 138 height 11
paste input "334398091"
click at [251, 602] on span "search Buscar Comprobante" at bounding box center [238, 607] width 121 height 11
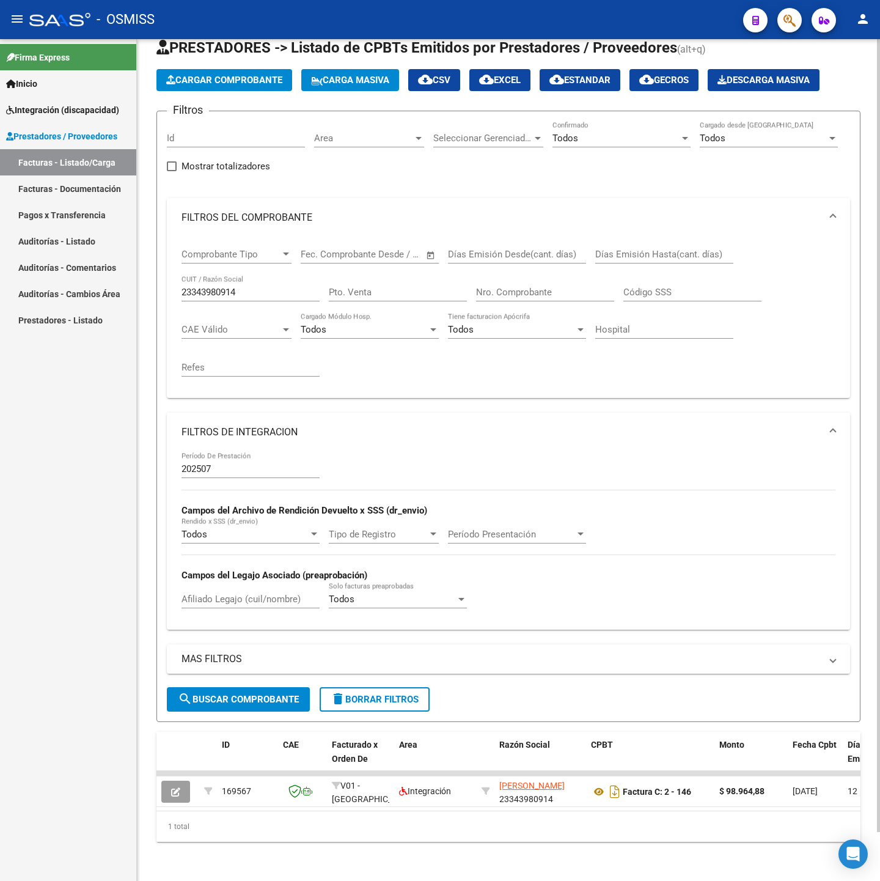
scroll to position [52, 0]
click at [244, 287] on input "23343980914" at bounding box center [250, 292] width 138 height 11
paste input "30717125696"
click at [240, 694] on span "search Buscar Comprobante" at bounding box center [238, 699] width 121 height 11
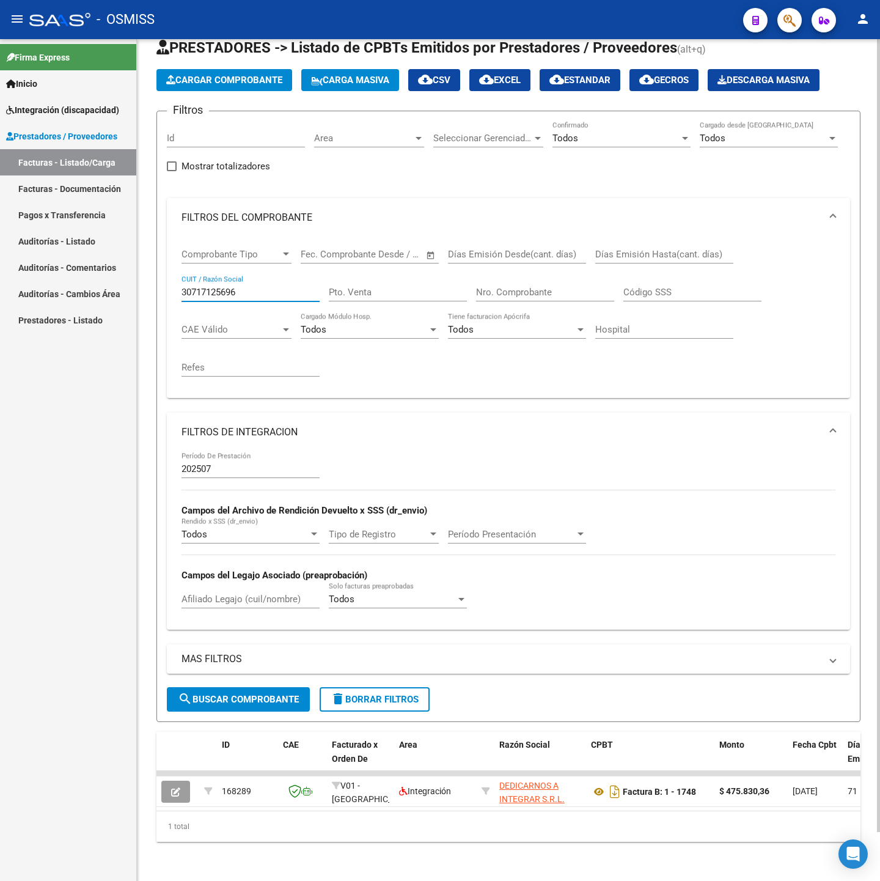
click at [257, 287] on input "30717125696" at bounding box center [250, 292] width 138 height 11
paste input "27270485605"
click at [255, 694] on span "search Buscar Comprobante" at bounding box center [238, 699] width 121 height 11
click at [259, 287] on input "27270485605" at bounding box center [250, 292] width 138 height 11
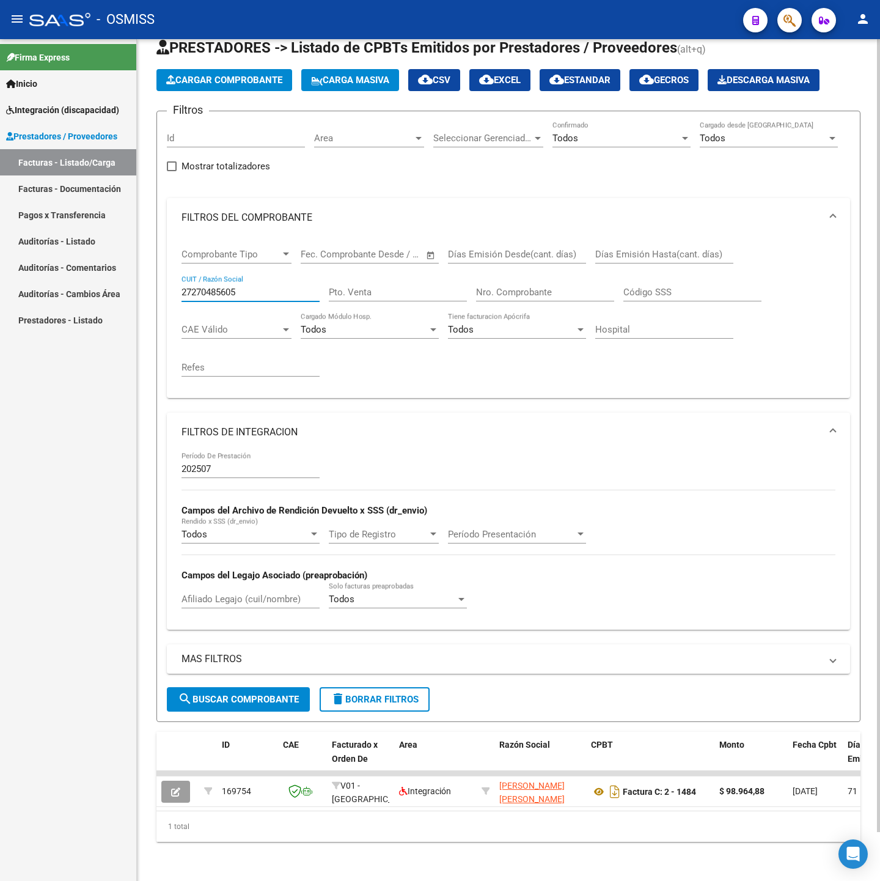
click at [259, 287] on input "27270485605" at bounding box center [250, 292] width 138 height 11
paste input "3182573574"
click at [274, 694] on span "search Buscar Comprobante" at bounding box center [238, 699] width 121 height 11
click at [257, 287] on input "23182573574" at bounding box center [250, 292] width 138 height 11
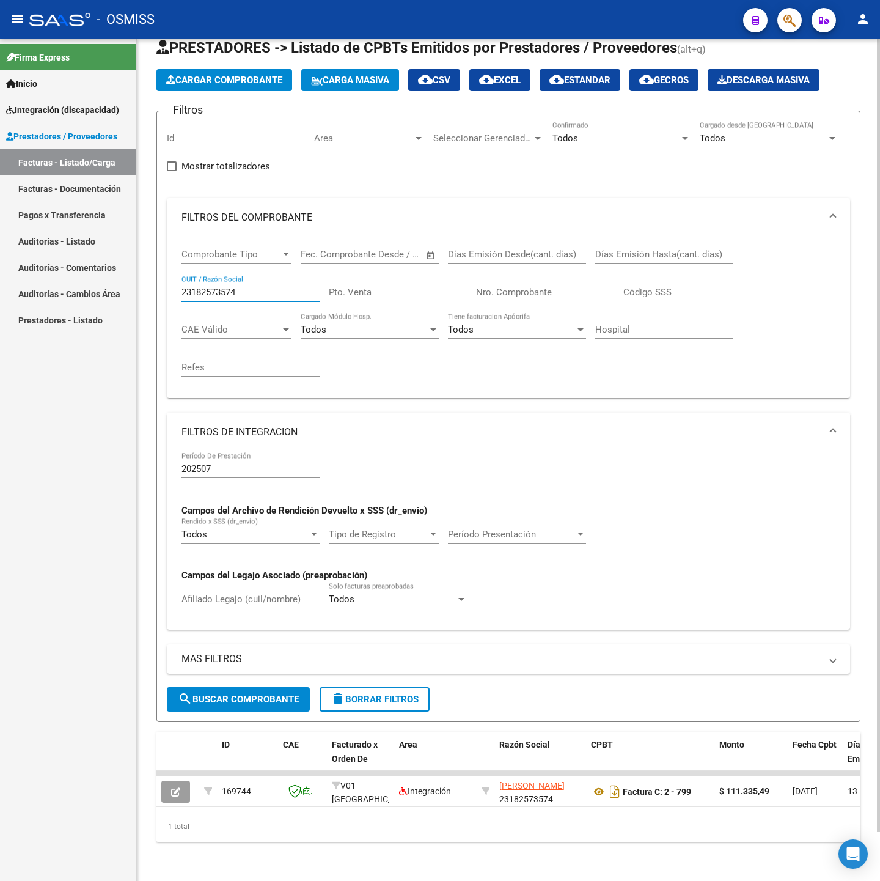
paste input "0344494550"
click at [225, 694] on span "search Buscar Comprobante" at bounding box center [238, 699] width 121 height 11
click at [261, 287] on input "20344494550" at bounding box center [250, 292] width 138 height 11
paste input "7243121405"
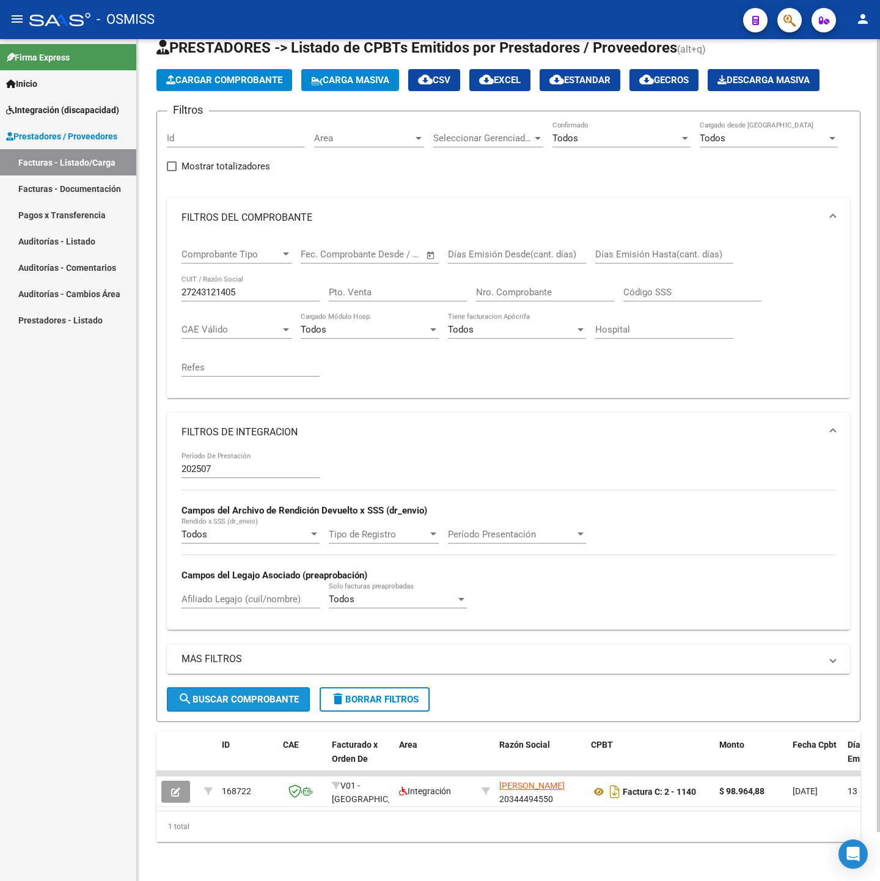
click at [243, 694] on span "search Buscar Comprobante" at bounding box center [238, 699] width 121 height 11
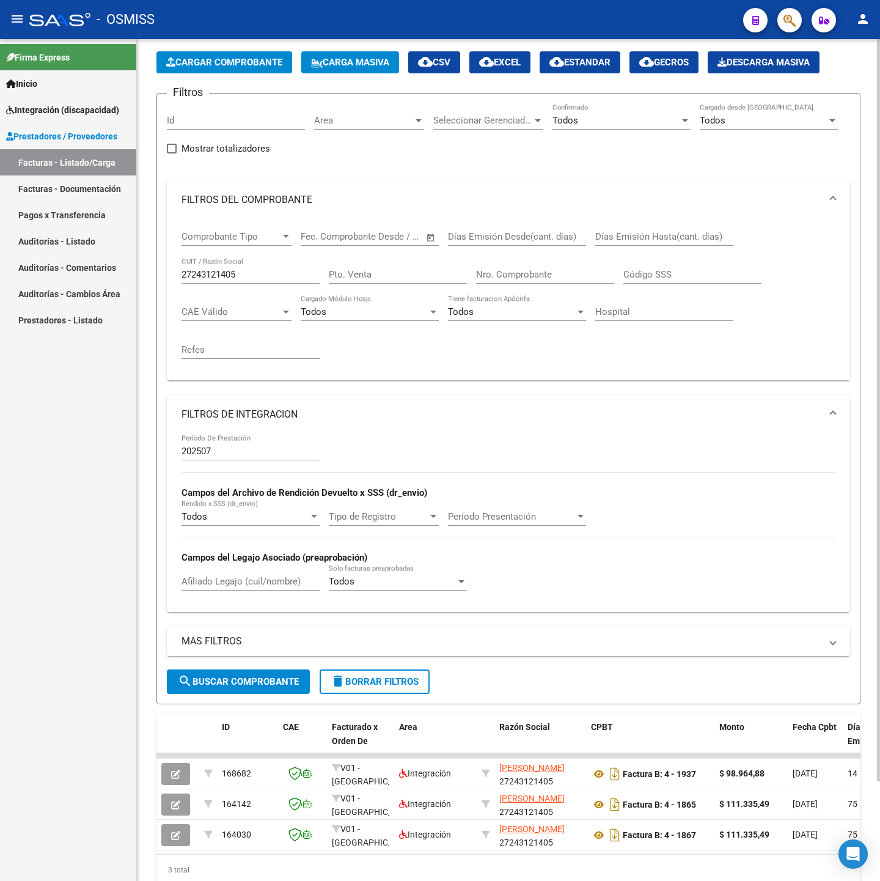
scroll to position [112, 0]
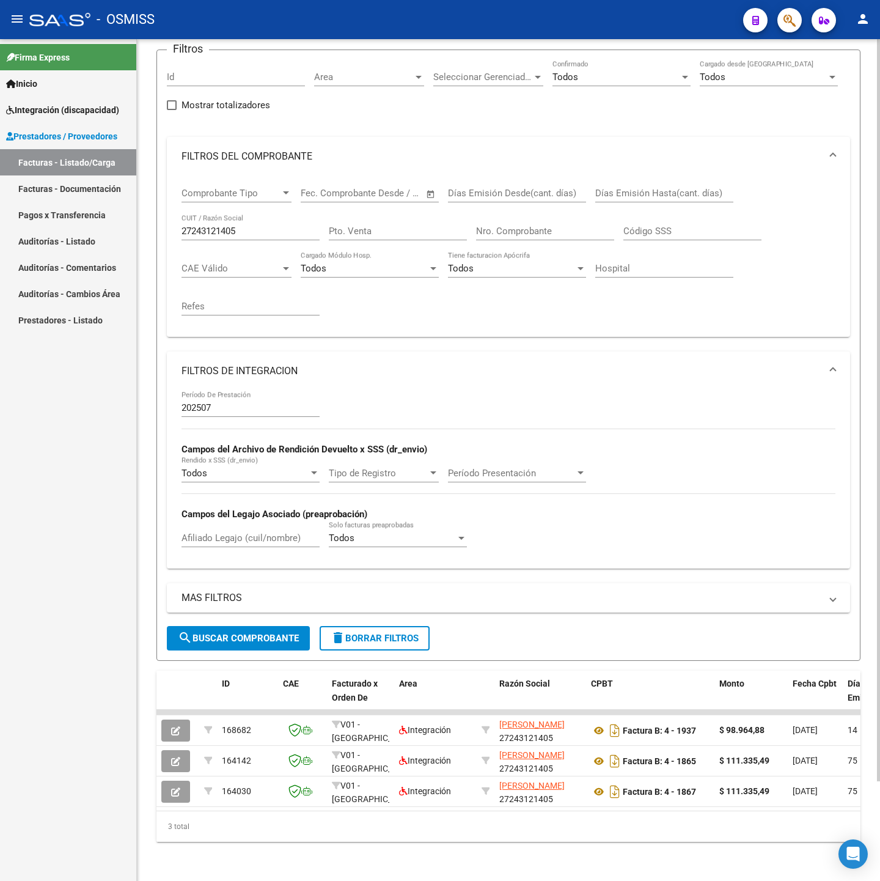
click at [268, 225] on input "27243121405" at bounding box center [250, 230] width 138 height 11
paste input "0407633690"
click at [217, 626] on button "search Buscar Comprobante" at bounding box center [238, 638] width 143 height 24
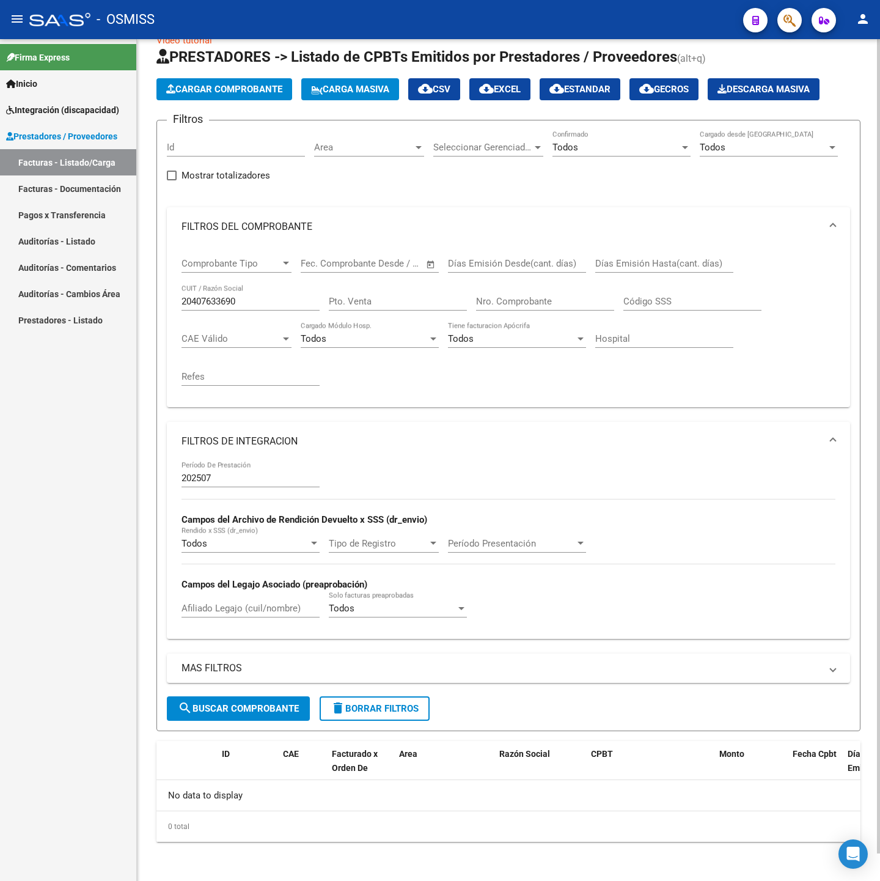
scroll to position [28, 0]
click at [259, 298] on input "20407633690" at bounding box center [250, 301] width 138 height 11
click at [260, 296] on input "20407633690" at bounding box center [250, 301] width 138 height 11
paste input "3202737064"
click at [228, 705] on span "search Buscar Comprobante" at bounding box center [238, 708] width 121 height 11
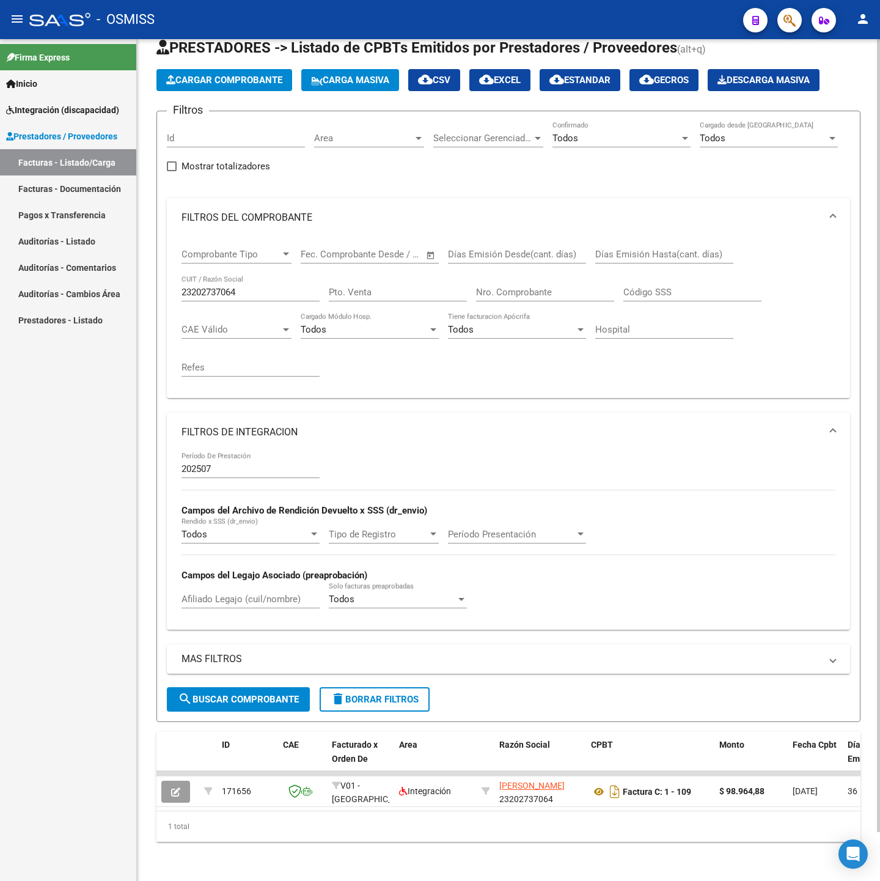
scroll to position [52, 0]
click at [251, 287] on input "23202737064" at bounding box center [250, 292] width 138 height 11
paste input "7255250013"
click at [213, 687] on button "search Buscar Comprobante" at bounding box center [238, 699] width 143 height 24
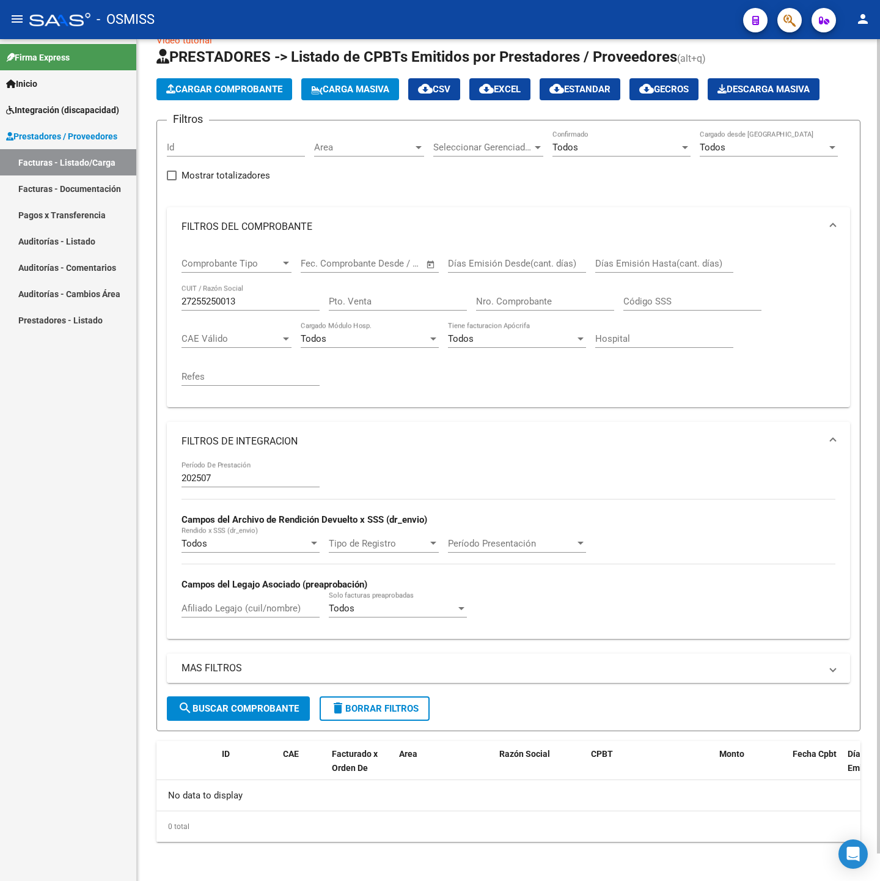
scroll to position [28, 0]
click at [249, 301] on input "27255250013" at bounding box center [250, 301] width 138 height 11
paste input "3202737064"
click at [264, 710] on span "search Buscar Comprobante" at bounding box center [238, 708] width 121 height 11
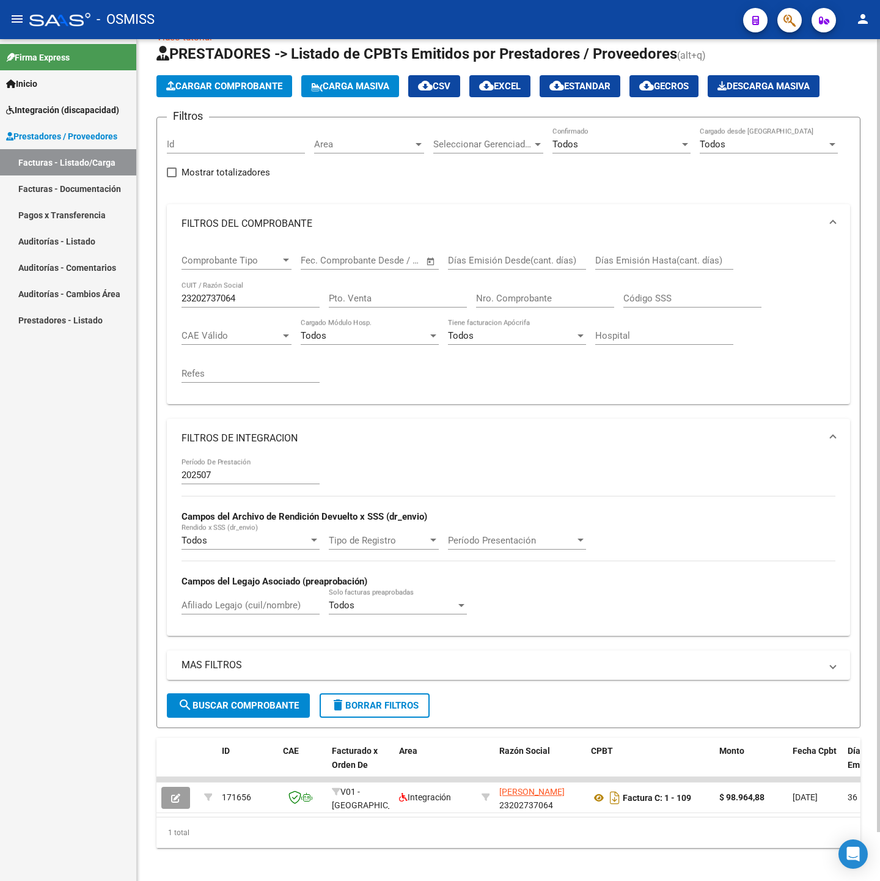
click at [268, 288] on div "23202737064 CUIT / Razón Social" at bounding box center [250, 294] width 138 height 26
click at [273, 295] on input "23202737064" at bounding box center [250, 298] width 138 height 11
paste input "7187508768"
click at [255, 701] on span "search Buscar Comprobante" at bounding box center [238, 705] width 121 height 11
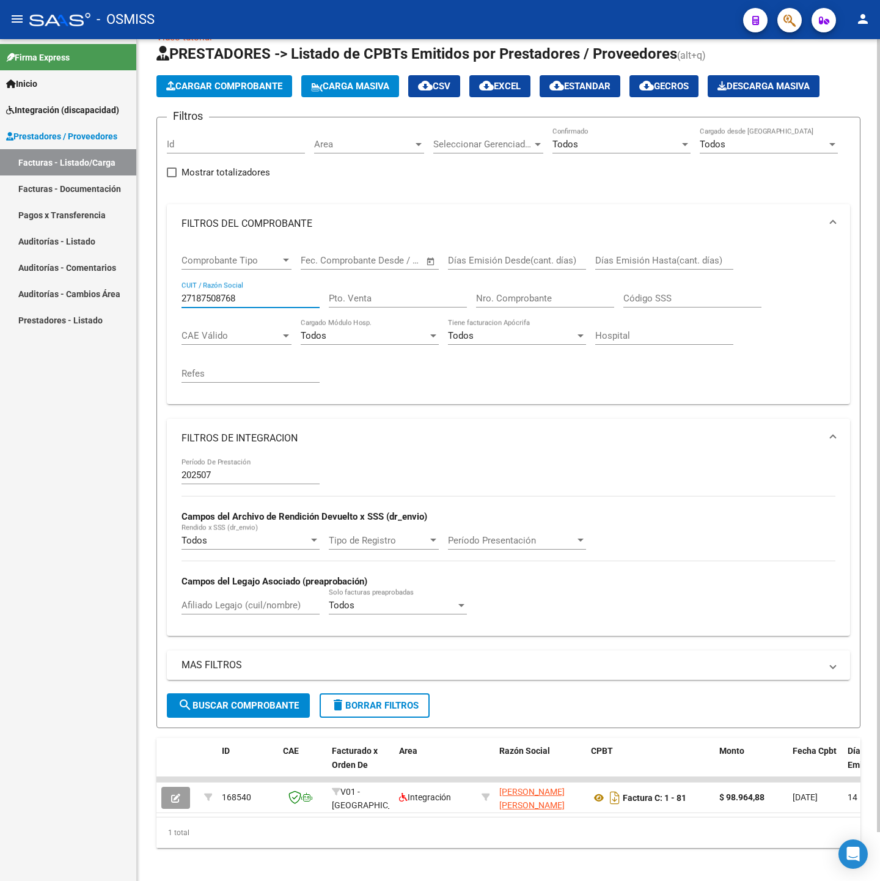
click at [238, 298] on input "27187508768" at bounding box center [250, 298] width 138 height 11
paste input "3326961434"
type input "23326961434"
click at [255, 708] on span "search Buscar Comprobante" at bounding box center [238, 705] width 121 height 11
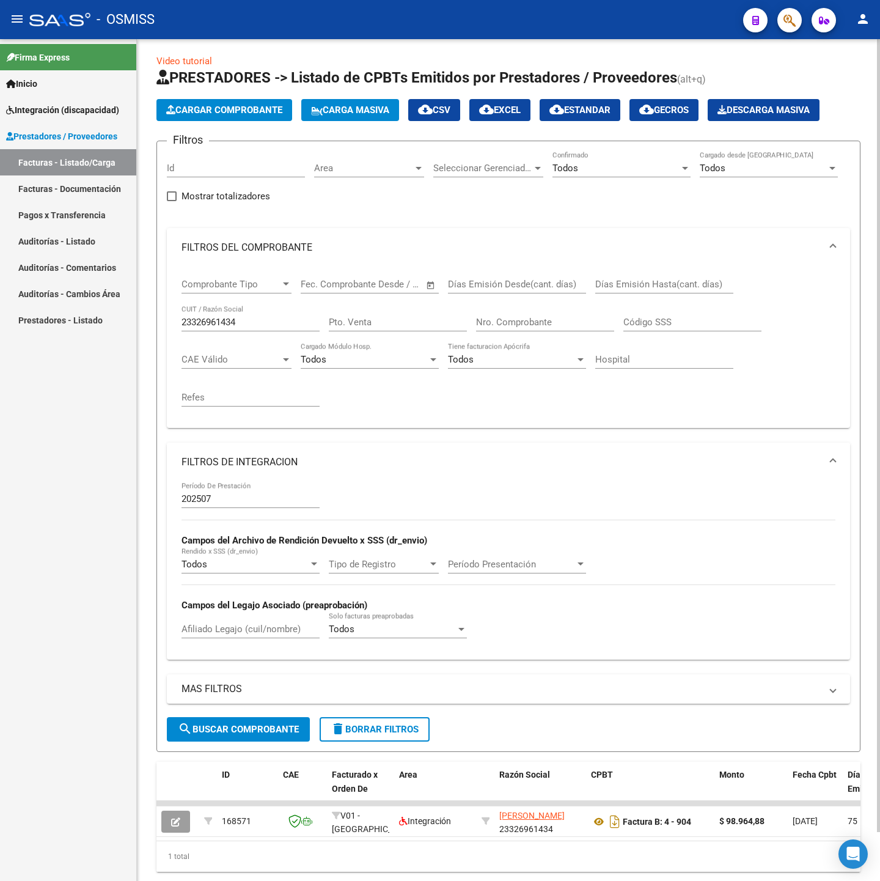
scroll to position [0, 0]
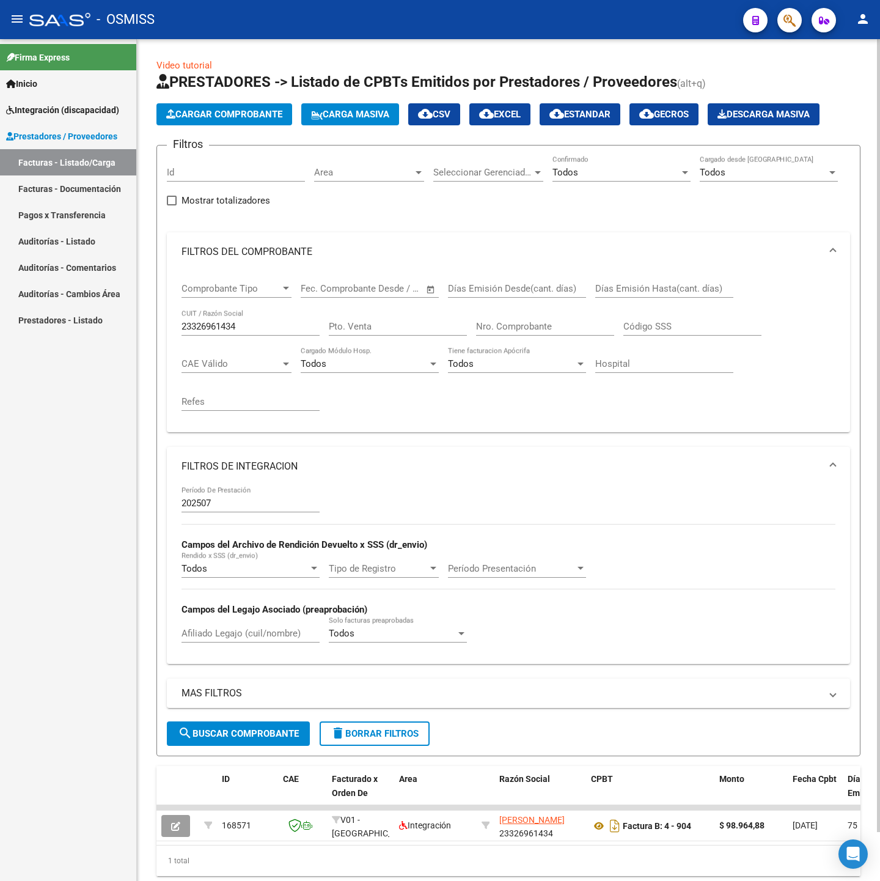
click at [279, 321] on input "23326961434" at bounding box center [250, 326] width 138 height 11
click at [503, 319] on div "Nro. Comprobante" at bounding box center [545, 322] width 138 height 26
click at [507, 321] on div "Nro. Comprobante" at bounding box center [545, 322] width 138 height 26
click at [264, 728] on button "search Buscar Comprobante" at bounding box center [238, 733] width 143 height 24
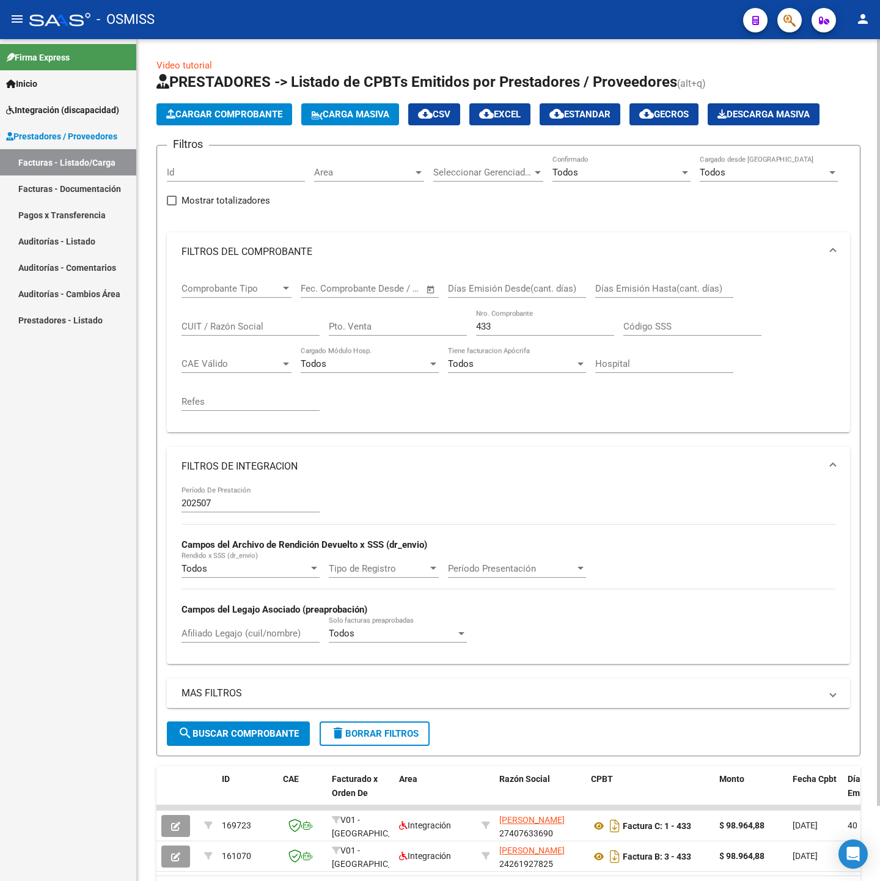
scroll to position [82, 0]
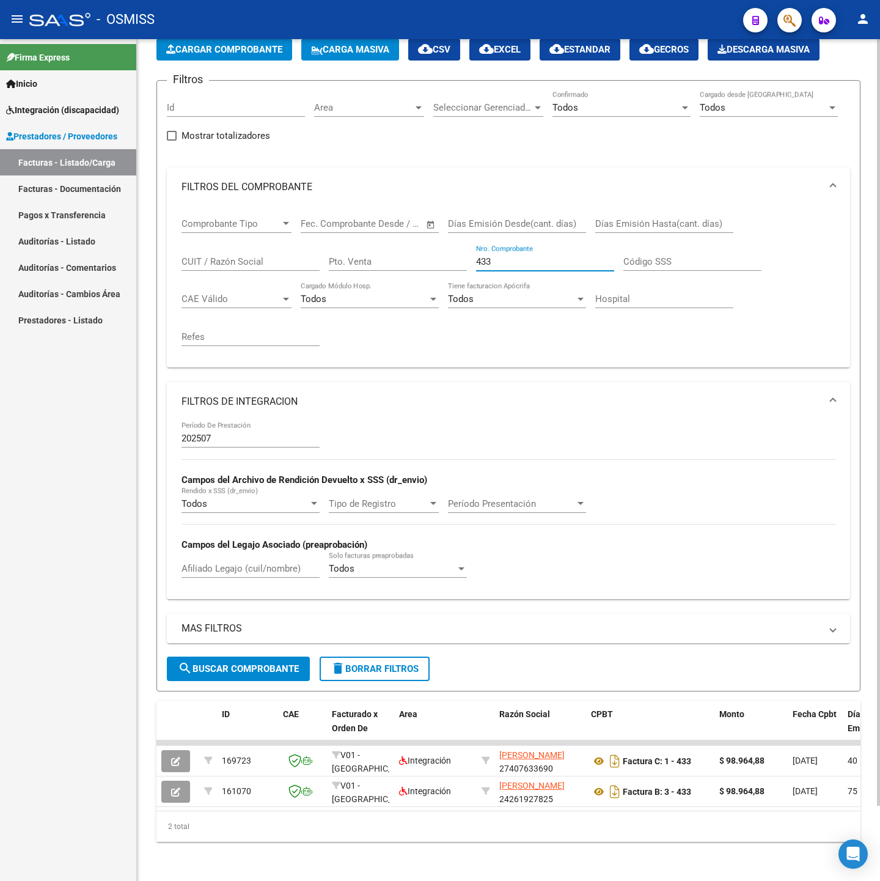
drag, startPoint x: 495, startPoint y: 244, endPoint x: 449, endPoint y: 235, distance: 46.7
click at [449, 235] on div "Comprobante Tipo Comprobante Tipo Fecha inicio – Fecha fin Fec. Comprobante Des…" at bounding box center [508, 282] width 654 height 151
type input "923"
click at [219, 663] on span "search Buscar Comprobante" at bounding box center [238, 668] width 121 height 11
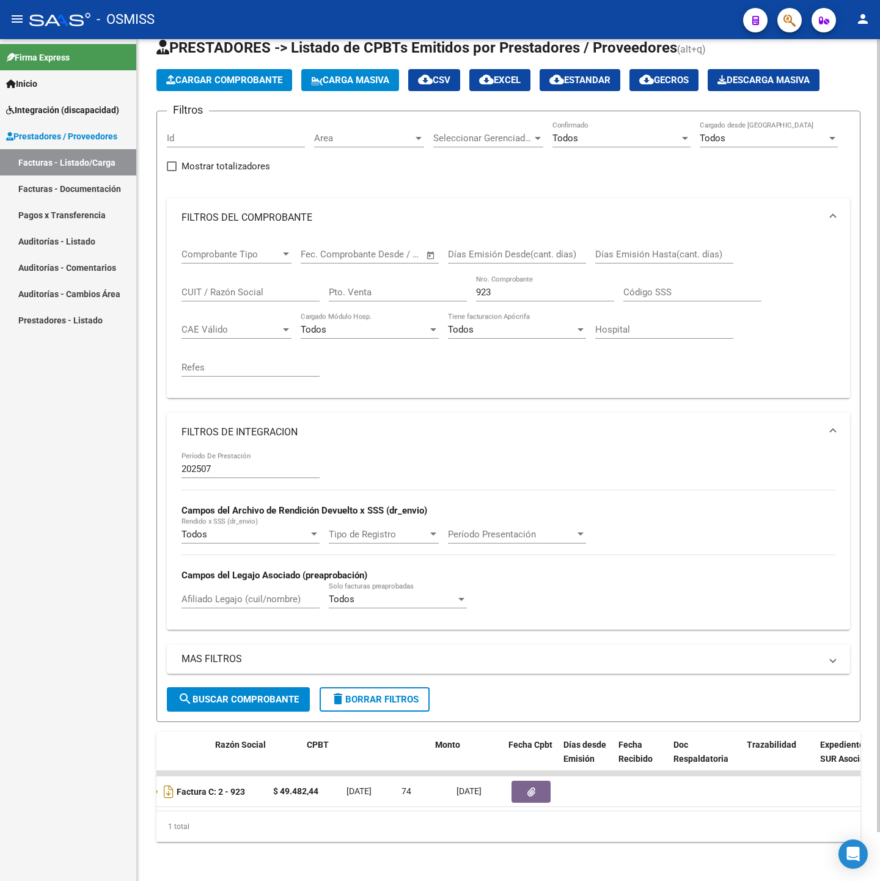
scroll to position [0, 0]
